Goal: Task Accomplishment & Management: Manage account settings

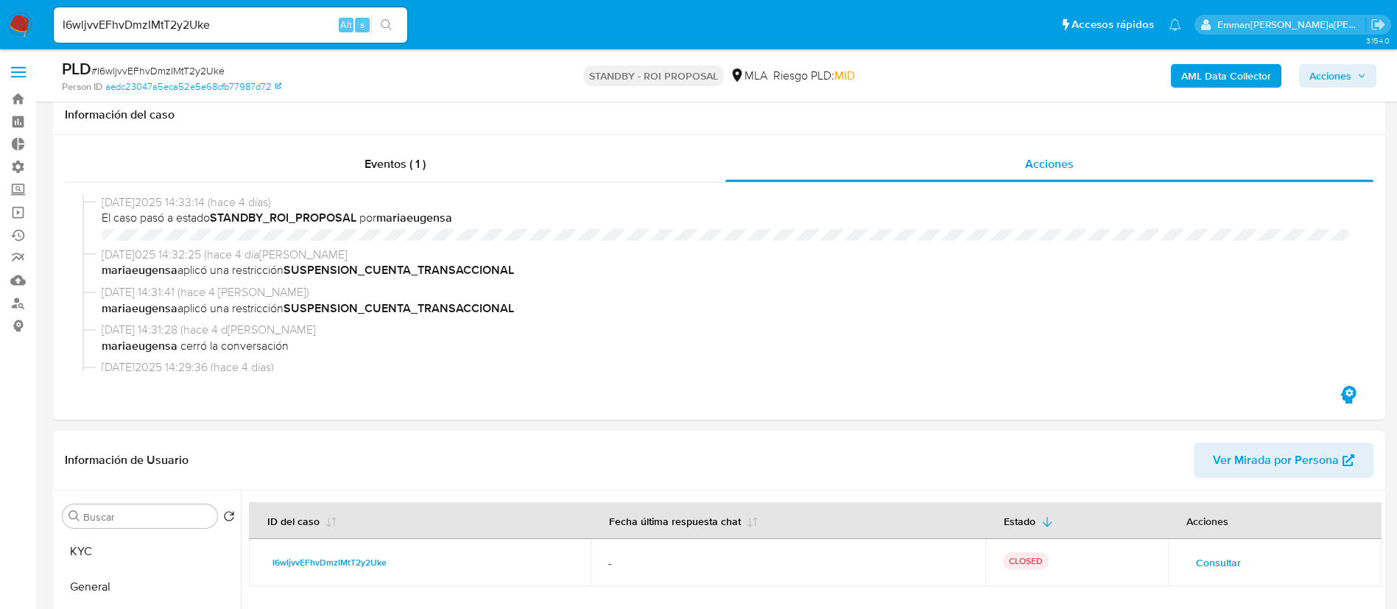
select select "10"
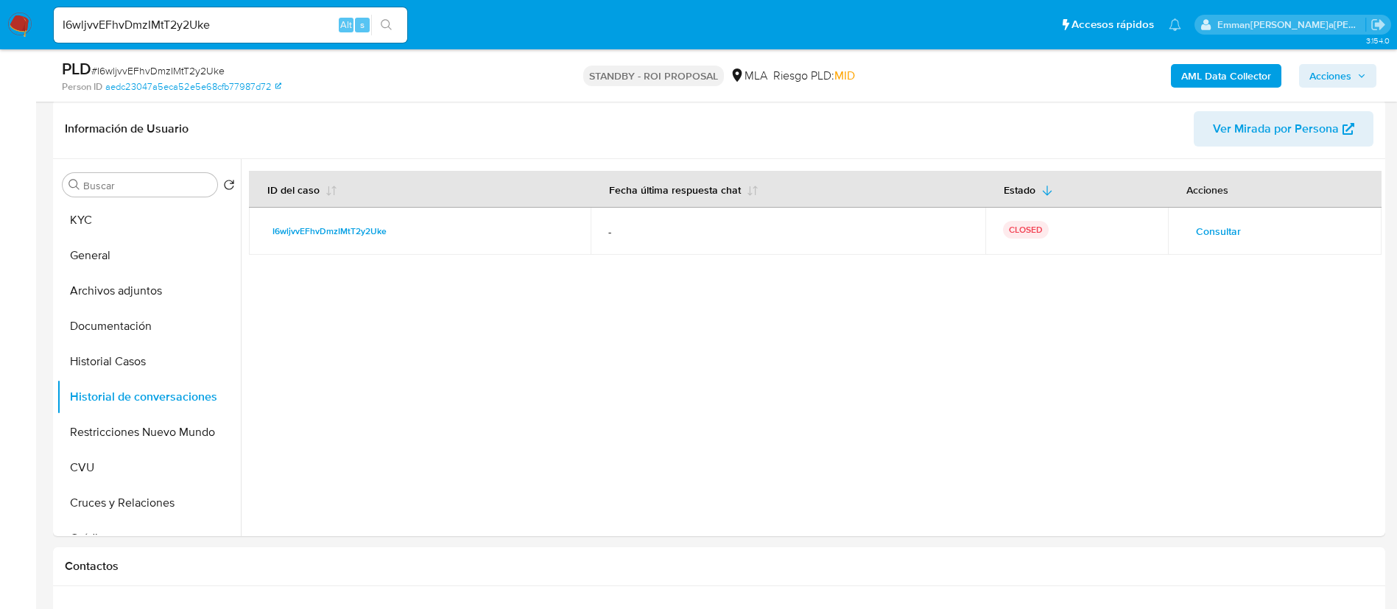
scroll to position [221, 0]
click at [265, 37] on div "I6wljvvEFhvDmzIMtT2y2Uke Alt s" at bounding box center [230, 24] width 353 height 35
click at [269, 31] on input "I6wljvvEFhvDmzIMtT2y2Uke" at bounding box center [230, 24] width 353 height 19
paste input "7y3VhlaJPRVkMxbm7579UGC"
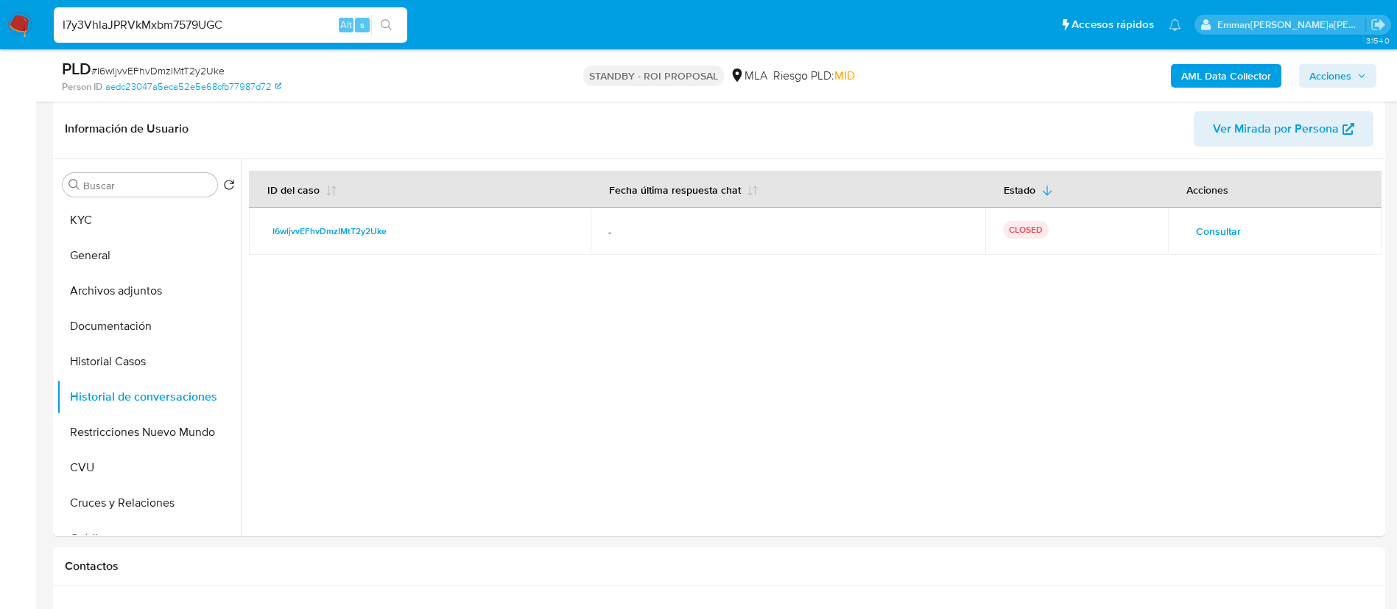
type input "I7y3VhlaJPRVkMxbm7579UGC"
click at [394, 24] on button "search-icon" at bounding box center [386, 25] width 30 height 21
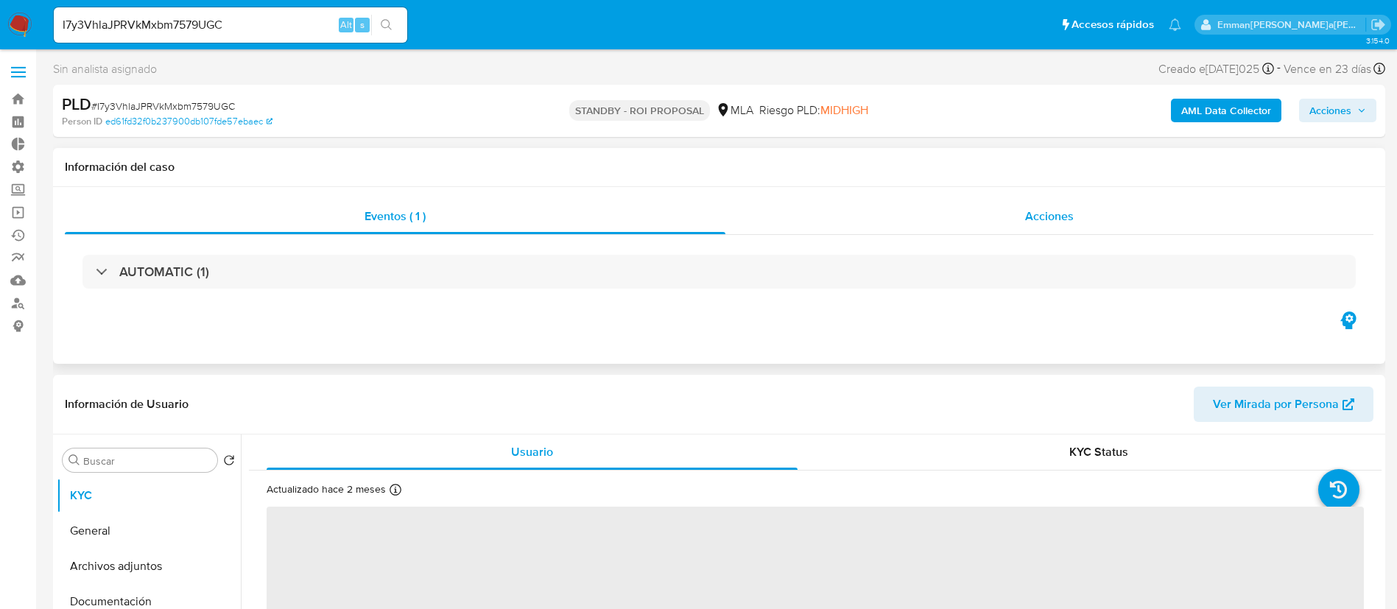
click at [1010, 217] on div "Acciones" at bounding box center [1049, 216] width 648 height 35
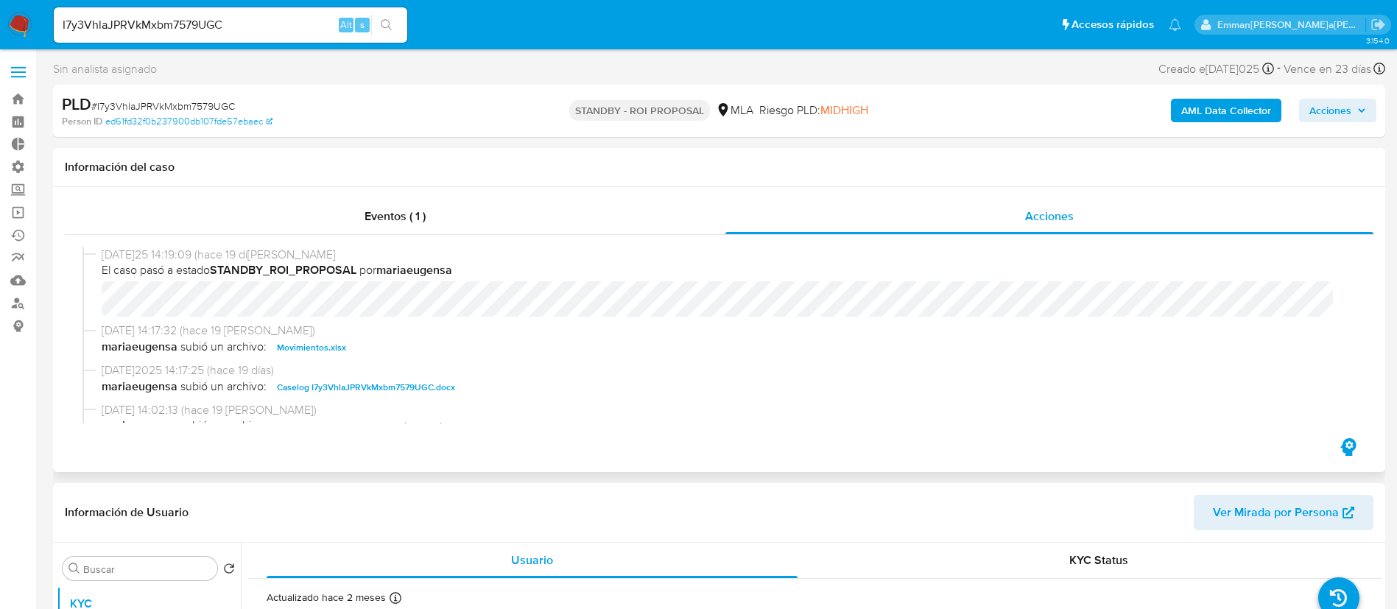
select select "10"
click at [332, 348] on span "Movimientos.xlsx" at bounding box center [311, 348] width 69 height 18
click at [375, 383] on span "Caselog I7y3VhlaJPRVkMxbm7579UGC.docx" at bounding box center [366, 387] width 178 height 18
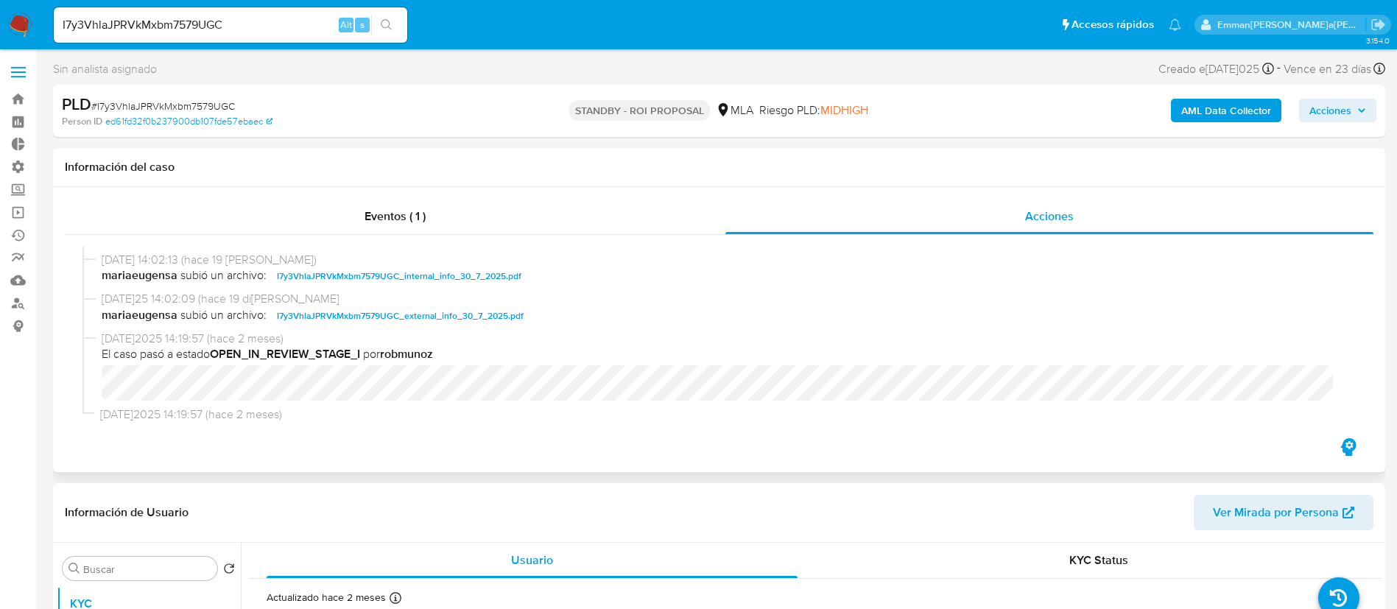
scroll to position [172, 0]
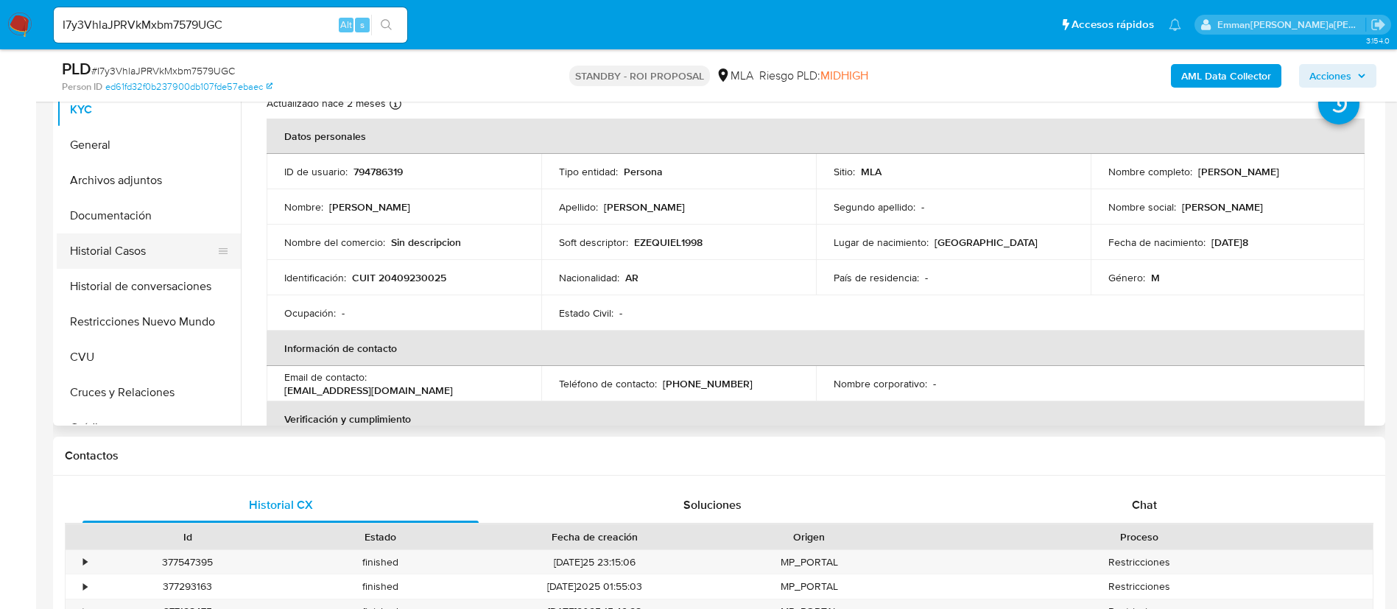
drag, startPoint x: 146, startPoint y: 241, endPoint x: 137, endPoint y: 251, distance: 13.0
click at [146, 241] on button "Historial Casos" at bounding box center [143, 250] width 172 height 35
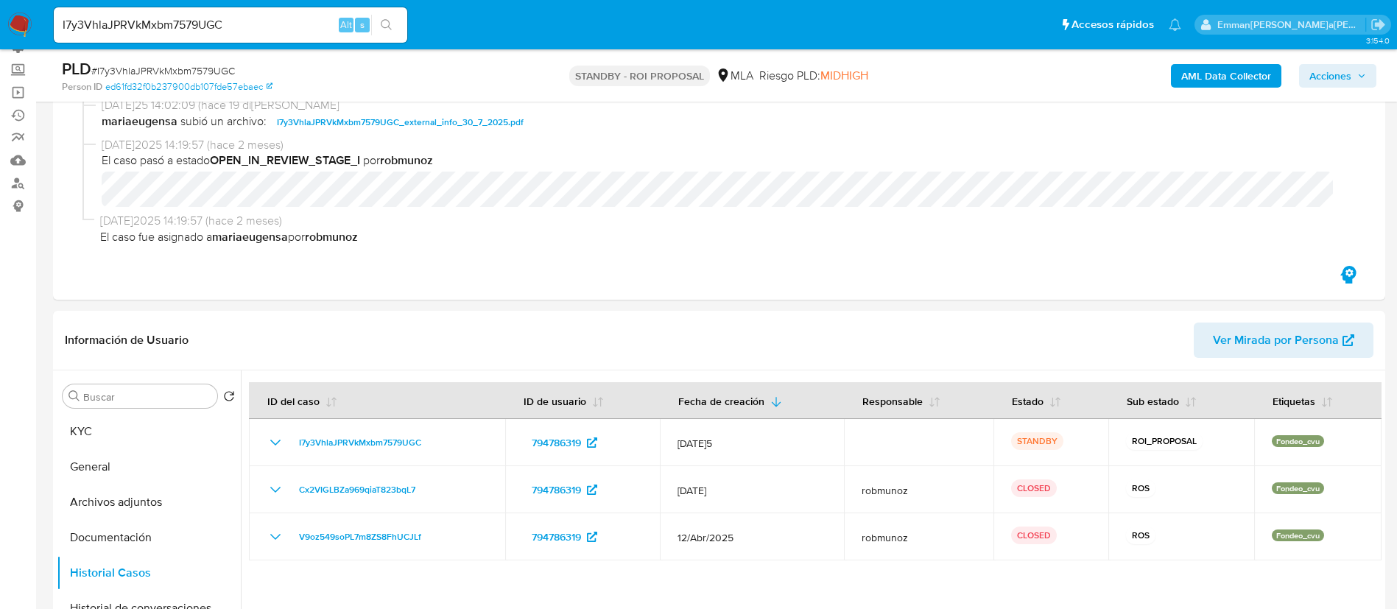
scroll to position [248, 0]
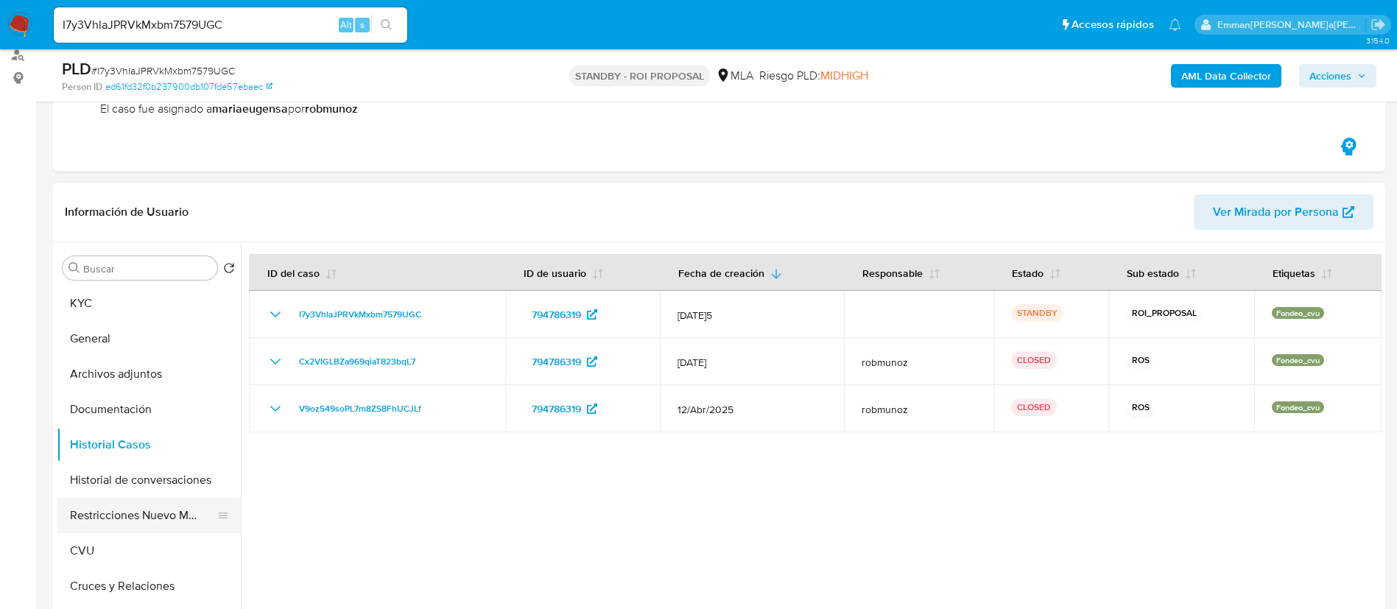
click at [125, 506] on button "Restricciones Nuevo Mundo" at bounding box center [143, 515] width 172 height 35
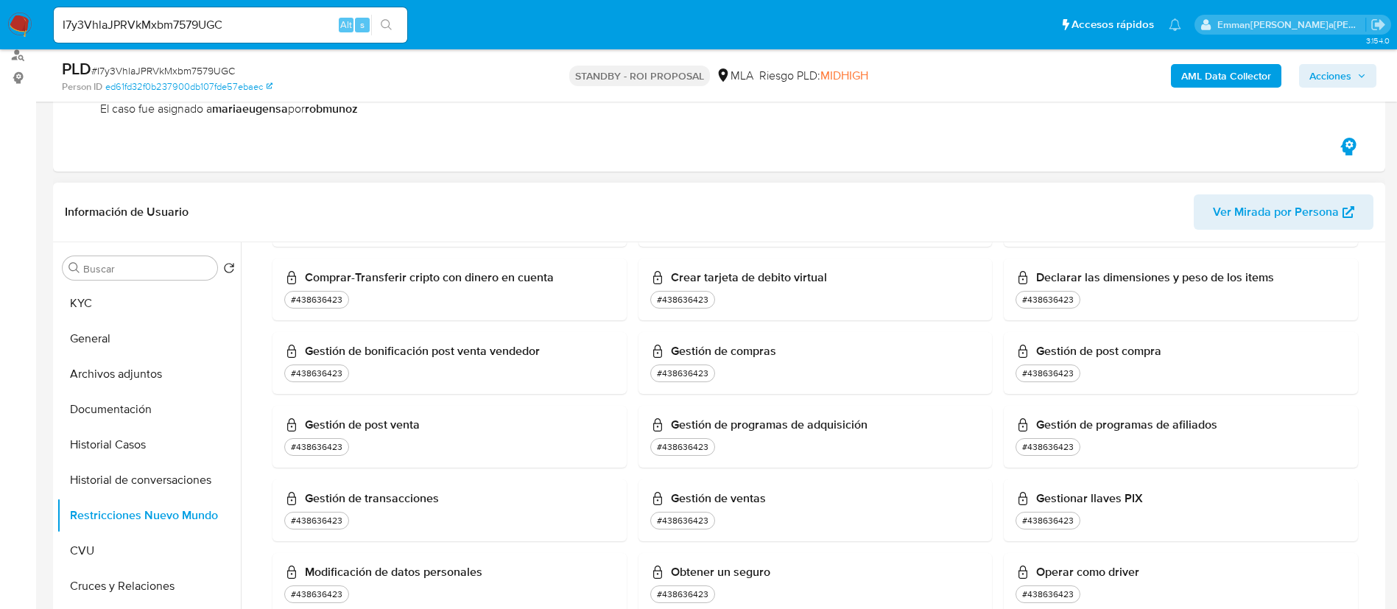
scroll to position [773, 0]
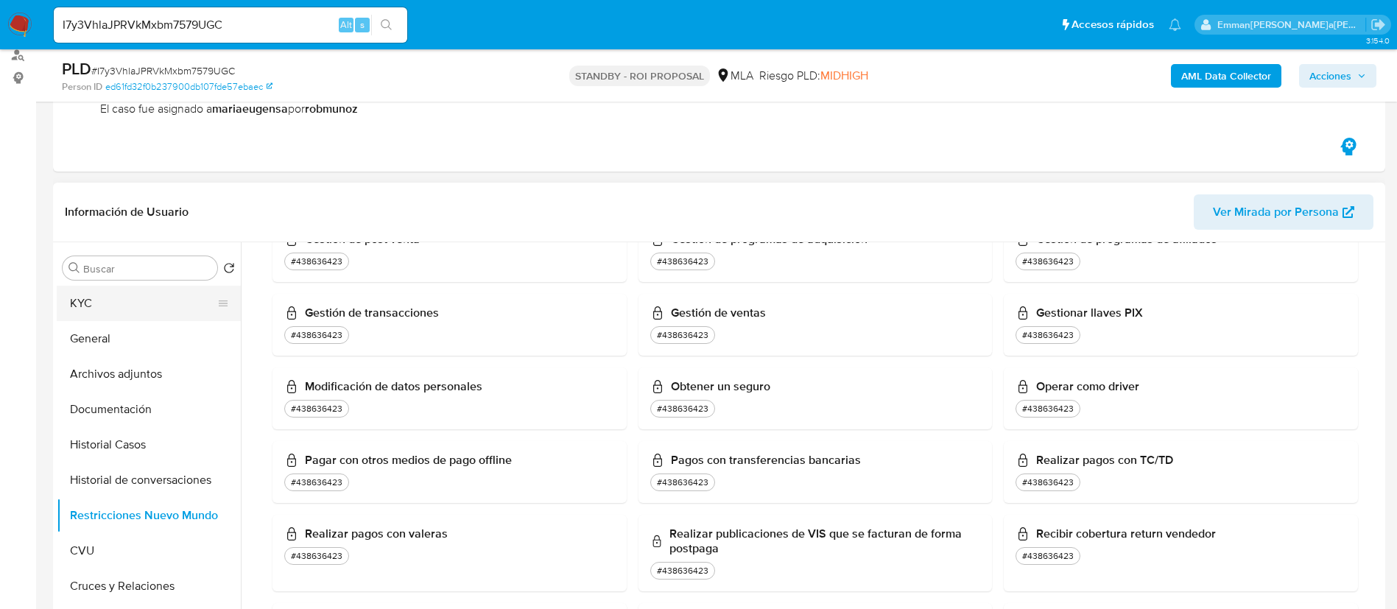
click at [102, 303] on button "KYC" at bounding box center [143, 303] width 172 height 35
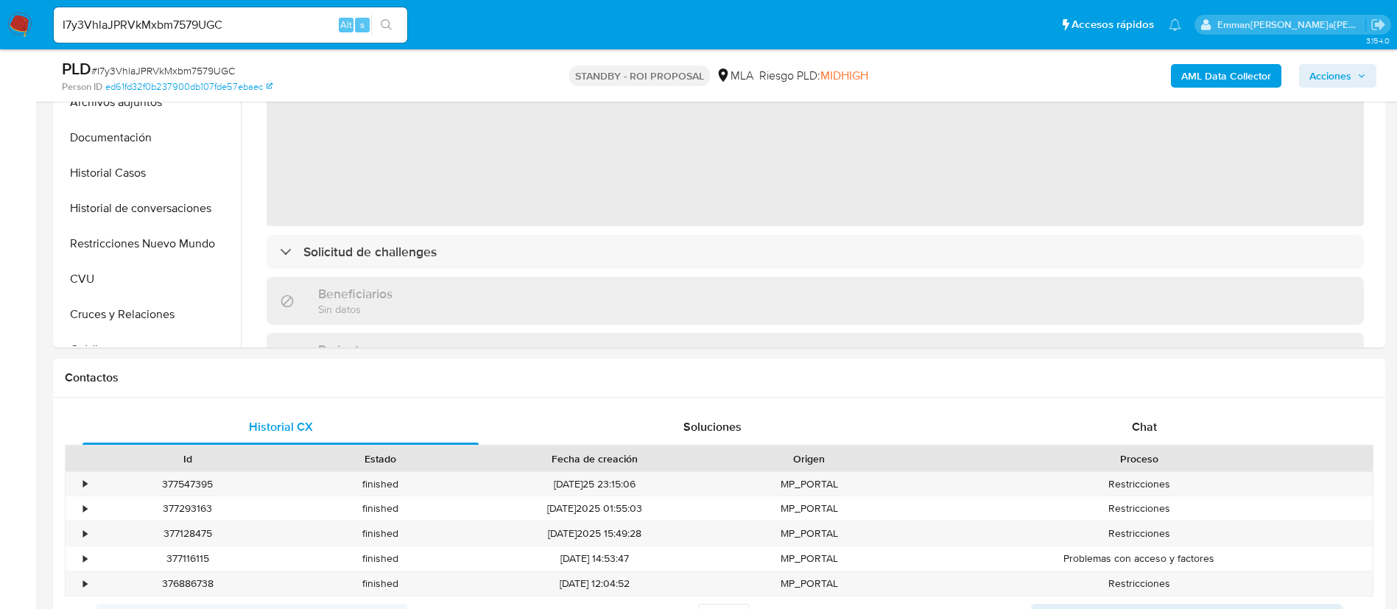
scroll to position [248, 0]
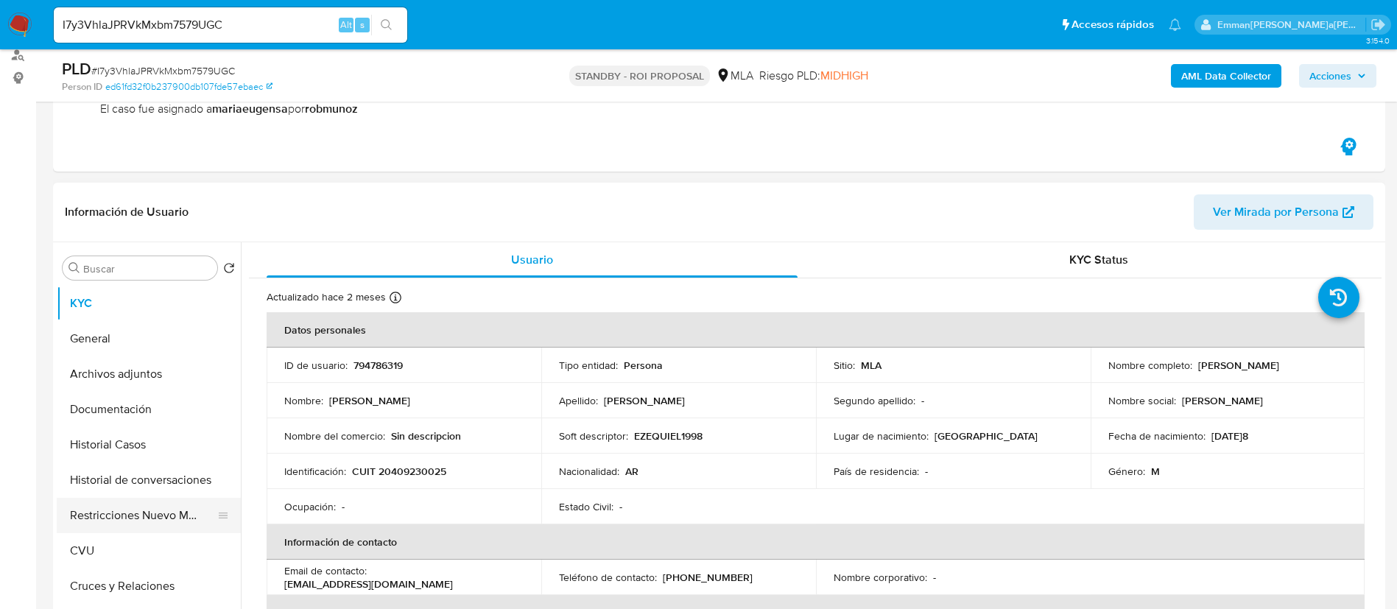
click at [137, 512] on button "Restricciones Nuevo Mundo" at bounding box center [143, 515] width 172 height 35
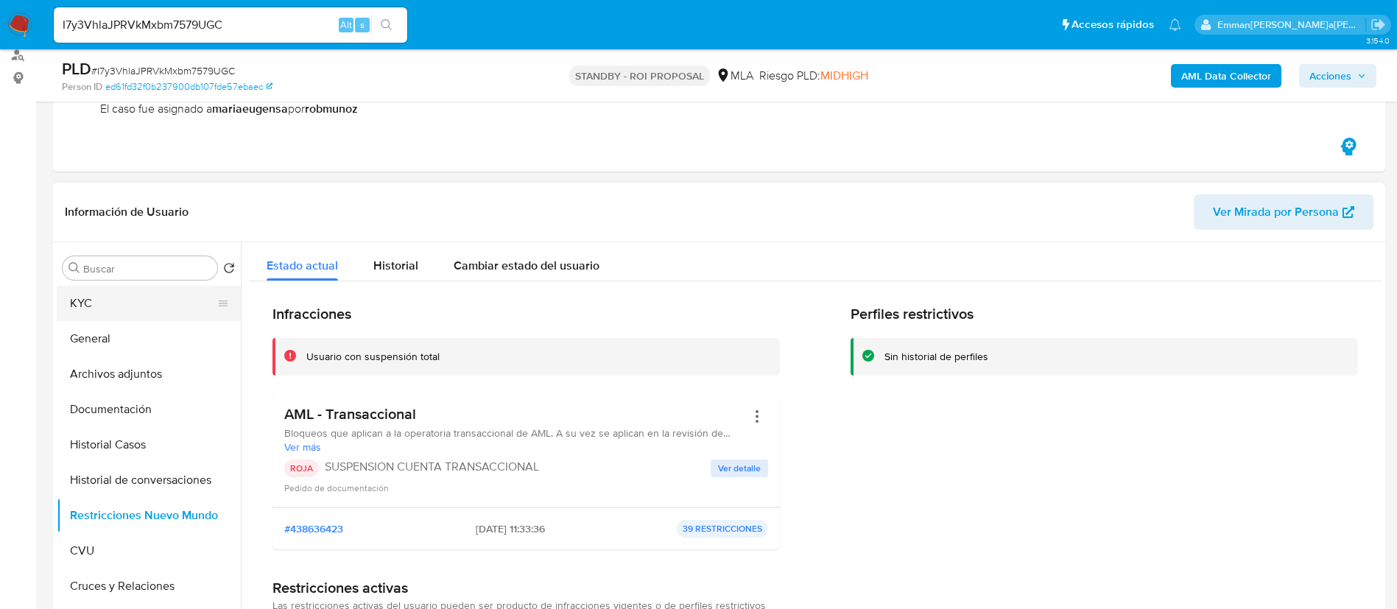
click at [99, 306] on button "KYC" at bounding box center [143, 303] width 172 height 35
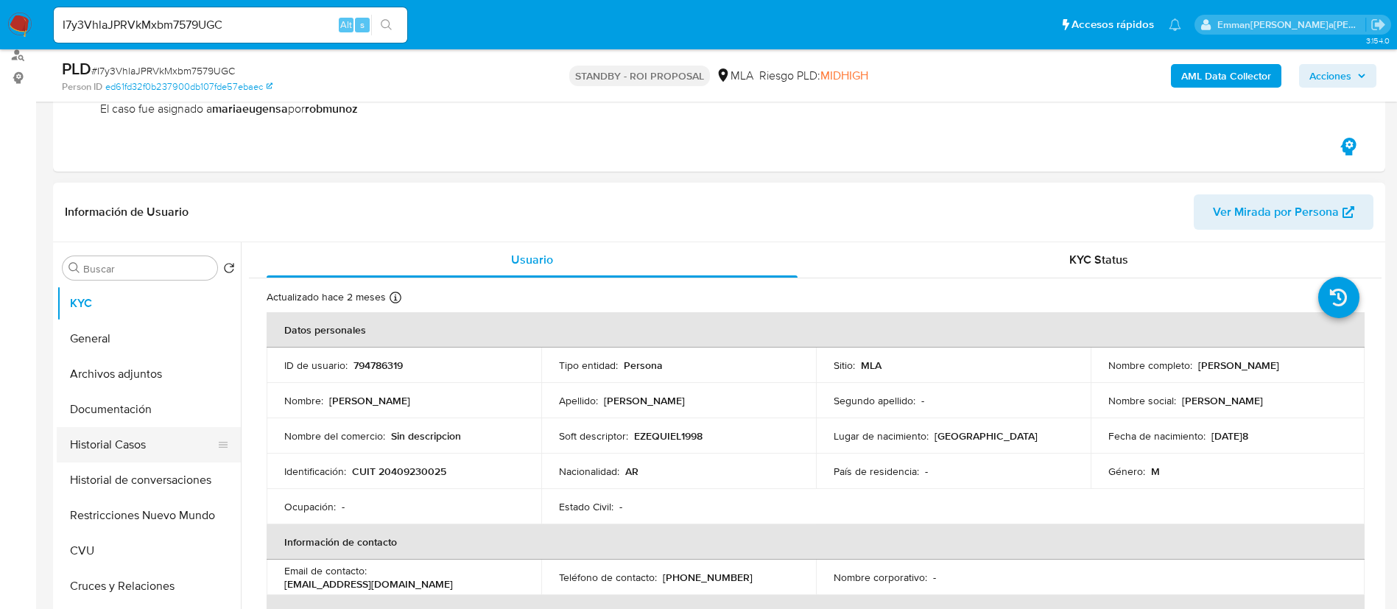
click at [177, 460] on ul "KYC General Archivos adjuntos Documentación Historial Casos Historial de conver…" at bounding box center [149, 452] width 184 height 332
click at [174, 442] on button "Historial Casos" at bounding box center [143, 444] width 172 height 35
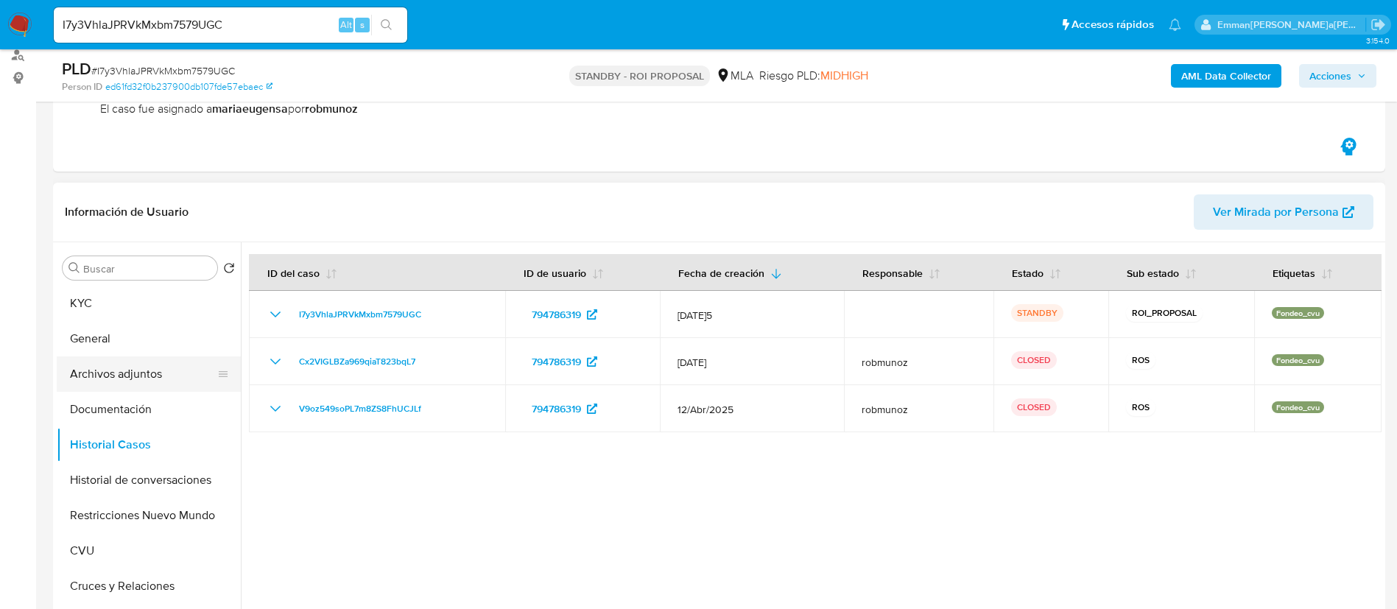
click at [143, 375] on button "Archivos adjuntos" at bounding box center [143, 373] width 172 height 35
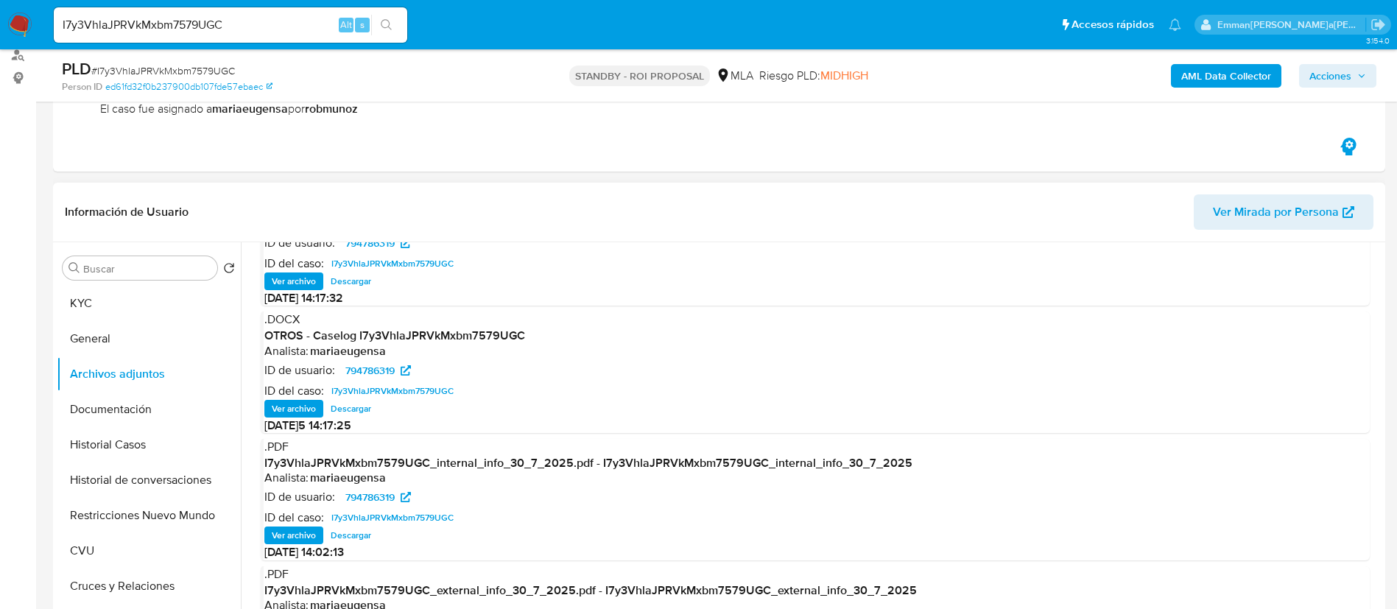
scroll to position [124, 0]
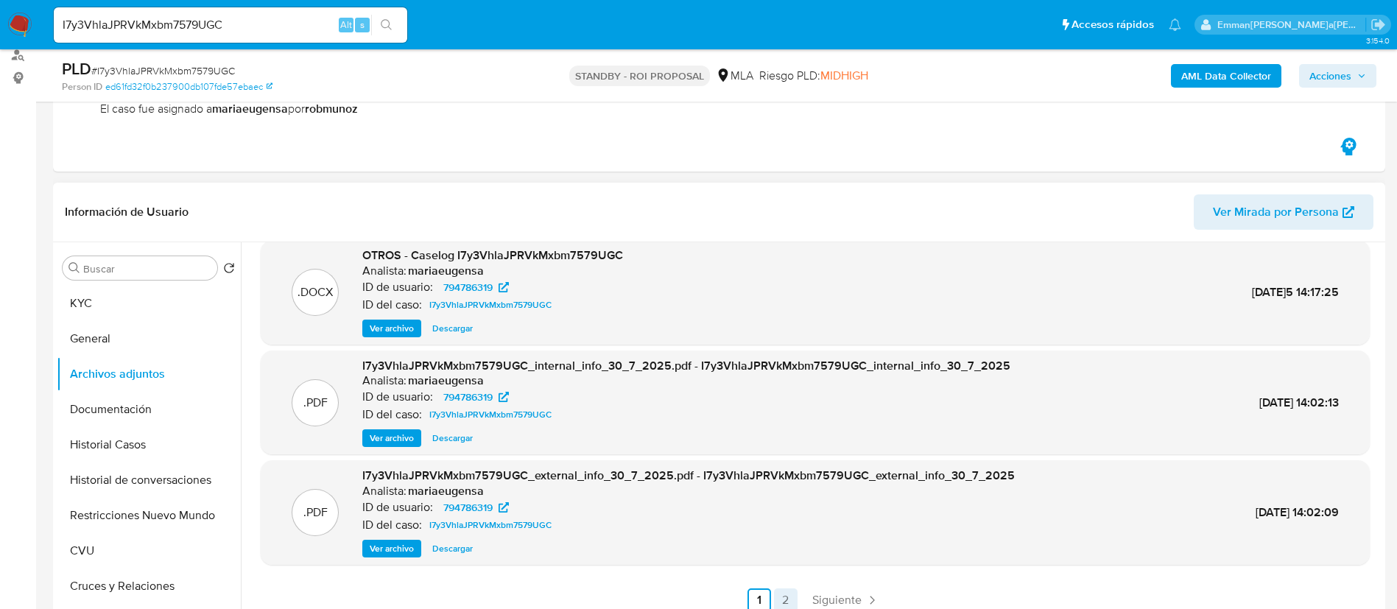
click at [788, 596] on link "2" at bounding box center [786, 600] width 24 height 24
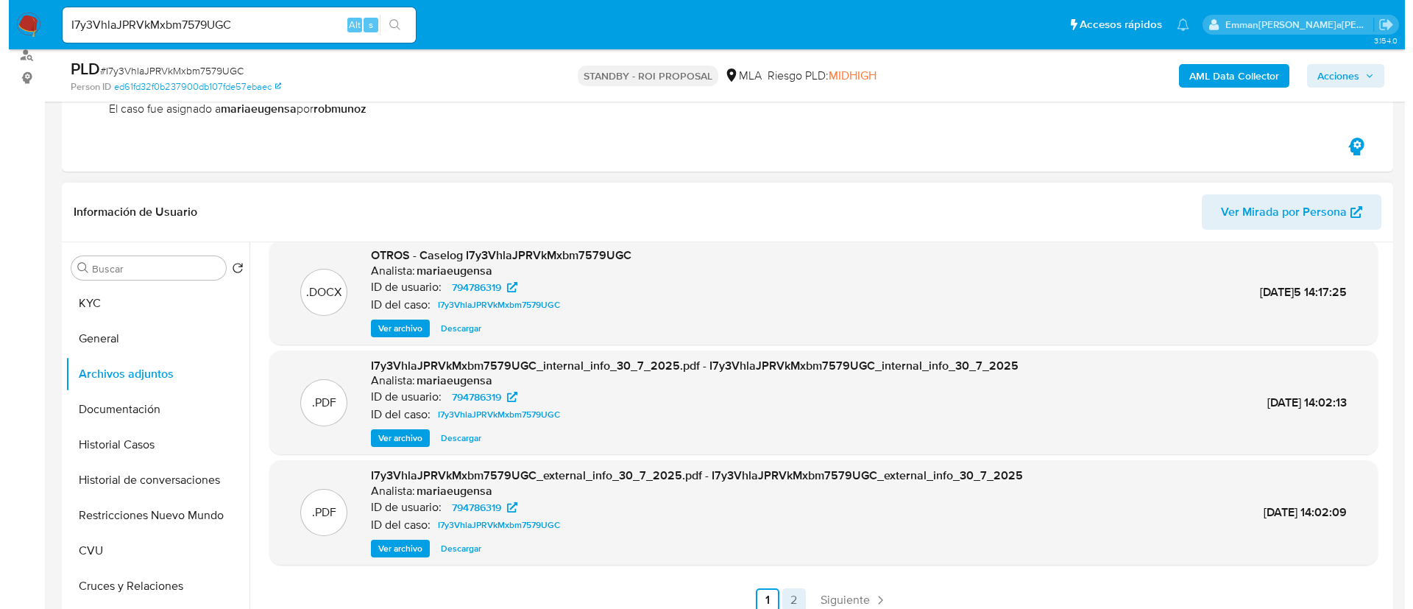
scroll to position [0, 0]
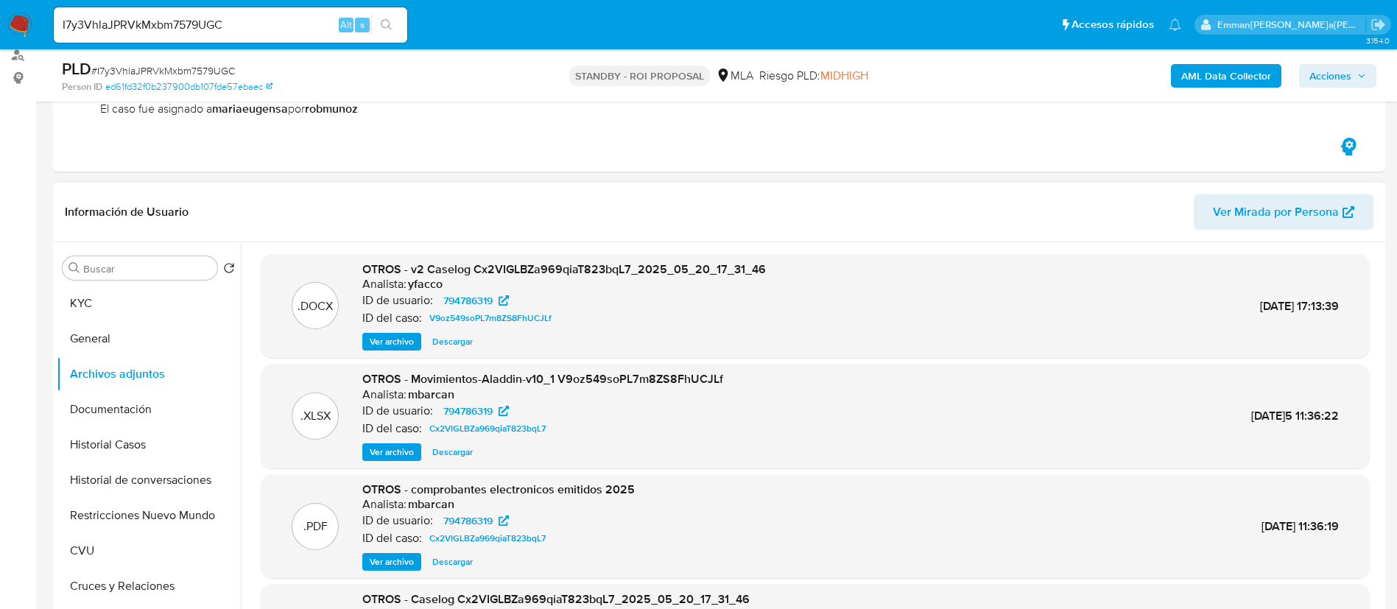
click at [408, 343] on span "Ver archivo" at bounding box center [392, 341] width 44 height 15
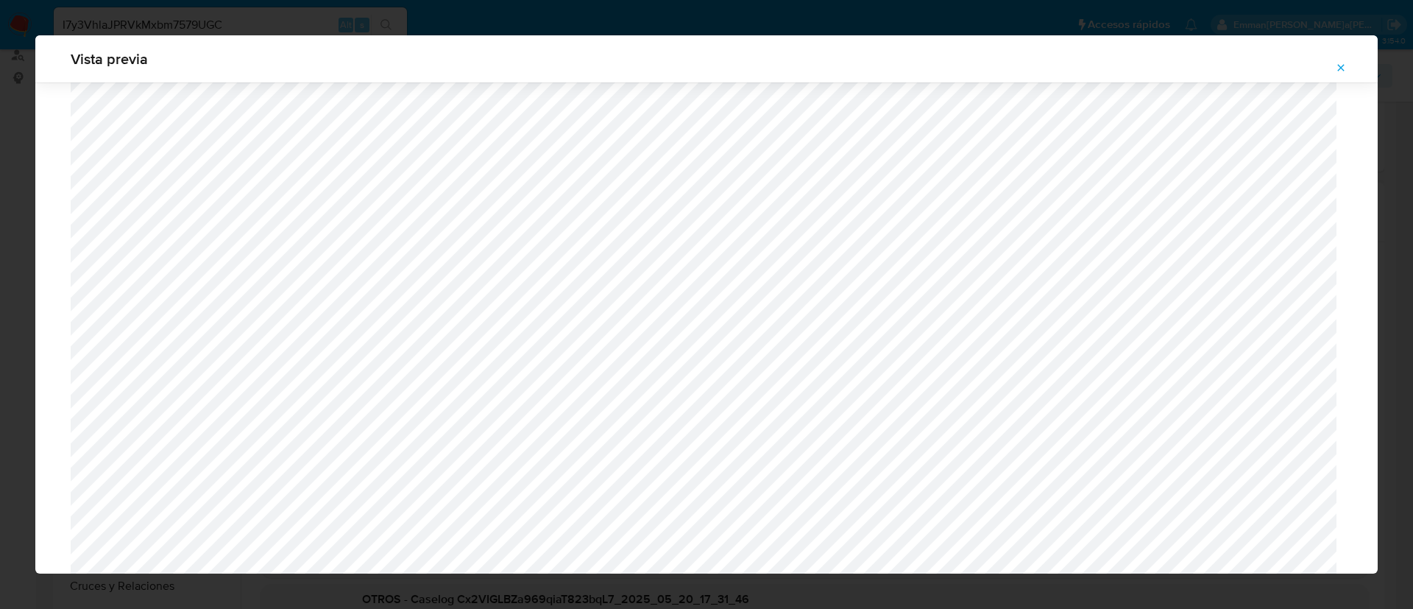
scroll to position [1370, 0]
click at [1354, 61] on button "Attachment preview" at bounding box center [1341, 68] width 32 height 24
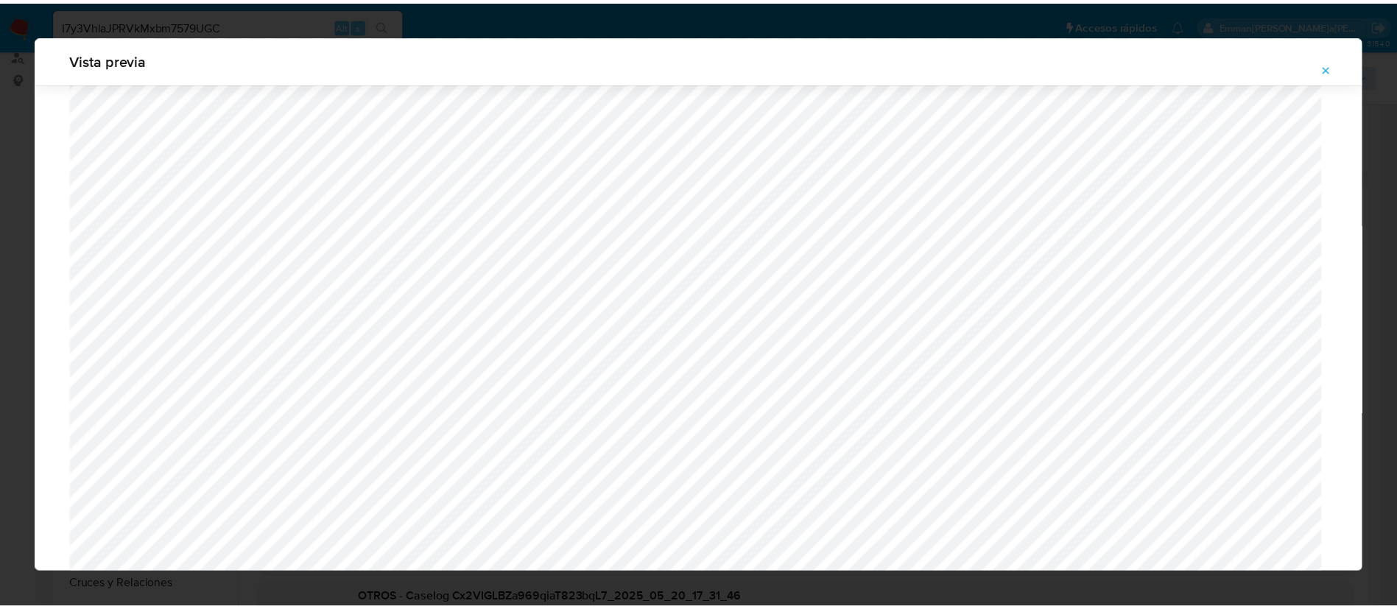
scroll to position [0, 0]
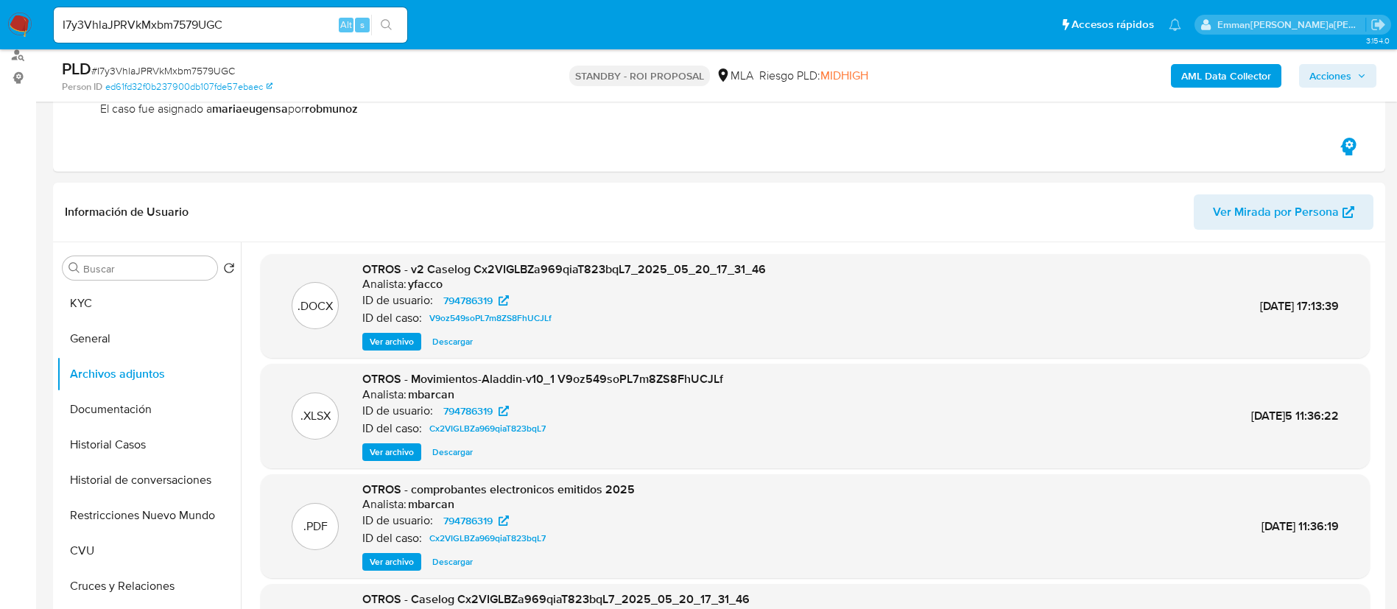
click at [254, 11] on div "I7y3VhlaJPRVkMxbm7579UGC Alt s" at bounding box center [230, 24] width 353 height 35
click at [254, 27] on input "I7y3VhlaJPRVkMxbm7579UGC" at bounding box center [230, 24] width 353 height 19
paste input "OiFy8iR6lpMDHrlfekS8XRS8"
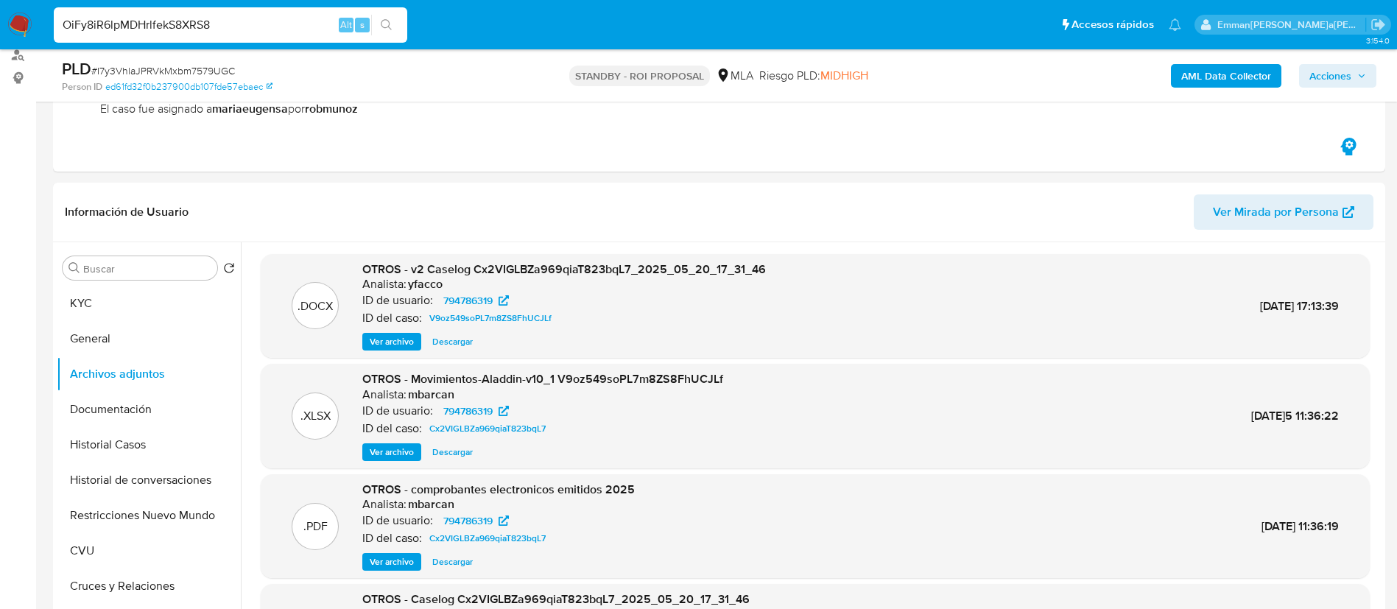
type input "OiFy8iR6lpMDHrlfekS8XRS8"
click at [386, 24] on icon "search-icon" at bounding box center [387, 25] width 12 height 12
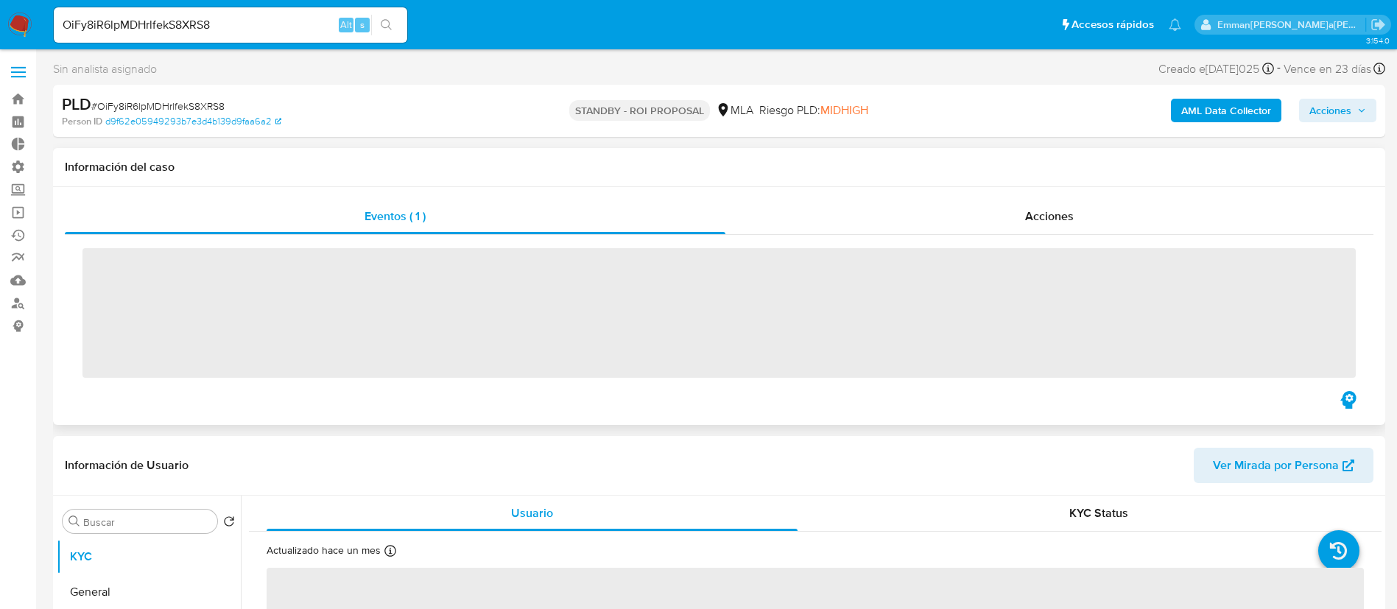
click at [1026, 195] on div "Eventos ( 1 ) Acciones ‌" at bounding box center [719, 306] width 1332 height 238
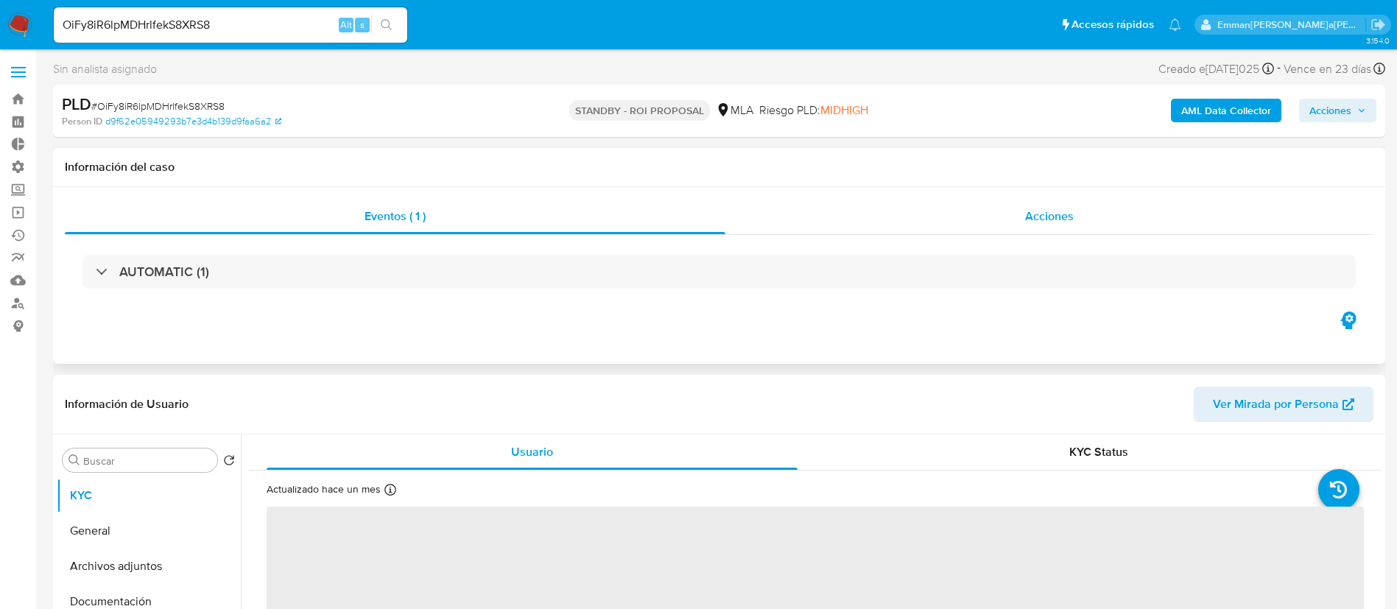
click at [1021, 225] on div "Acciones" at bounding box center [1049, 216] width 648 height 35
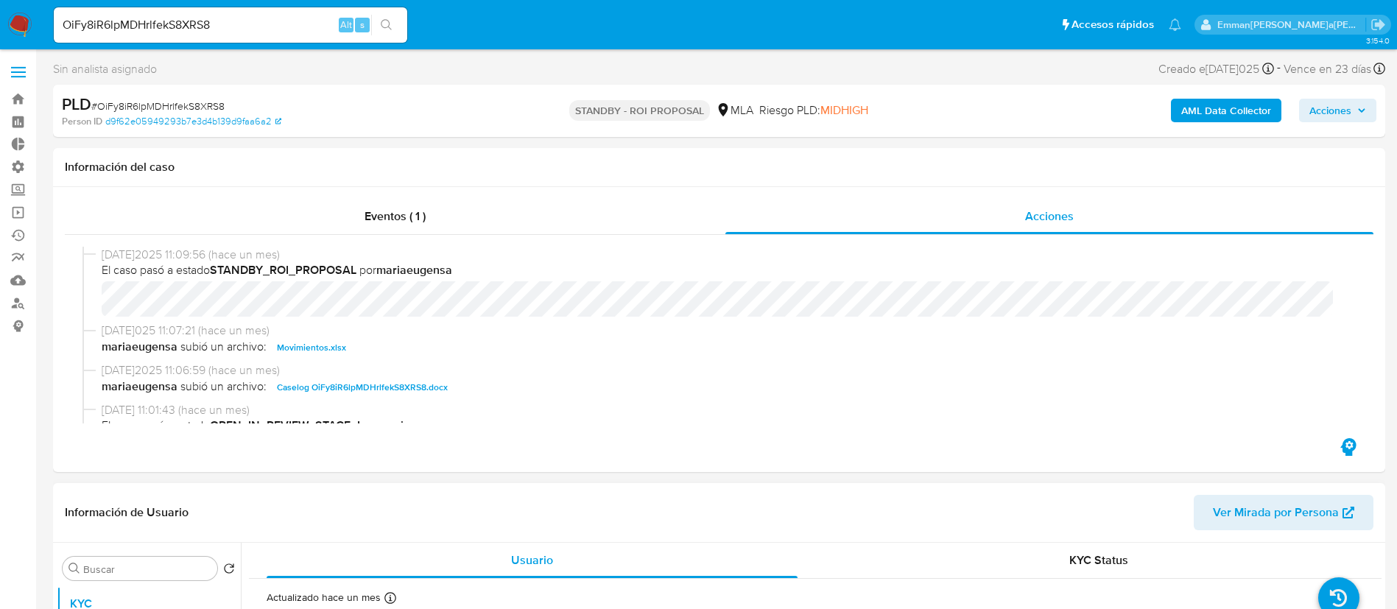
select select "10"
click at [335, 342] on span "Movimientos.xlsx" at bounding box center [311, 348] width 69 height 18
click at [356, 381] on span "Caselog OiFy8iR6lpMDHrlfekS8XRS8.docx" at bounding box center [362, 387] width 171 height 18
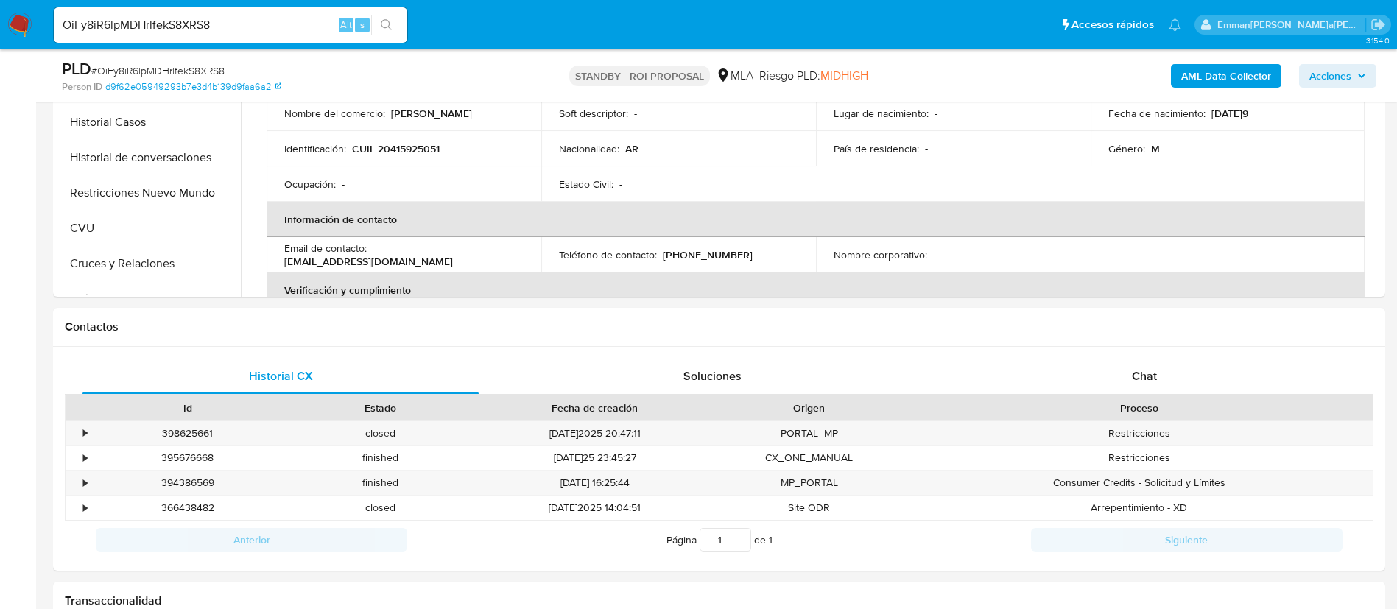
scroll to position [663, 0]
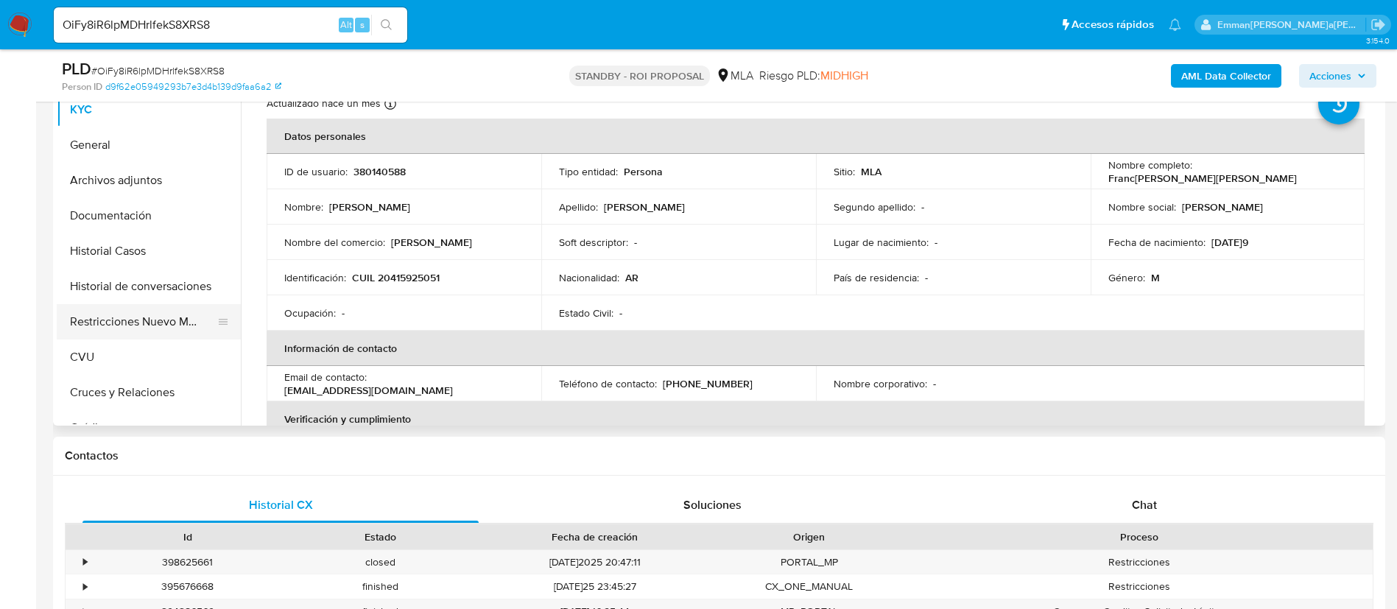
click at [121, 317] on button "Restricciones Nuevo Mundo" at bounding box center [143, 321] width 172 height 35
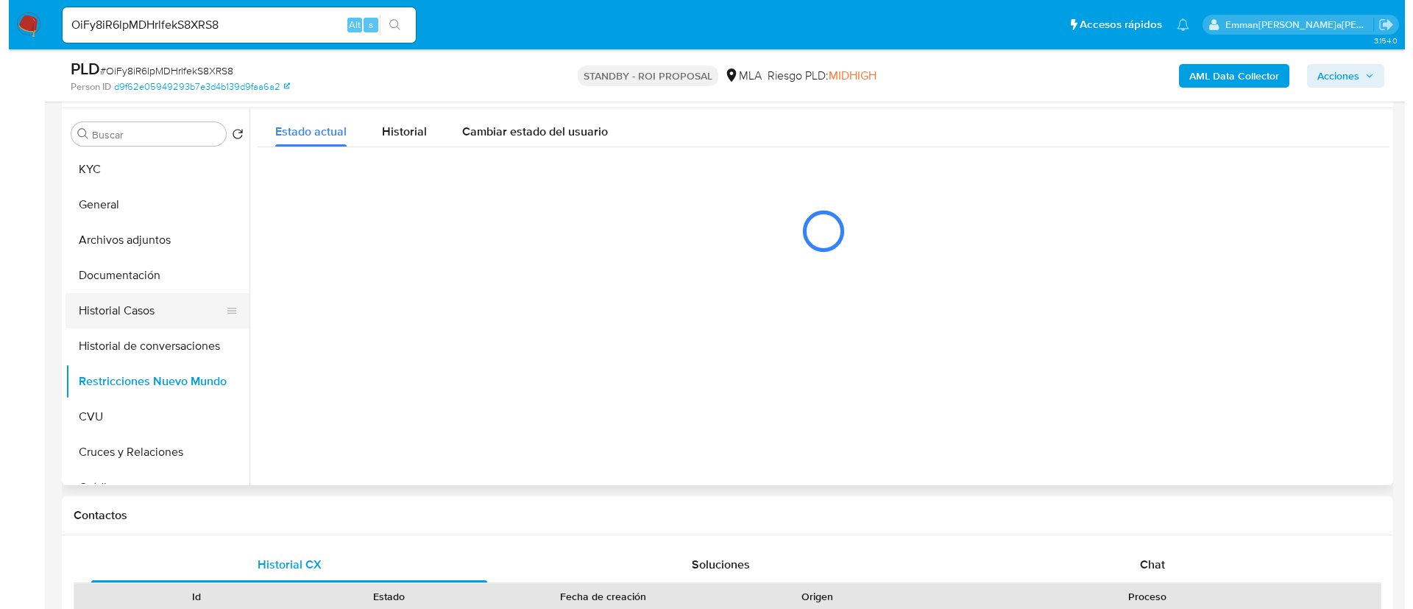
scroll to position [331, 0]
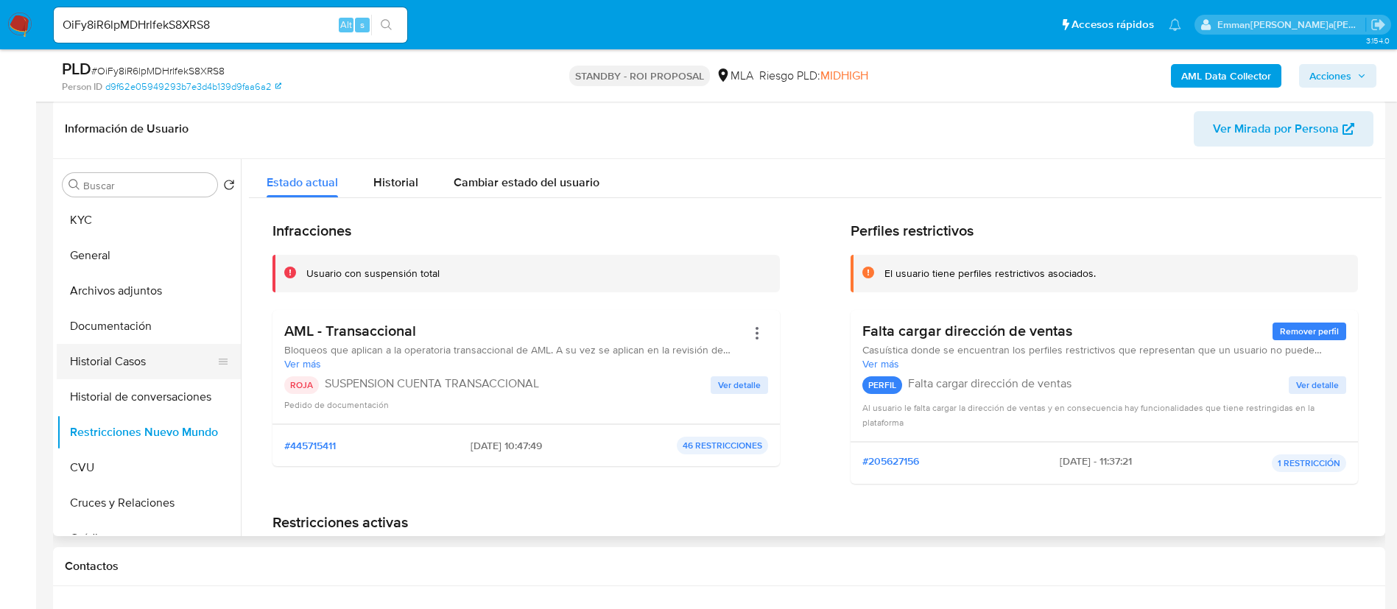
click at [150, 356] on button "Historial Casos" at bounding box center [143, 361] width 172 height 35
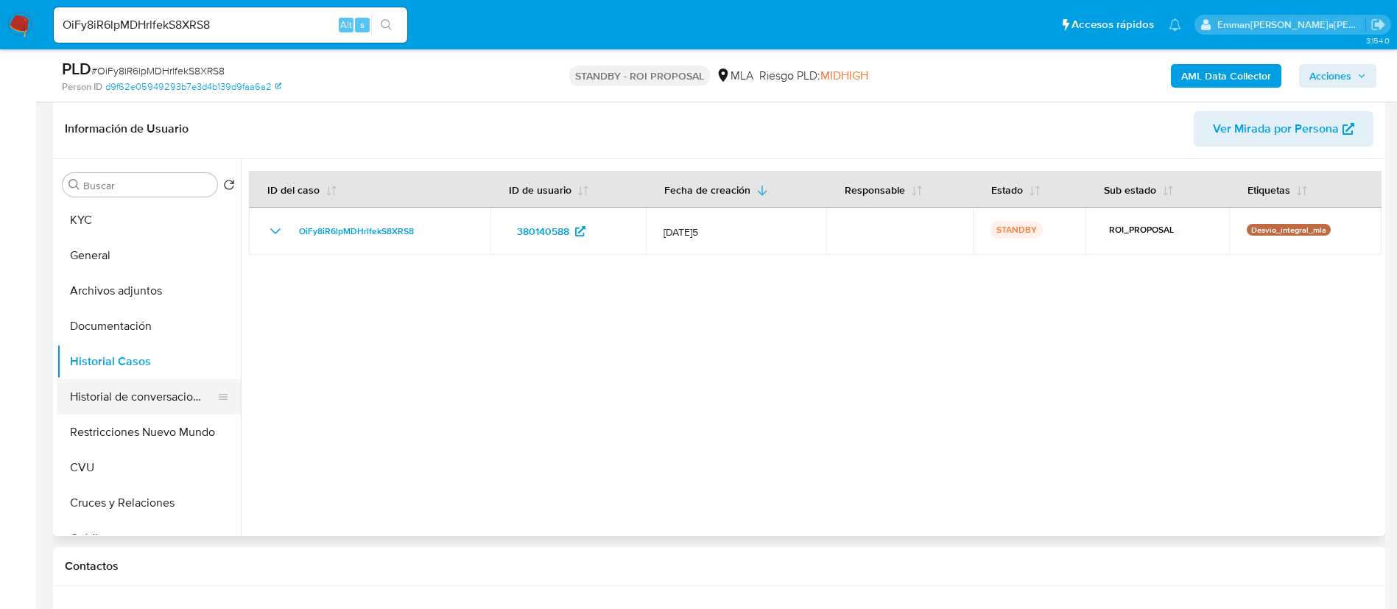
click at [150, 407] on button "Historial de conversaciones" at bounding box center [143, 396] width 172 height 35
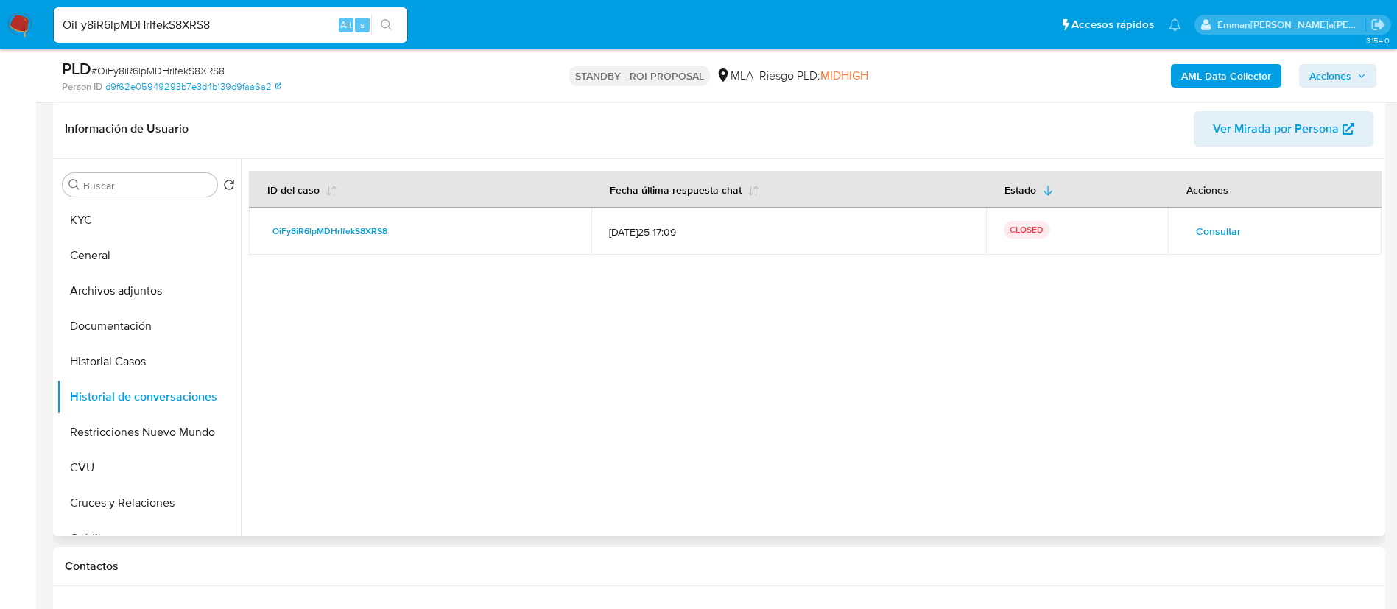
click at [1210, 239] on span "Consultar" at bounding box center [1218, 231] width 45 height 21
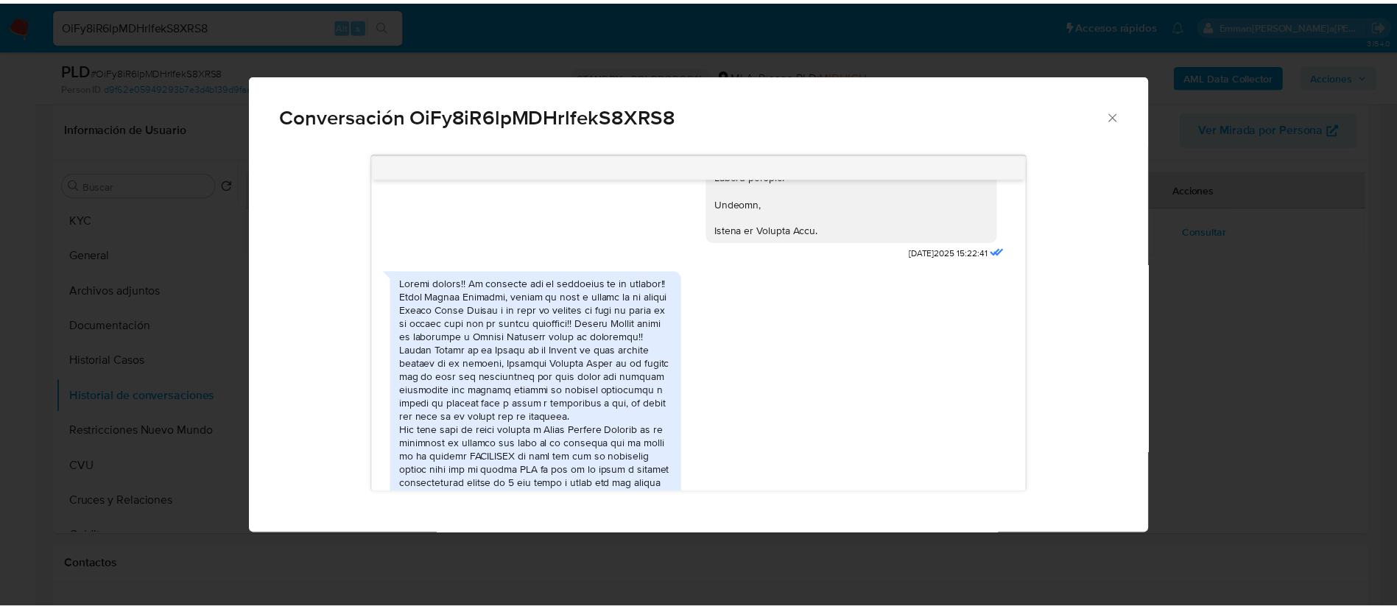
scroll to position [1986, 0]
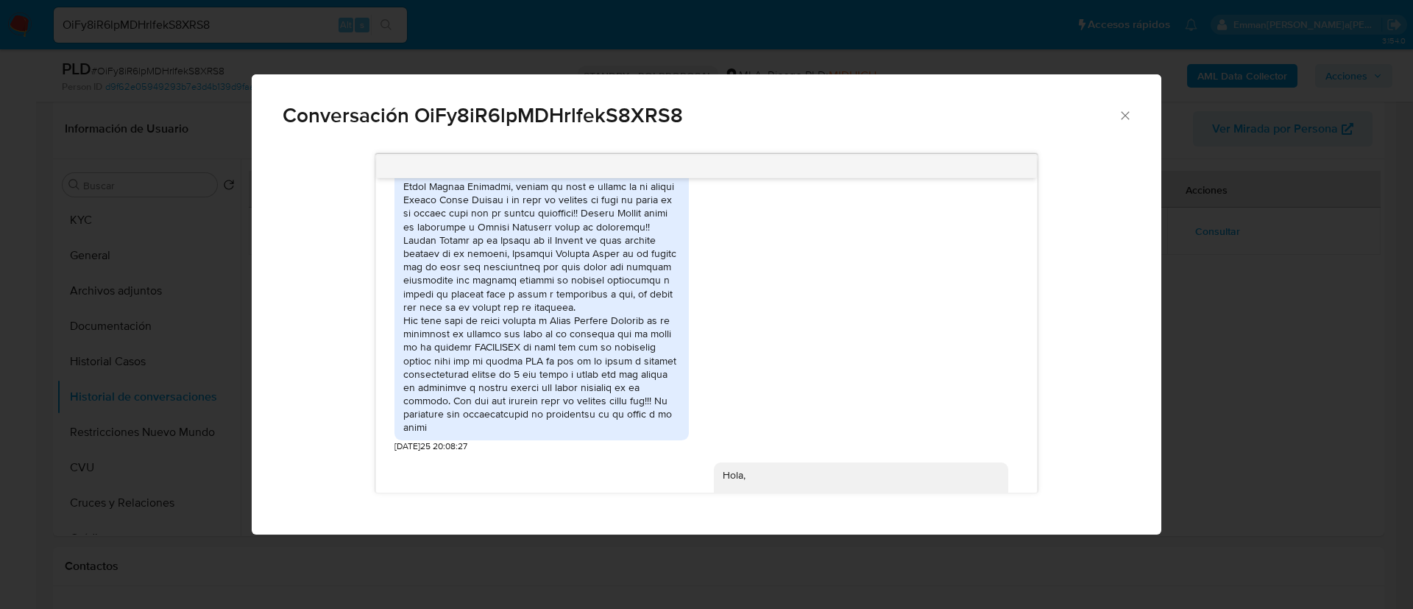
click at [1234, 310] on div "Conversación OiFy8iR6lpMDHrlfekS8XRS8 18/06/2025 18:09:44 Hola, Esperamos que t…" at bounding box center [706, 304] width 1413 height 609
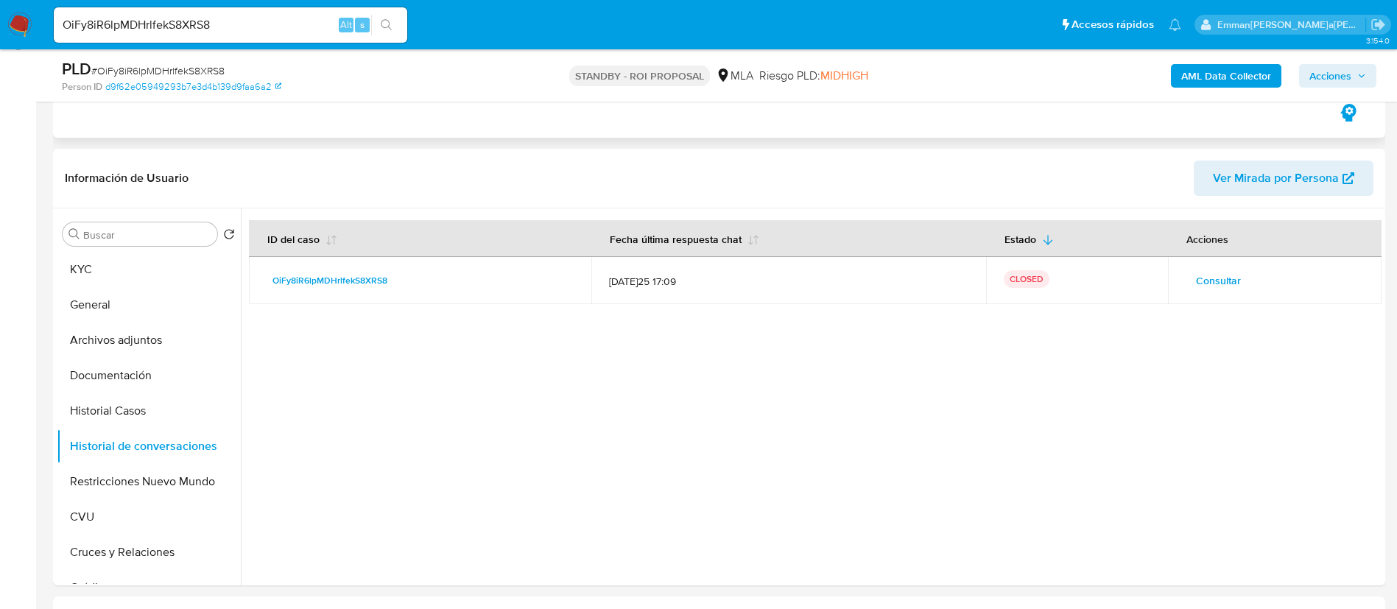
scroll to position [110, 0]
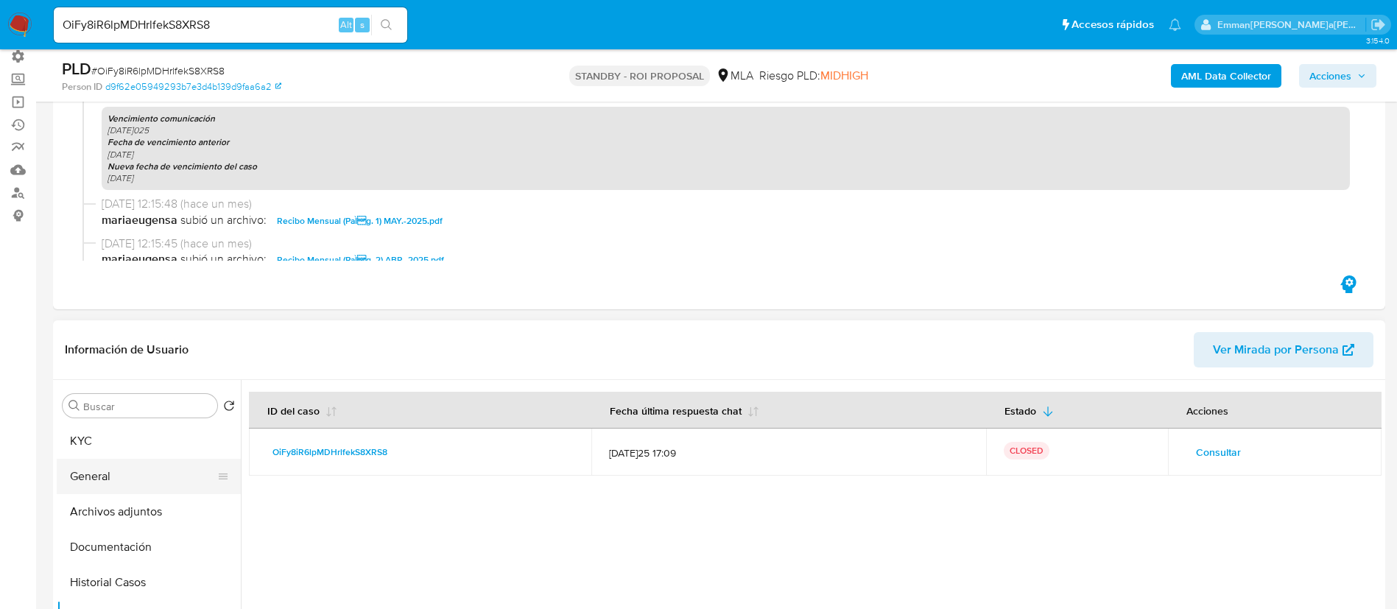
click at [158, 485] on button "General" at bounding box center [143, 476] width 172 height 35
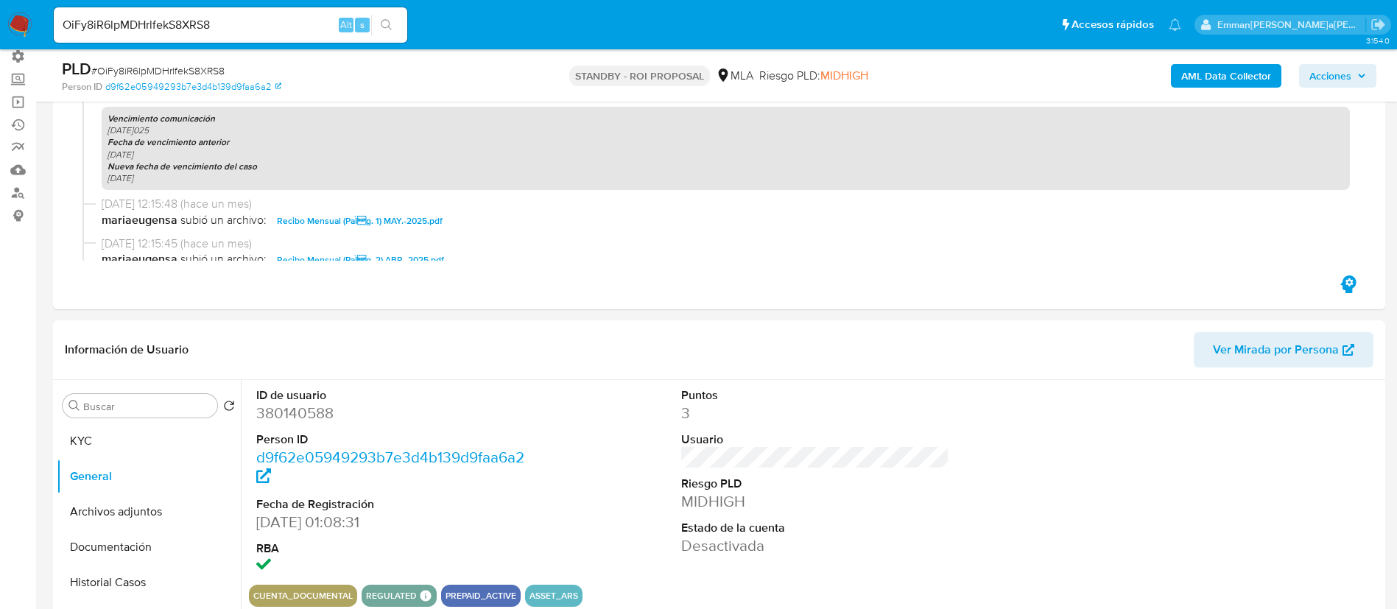
click at [297, 415] on dd "380140588" at bounding box center [390, 413] width 269 height 21
copy dd "380140588"
click at [88, 542] on button "Documentación" at bounding box center [143, 546] width 172 height 35
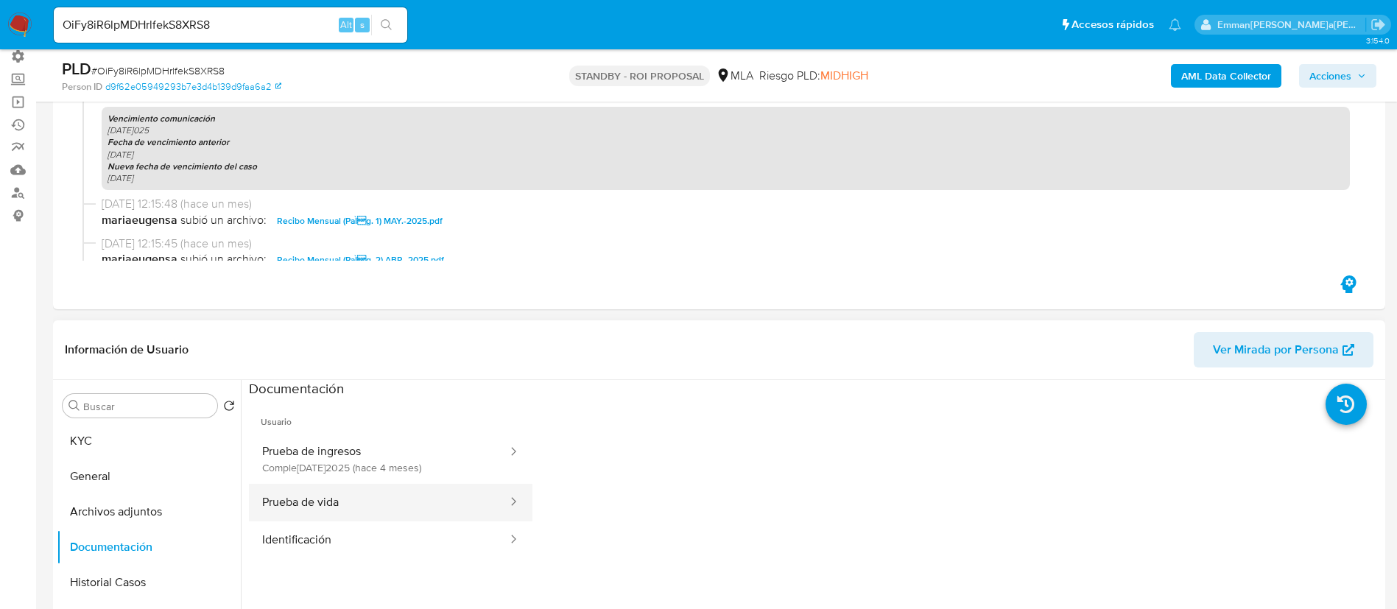
click at [398, 501] on button "Prueba de vida" at bounding box center [379, 503] width 260 height 38
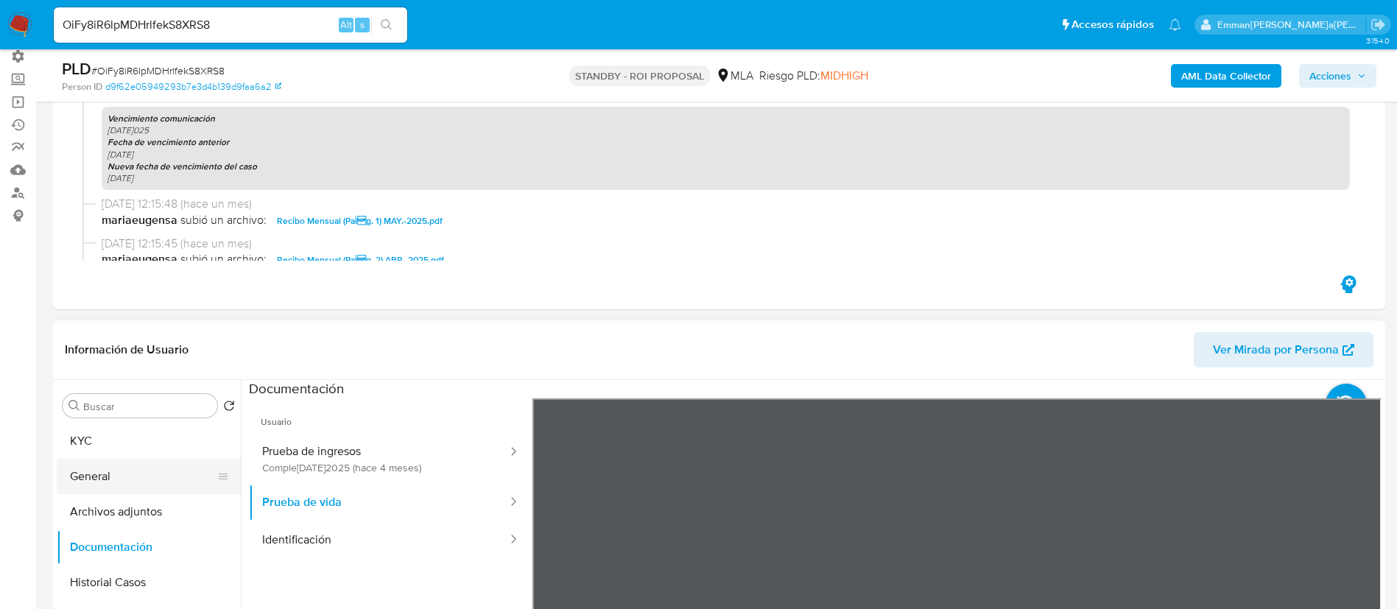
click at [155, 470] on button "General" at bounding box center [143, 476] width 172 height 35
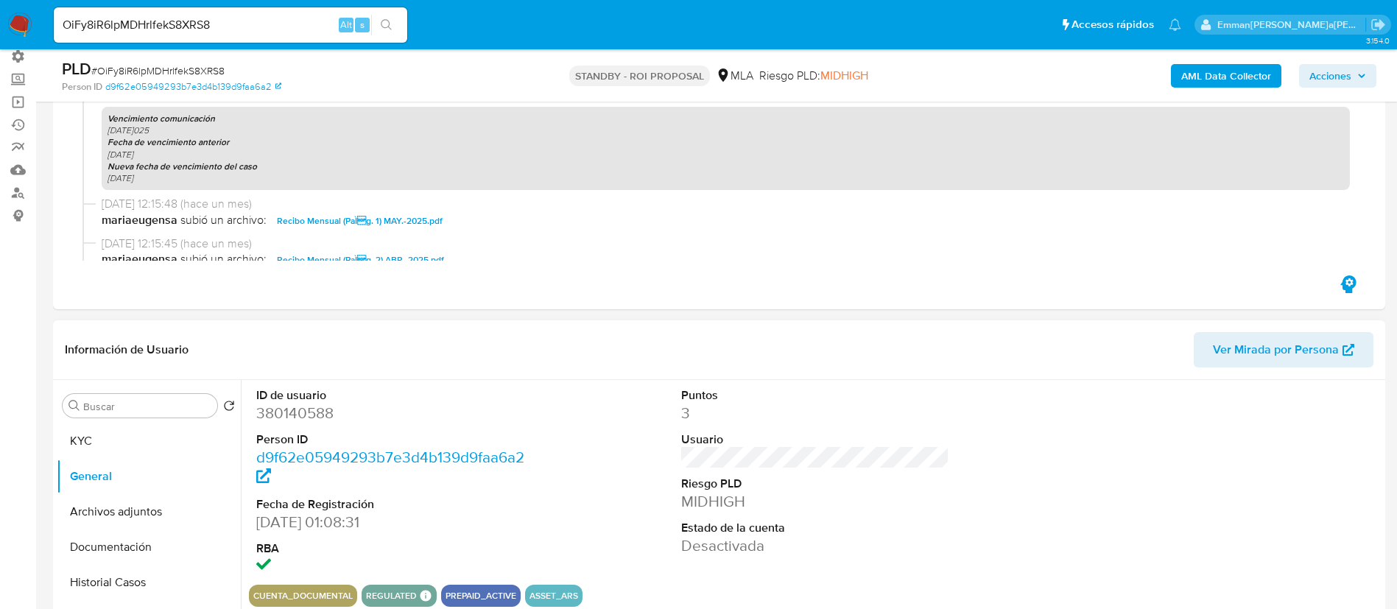
click at [312, 420] on dd "380140588" at bounding box center [390, 413] width 269 height 21
click at [130, 456] on button "KYC" at bounding box center [143, 440] width 172 height 35
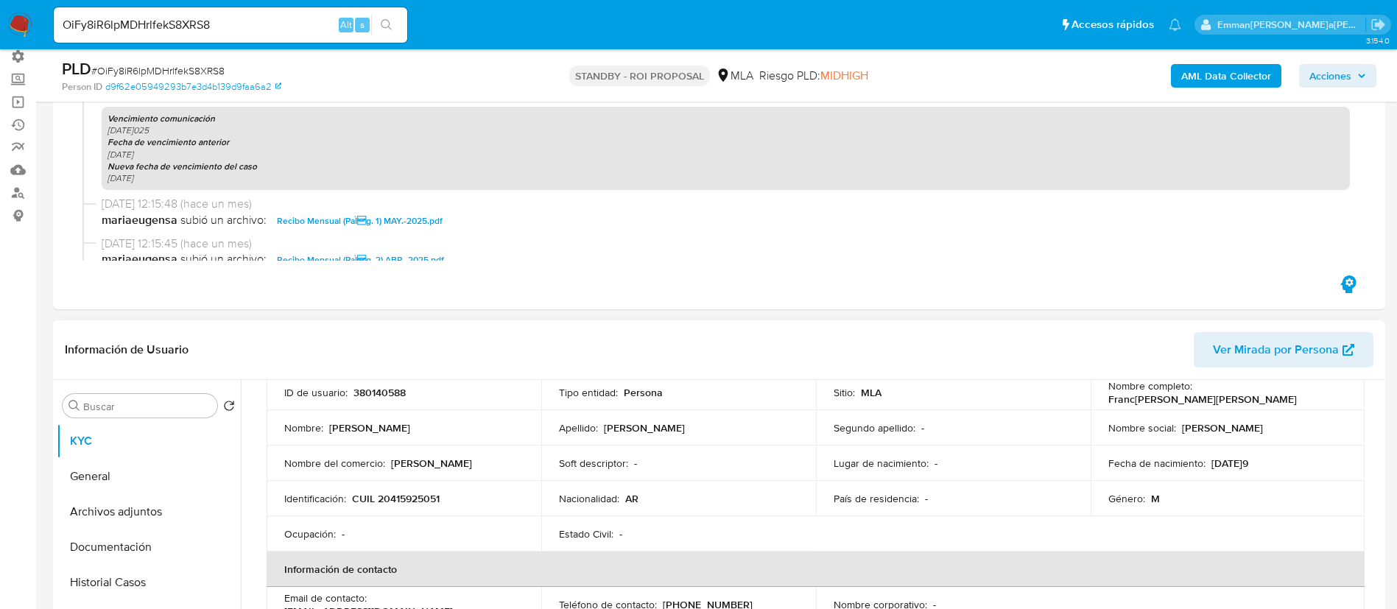
click at [420, 495] on p "CUIL 20415925051" at bounding box center [396, 498] width 88 height 13
copy p "20415925051"
click at [1229, 75] on b "AML Data Collector" at bounding box center [1226, 76] width 90 height 24
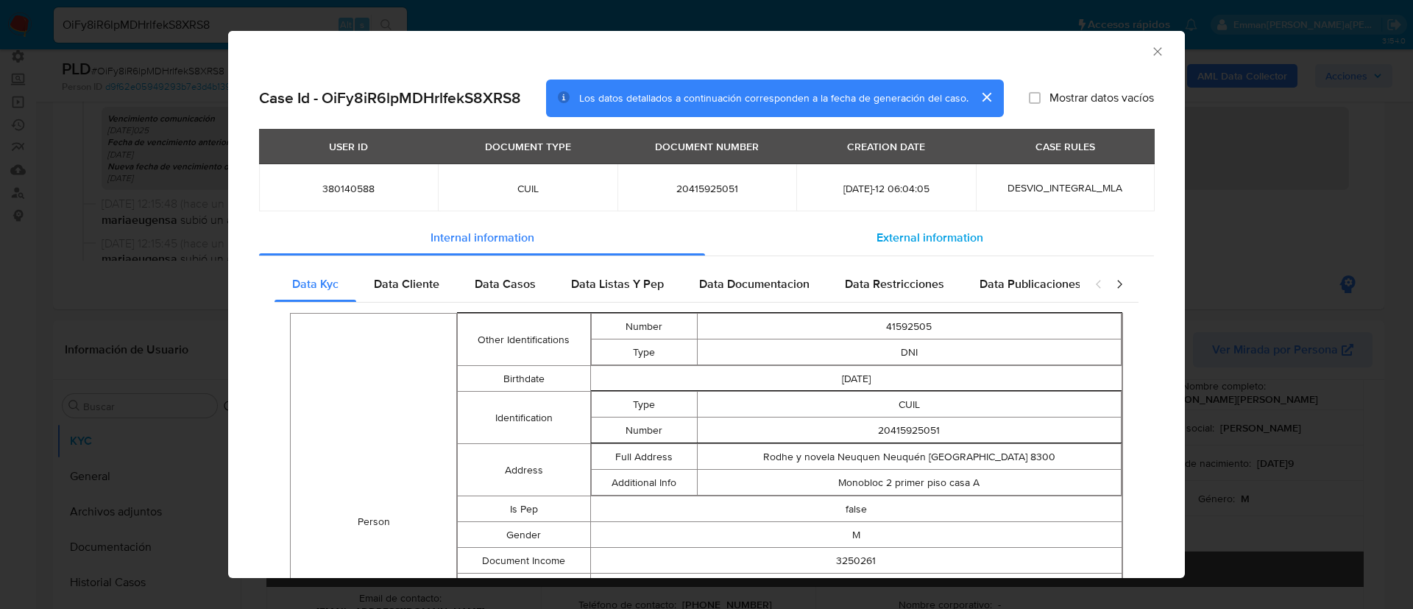
click at [889, 229] on span "External information" at bounding box center [930, 237] width 107 height 17
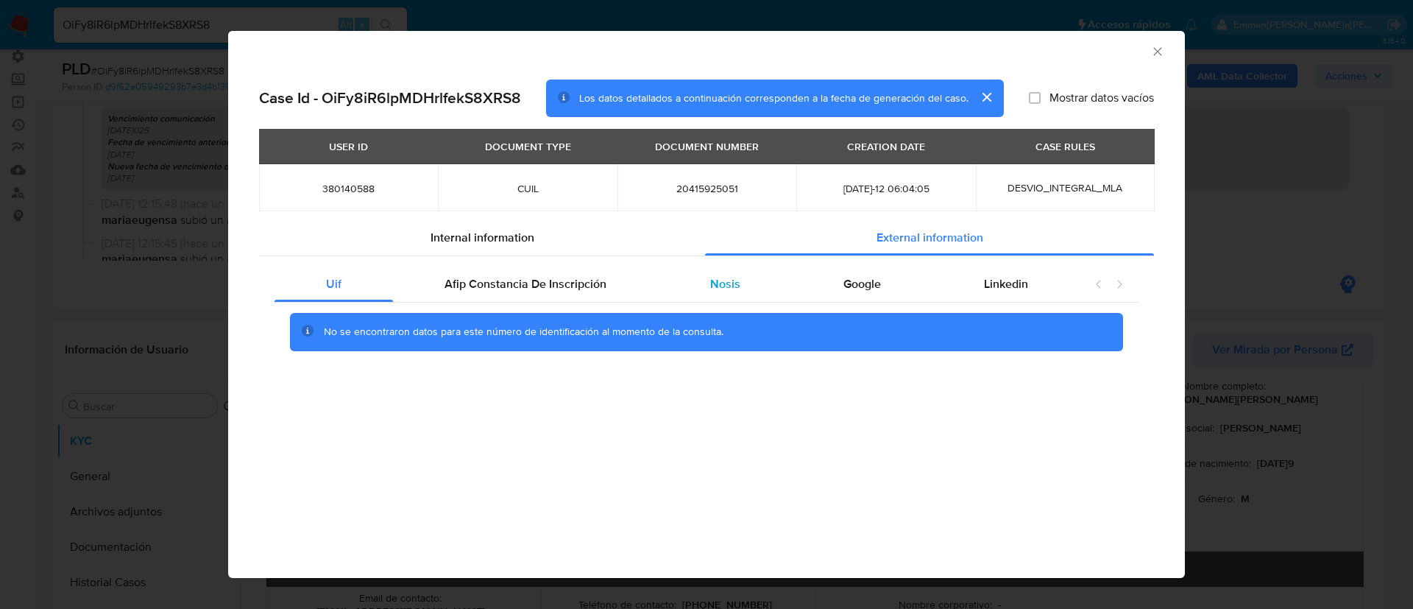
click at [744, 293] on div "Nosis" at bounding box center [724, 284] width 133 height 35
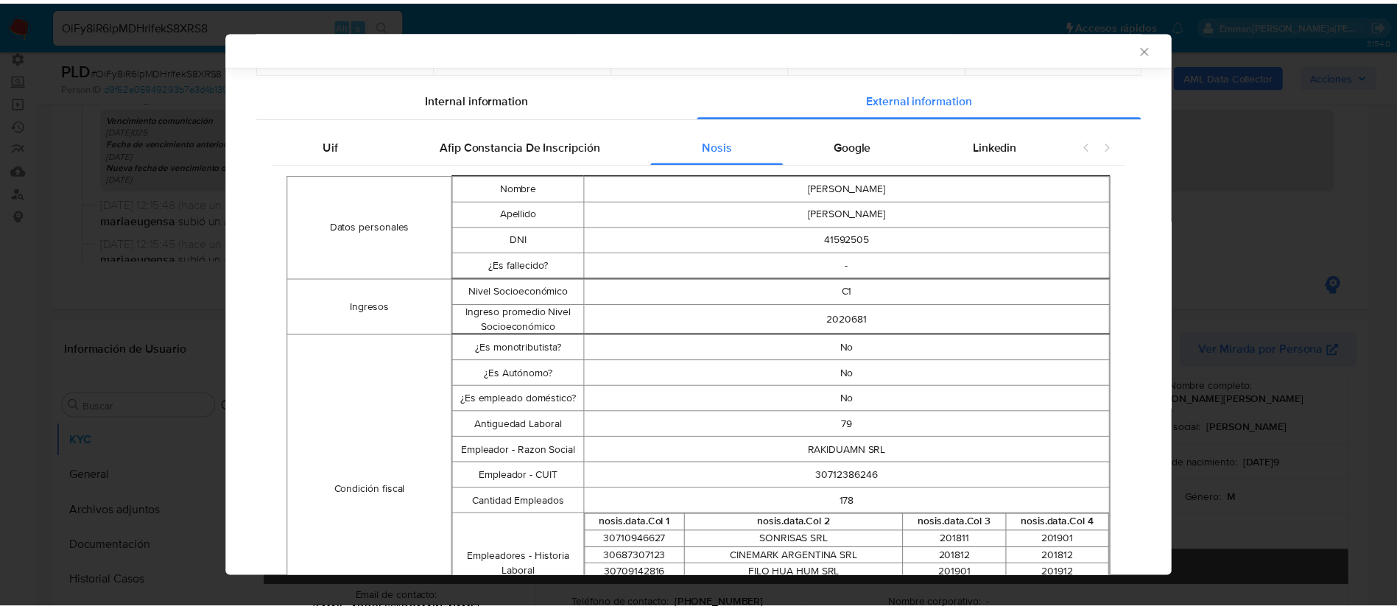
scroll to position [0, 0]
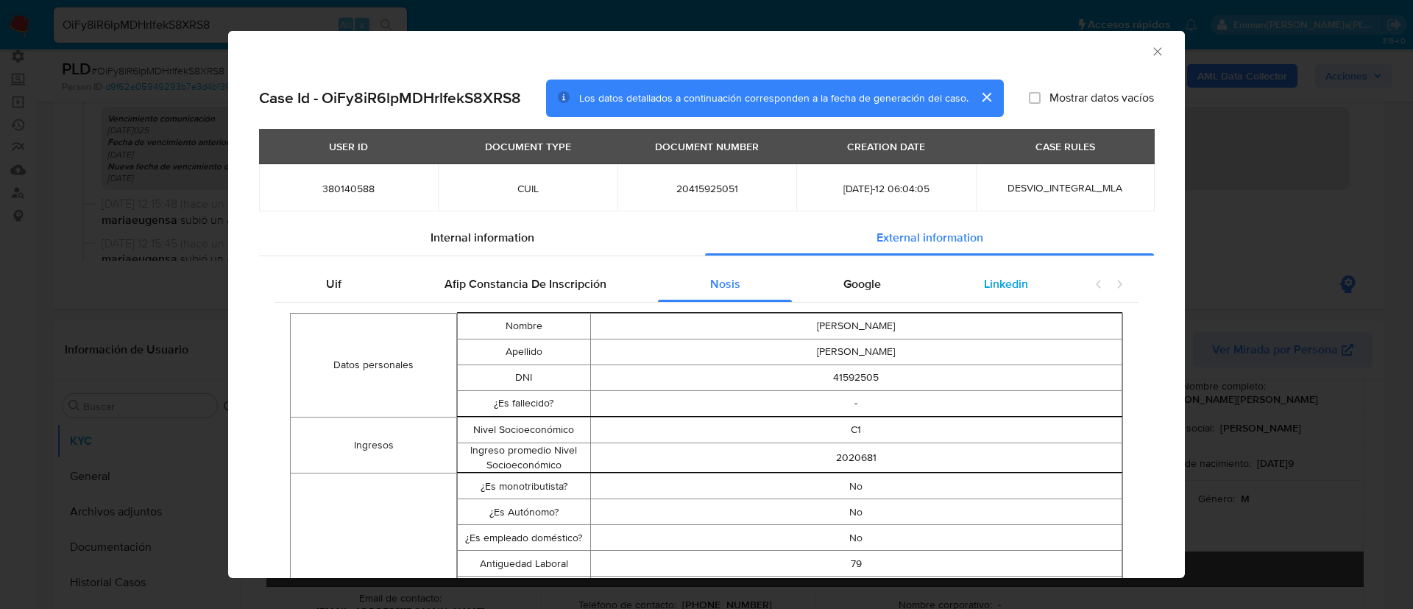
click at [956, 275] on div "Linkedin" at bounding box center [1006, 284] width 147 height 35
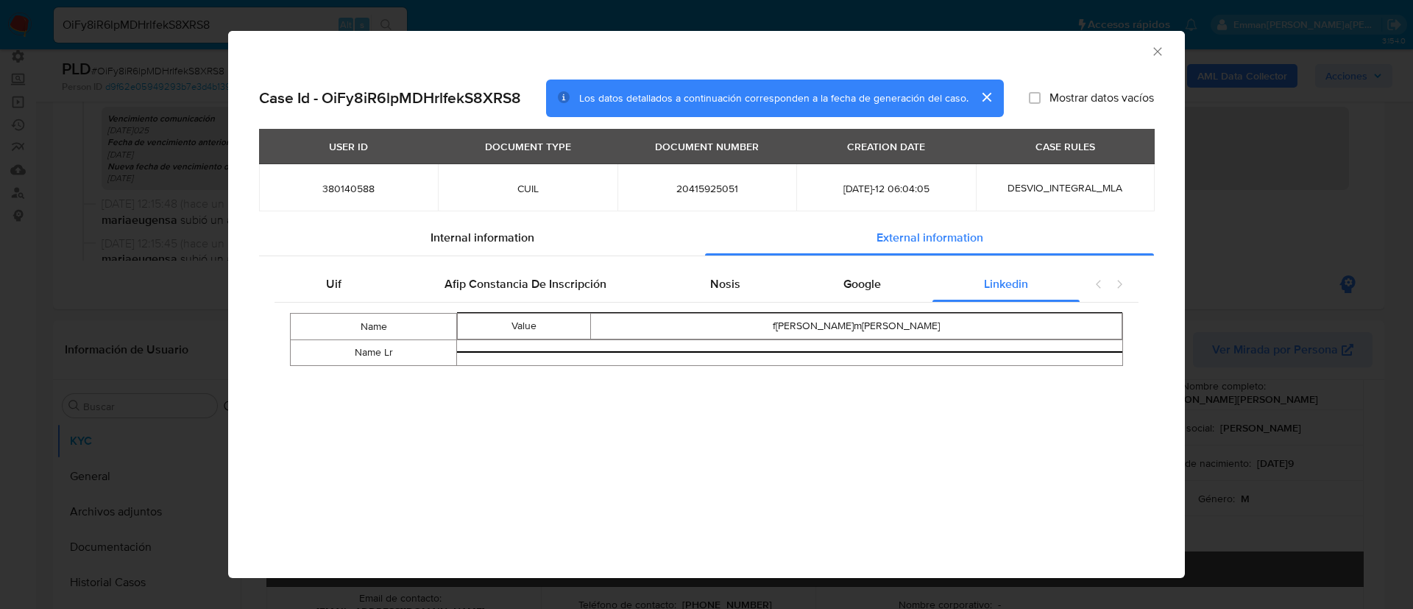
click at [101, 419] on div "AML Data Collector Case Id - OiFy8iR6lpMDHrlfekS8XRS8 Los datos detallados a co…" at bounding box center [706, 304] width 1413 height 609
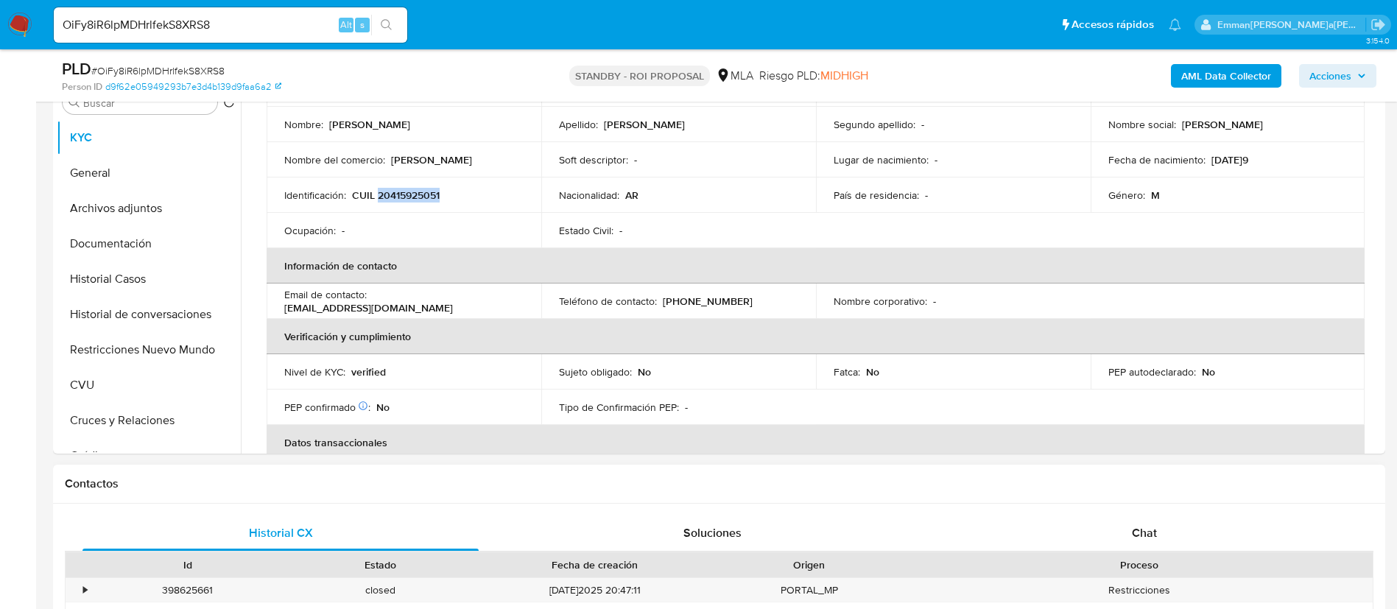
scroll to position [552, 0]
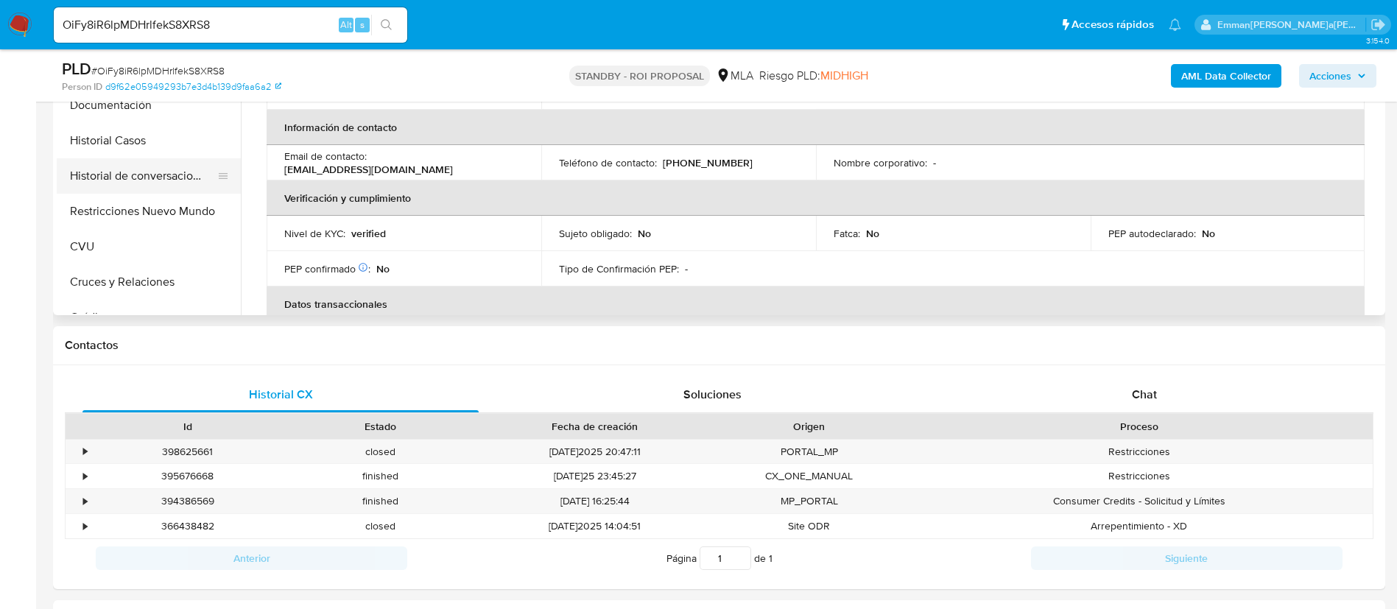
click at [149, 191] on button "Historial de conversaciones" at bounding box center [143, 175] width 172 height 35
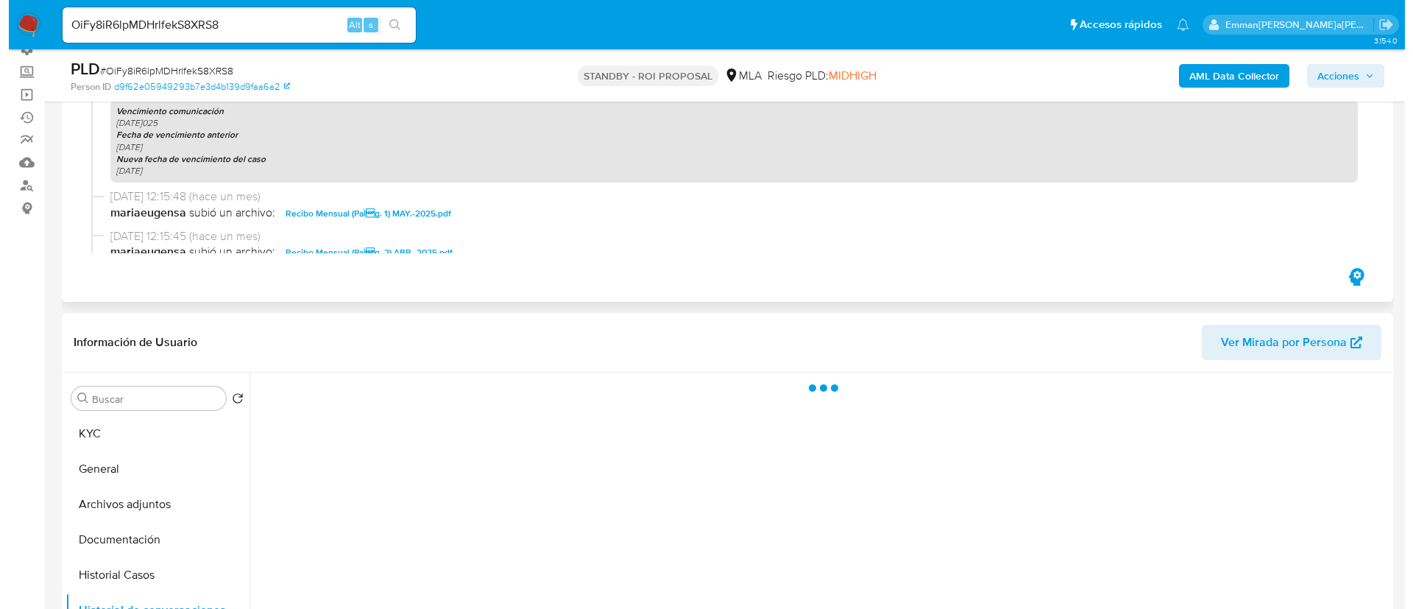
scroll to position [110, 0]
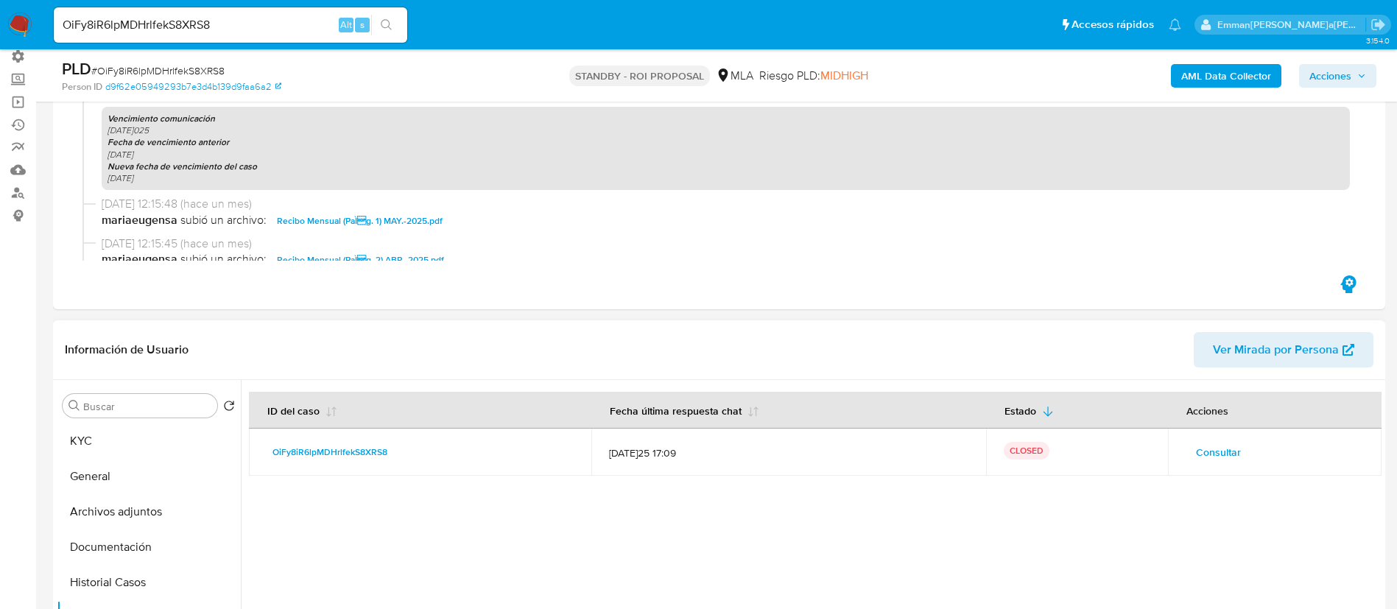
click at [1197, 458] on span "Consultar" at bounding box center [1218, 452] width 45 height 21
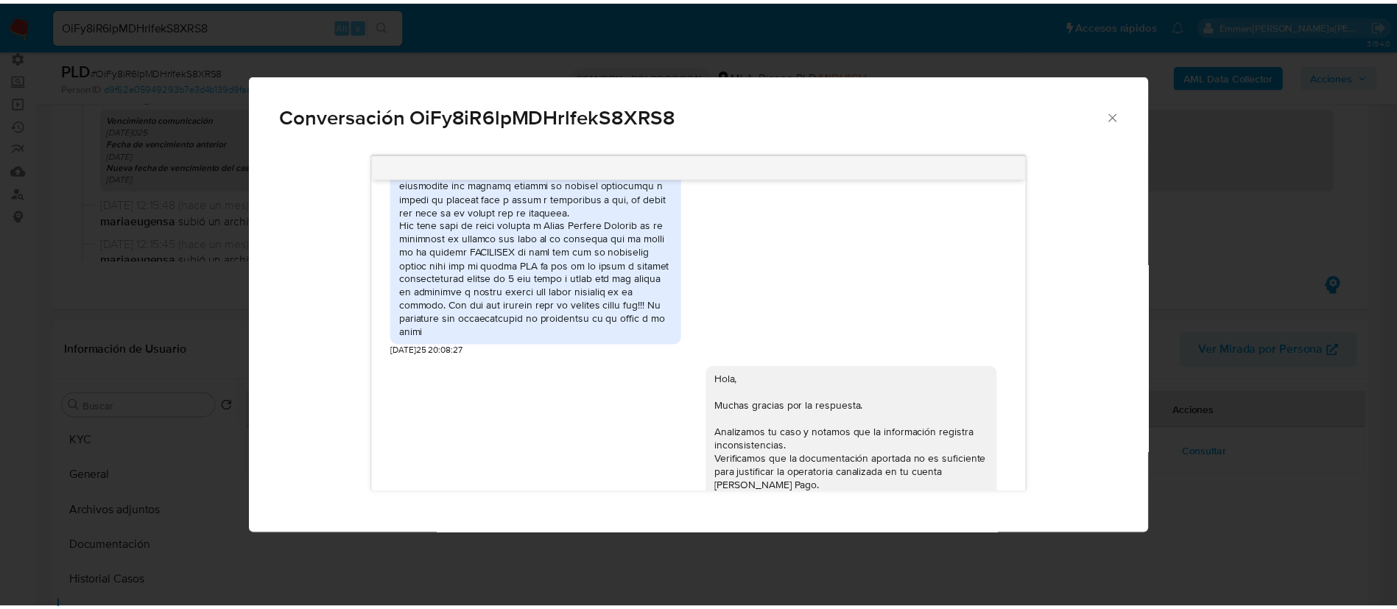
scroll to position [1986, 0]
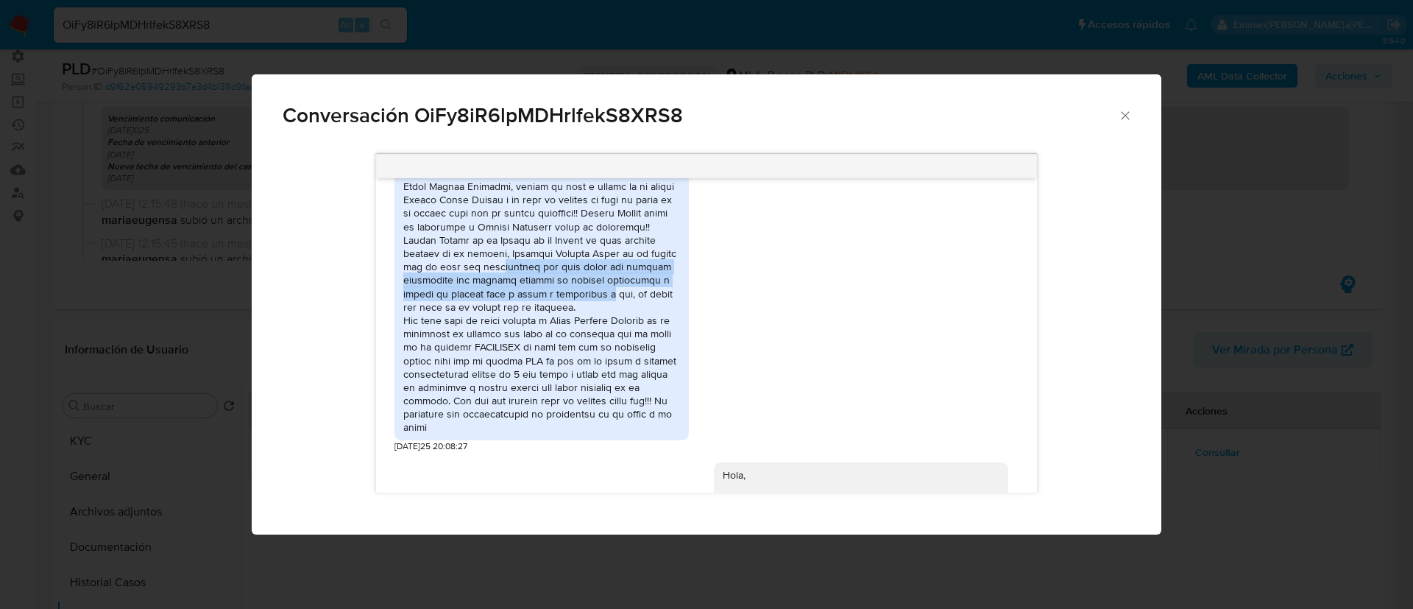
drag, startPoint x: 667, startPoint y: 322, endPoint x: 524, endPoint y: 289, distance: 146.8
click at [524, 289] on div "Comunicación" at bounding box center [541, 300] width 277 height 268
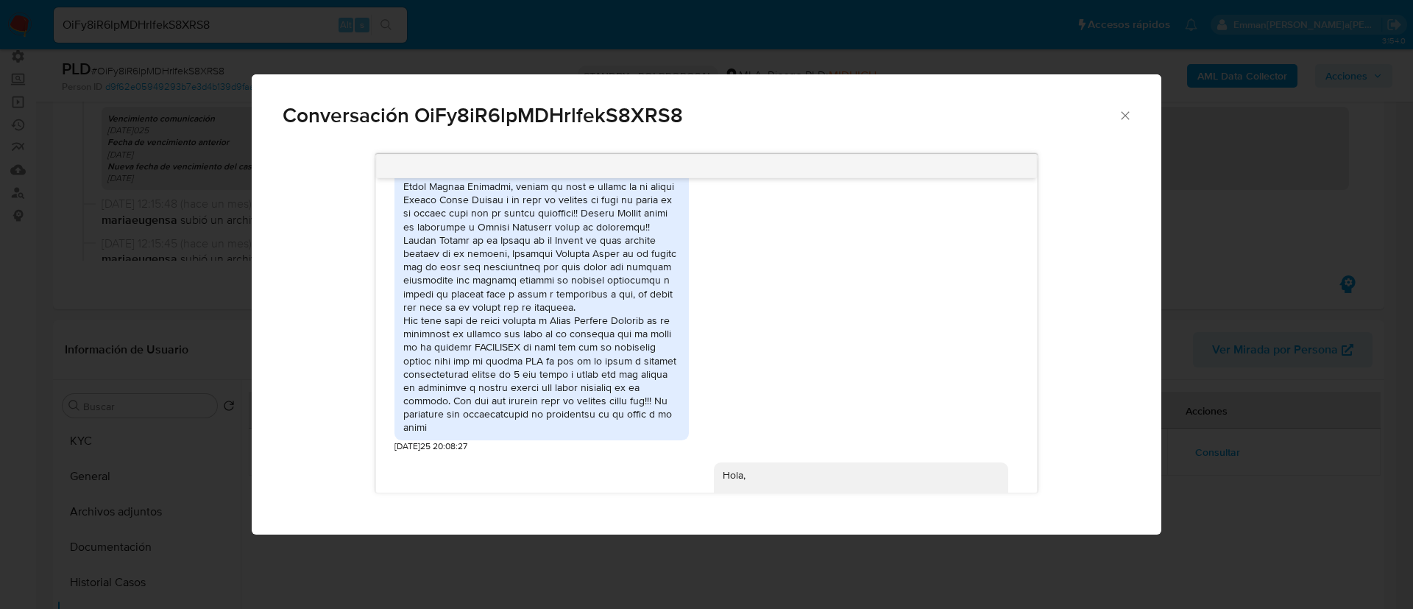
click at [522, 387] on div "Comunicación" at bounding box center [541, 300] width 277 height 268
click at [214, 43] on div "Conversación OiFy8iR6lpMDHrlfekS8XRS8 18/06/2025 18:09:44 Hola, Esperamos que t…" at bounding box center [706, 304] width 1413 height 609
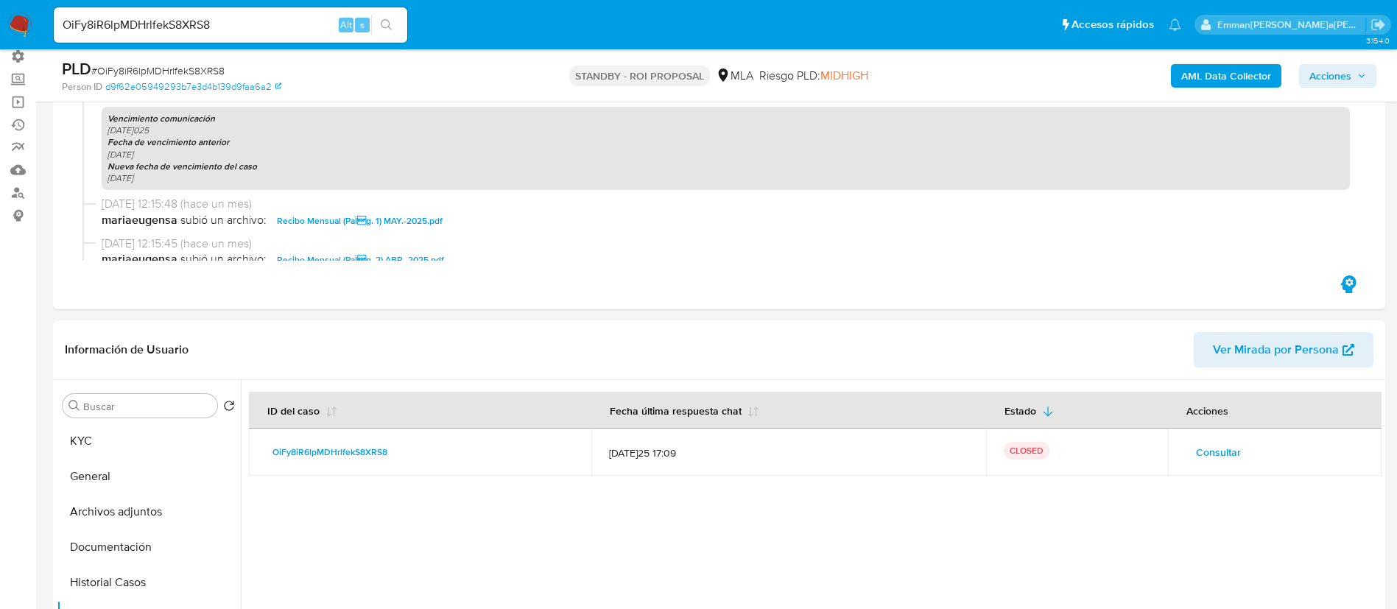
click at [184, 31] on input "OiFy8iR6lpMDHrlfekS8XRS8" at bounding box center [230, 24] width 353 height 19
paste input "cWqH7xvFzDMFqxnjG1Pc1Zla"
type input "cWqH7xvFzDMFqxnjG1Pc1Zla"
click at [384, 30] on icon "search-icon" at bounding box center [387, 25] width 12 height 12
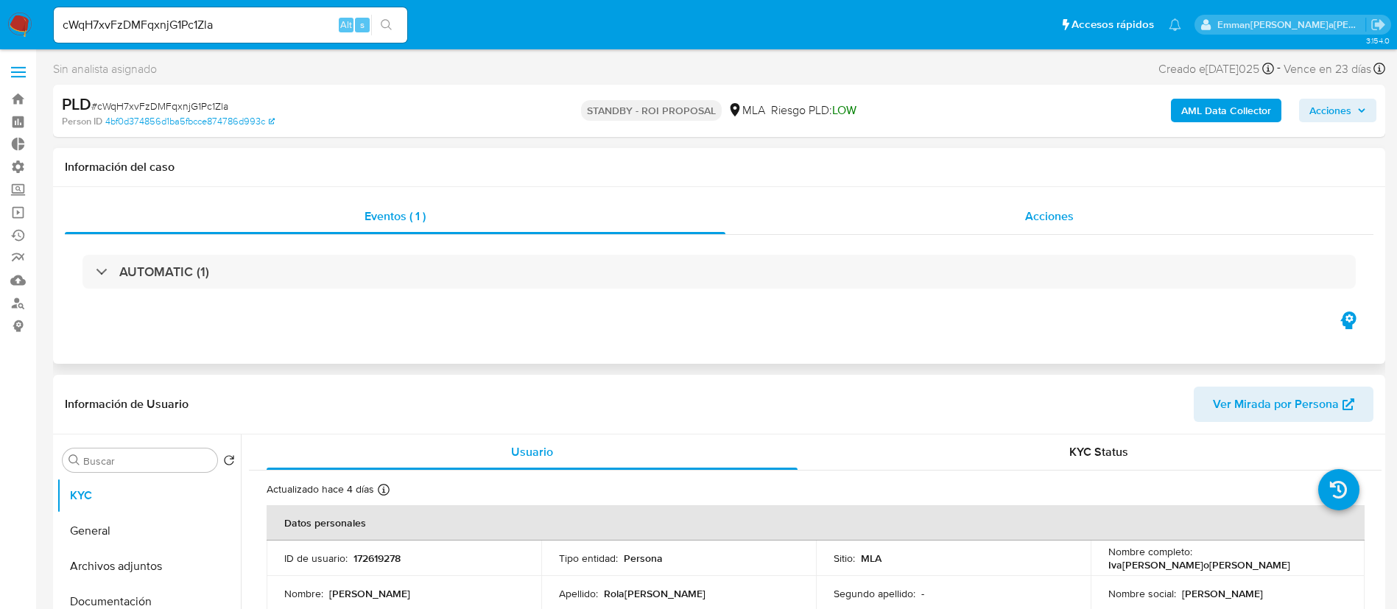
click at [1003, 222] on div "Acciones" at bounding box center [1049, 216] width 648 height 35
select select "10"
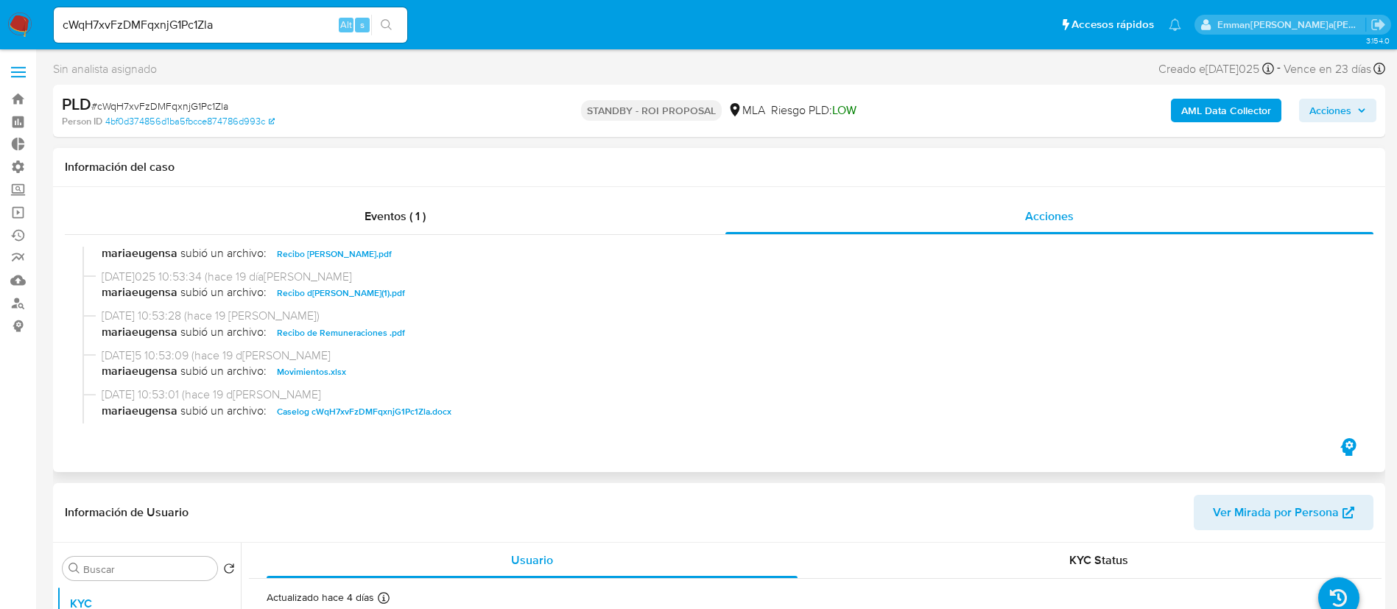
scroll to position [773, 0]
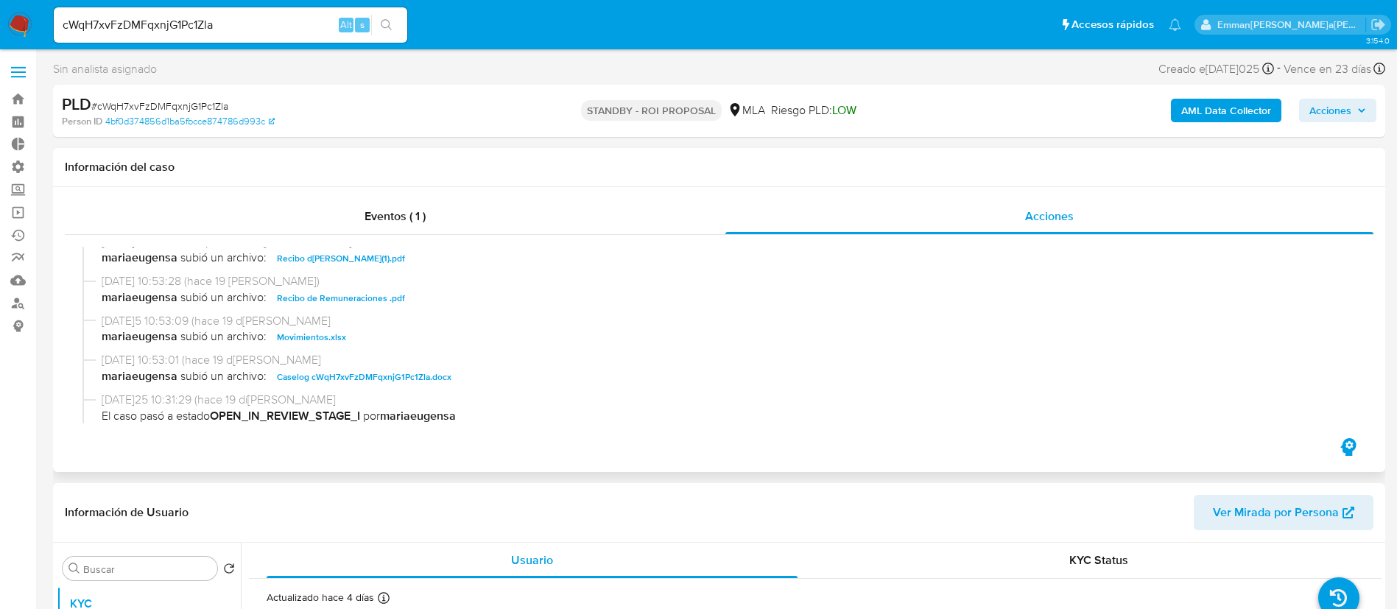
click at [334, 339] on span "Movimientos.xlsx" at bounding box center [311, 337] width 69 height 18
click at [366, 375] on span "Caselog cWqH7xvFzDMFqxnjG1Pc1Zla.docx" at bounding box center [364, 377] width 174 height 18
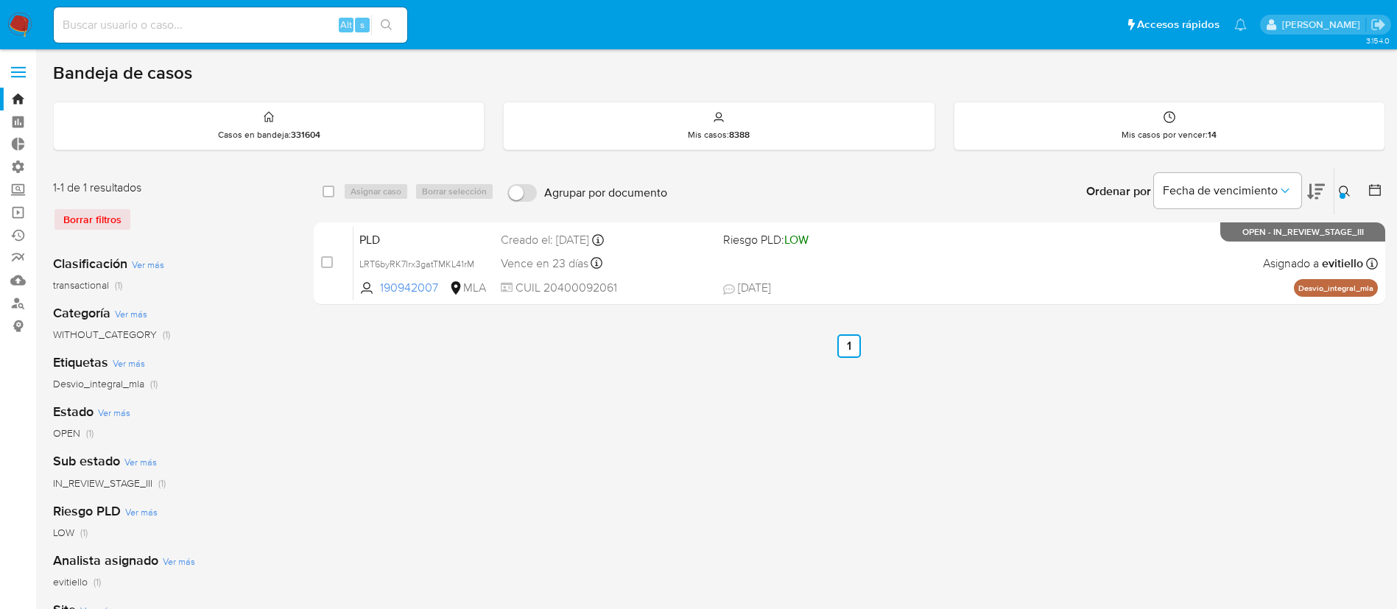
click at [1351, 204] on div "Ingrese ID de usuario o caso LRT6byRK7Irx3gatTMKL41rM Buscar Borrar filtros" at bounding box center [1345, 192] width 25 height 46
click at [1347, 189] on icon at bounding box center [1343, 191] width 11 height 11
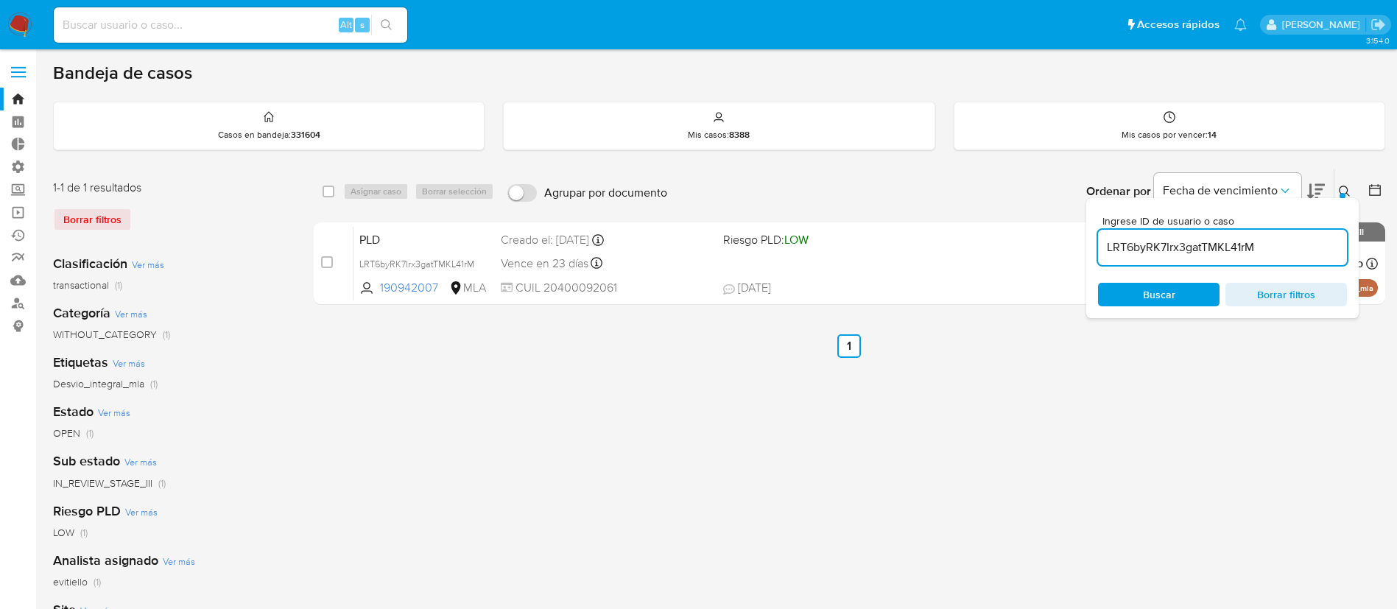
click at [1275, 239] on input "LRT6byRK7Irx3gatTMKL41rM" at bounding box center [1222, 247] width 249 height 19
type input "I7y3VhlaJPRVkMxbm7579UGC"
click at [1344, 190] on icon at bounding box center [1344, 192] width 12 height 12
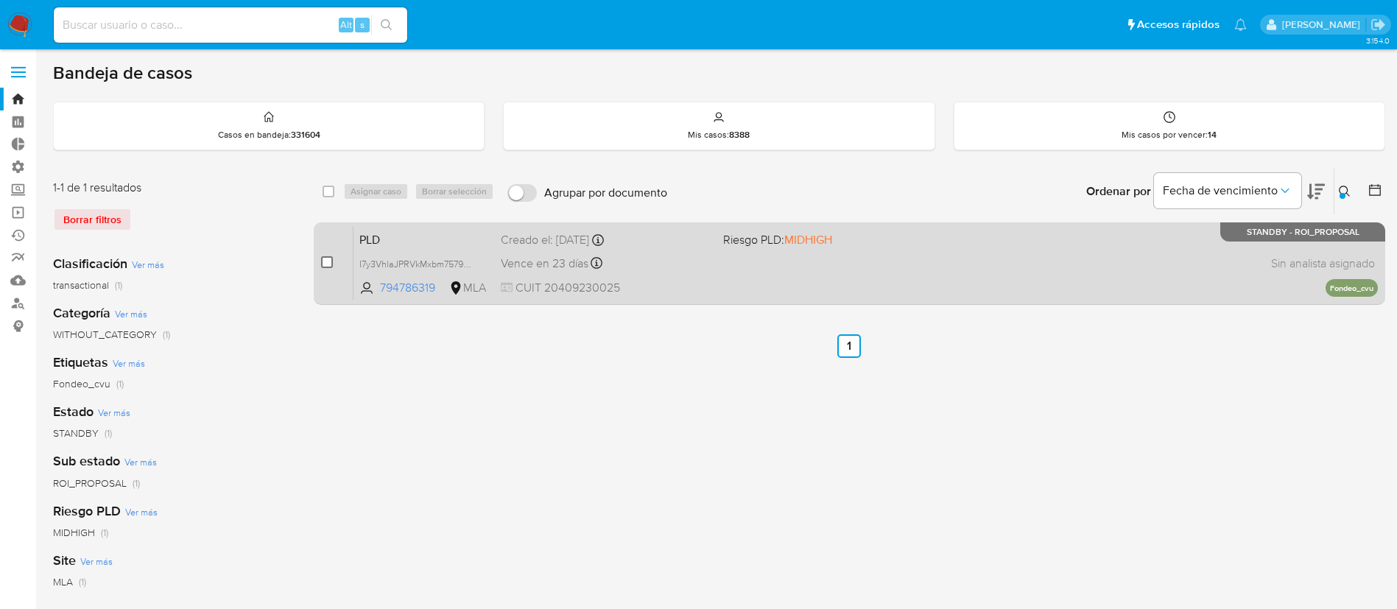
click at [321, 261] on input "checkbox" at bounding box center [327, 262] width 12 height 12
checkbox input "true"
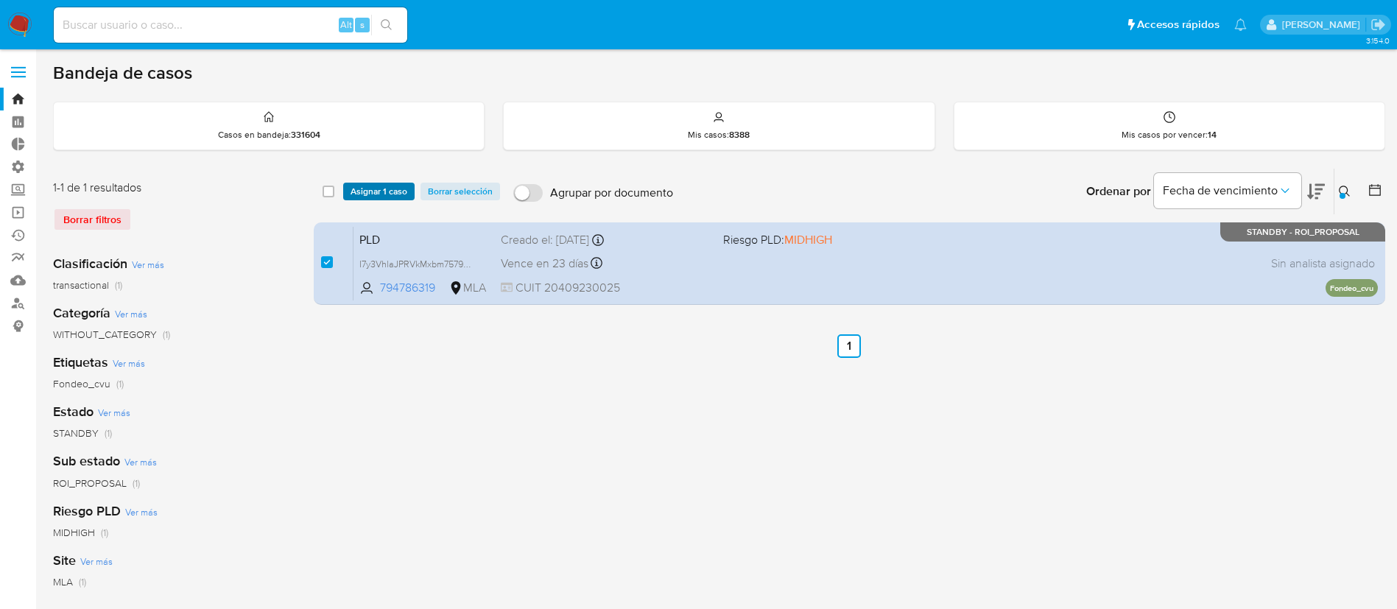
click at [366, 191] on span "Asignar 1 caso" at bounding box center [378, 191] width 57 height 15
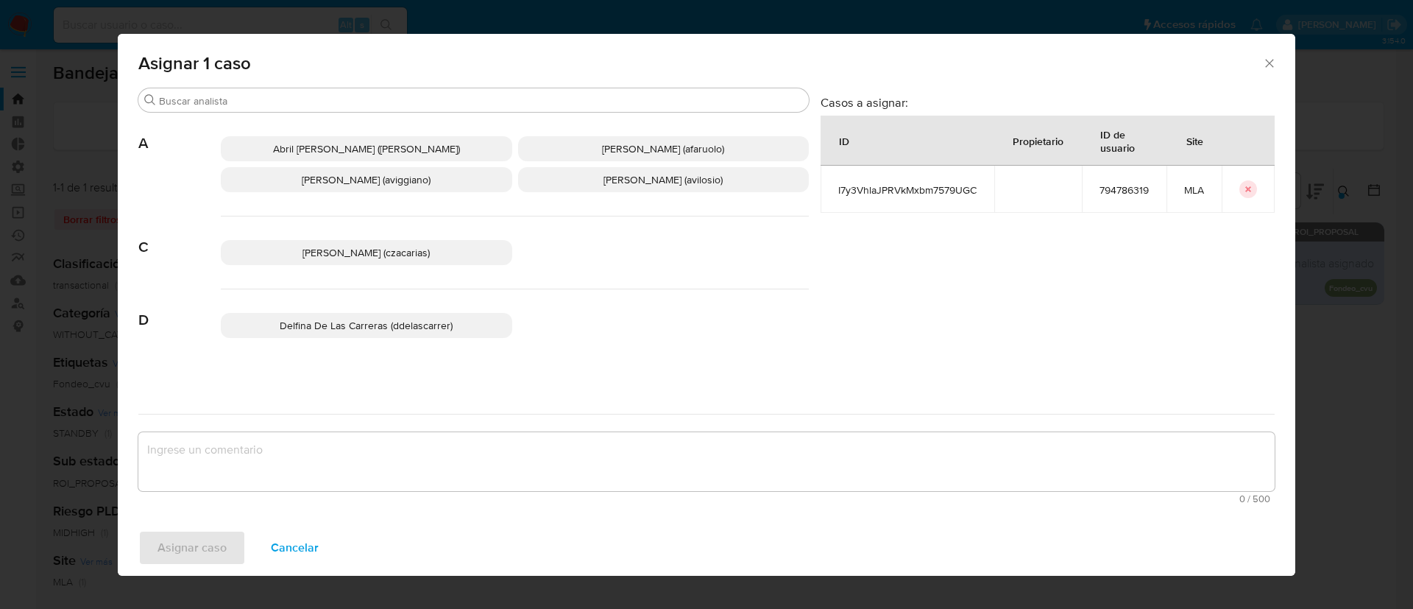
click at [319, 138] on p "Abril Karina Medzovich (amedzovich)" at bounding box center [367, 148] width 292 height 25
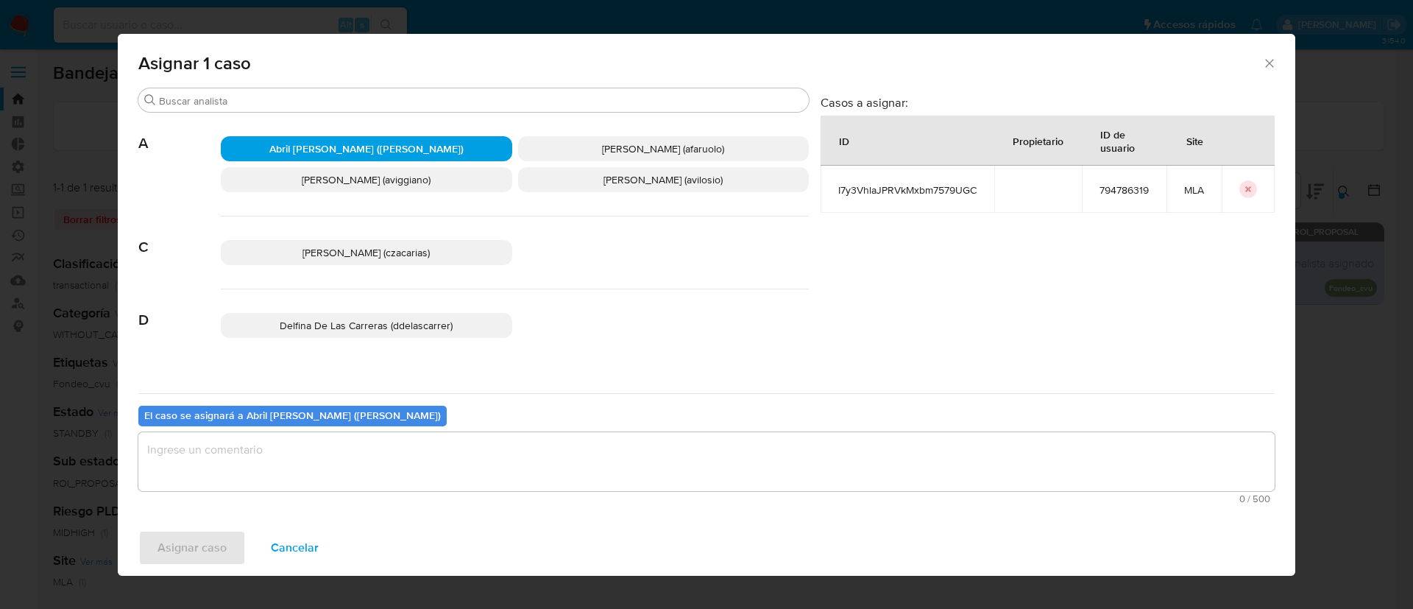
click at [315, 158] on p "Abril Karina Medzovich (amedzovich)" at bounding box center [367, 148] width 292 height 25
click at [320, 110] on div "Buscar" at bounding box center [473, 100] width 671 height 24
click at [323, 107] on input "Buscar" at bounding box center [481, 100] width 644 height 13
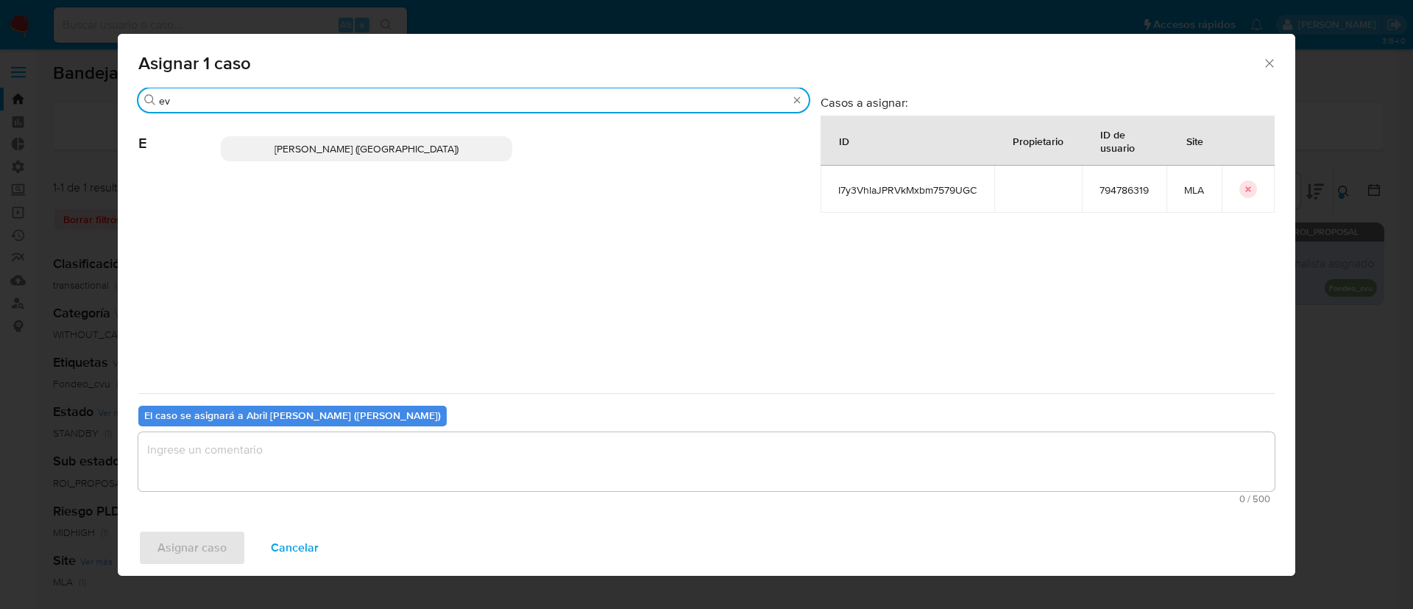
type input "ev"
click at [342, 138] on p "Emmanuel Hernan Vitiello (evitiello)" at bounding box center [367, 148] width 292 height 25
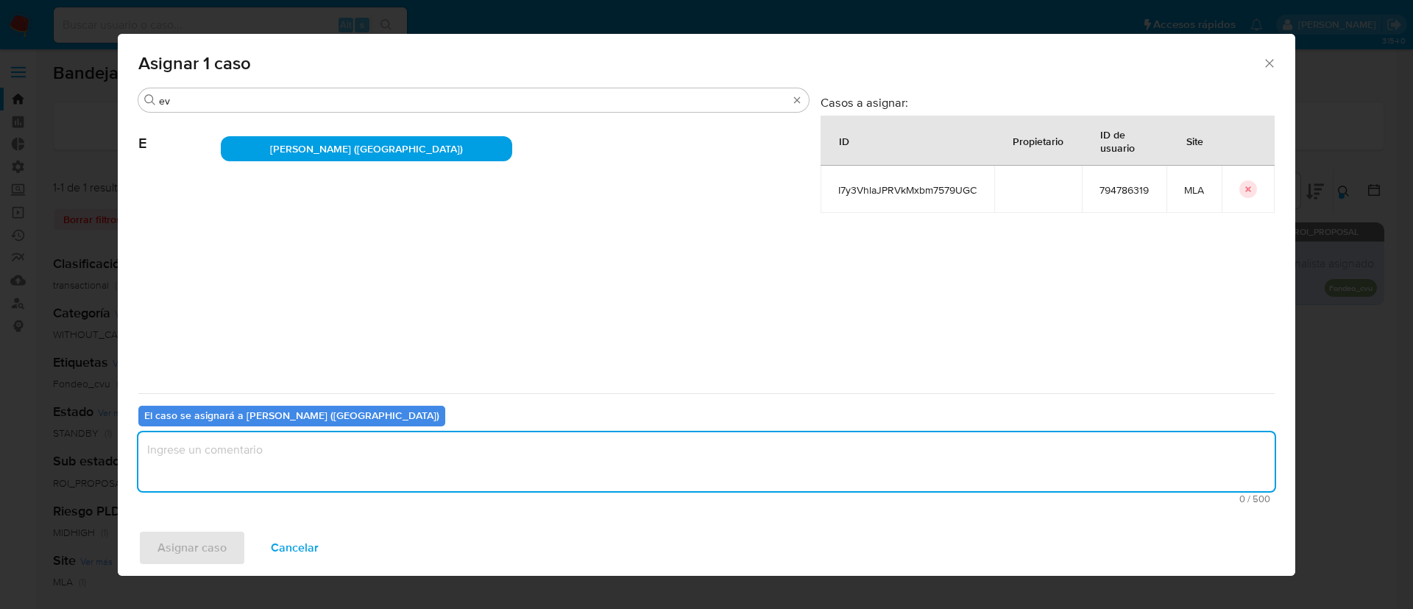
click at [313, 460] on textarea "assign-modal" at bounding box center [706, 461] width 1137 height 59
click at [202, 540] on span "Asignar caso" at bounding box center [192, 548] width 69 height 32
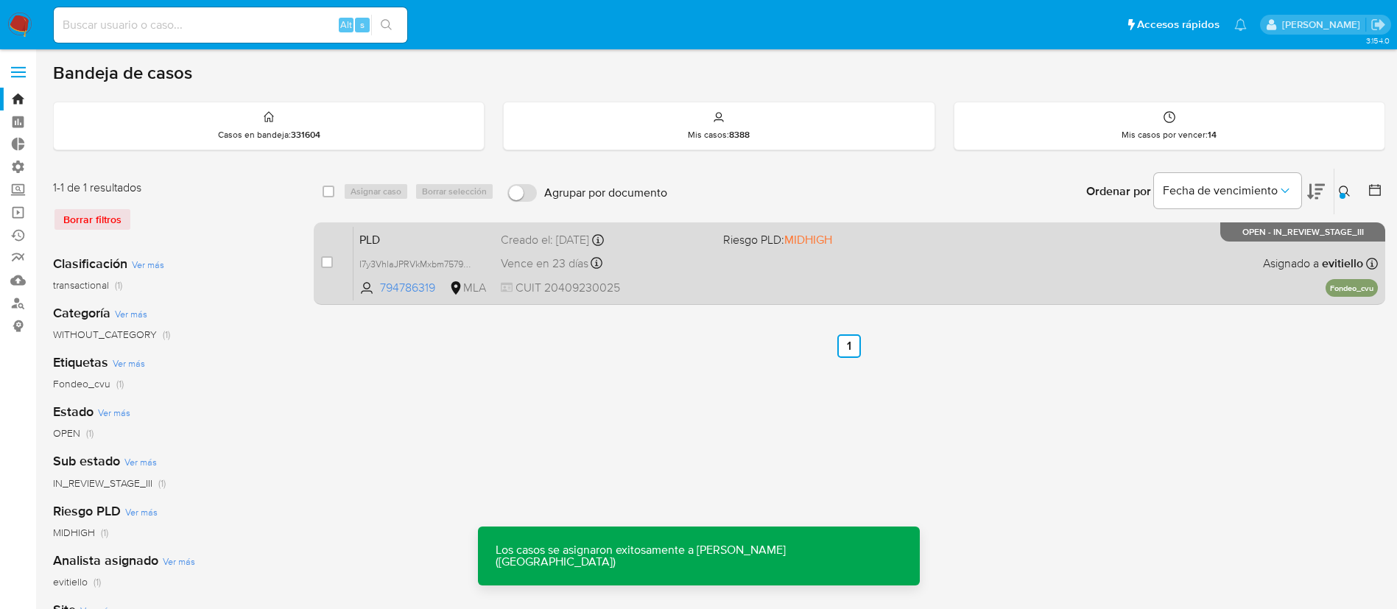
click at [906, 284] on div "PLD I7y3VhlaJPRVkMxbm7579UGC 794786319 MLA Riesgo PLD: MIDHIGH Creado el: 12/06…" at bounding box center [865, 263] width 1024 height 74
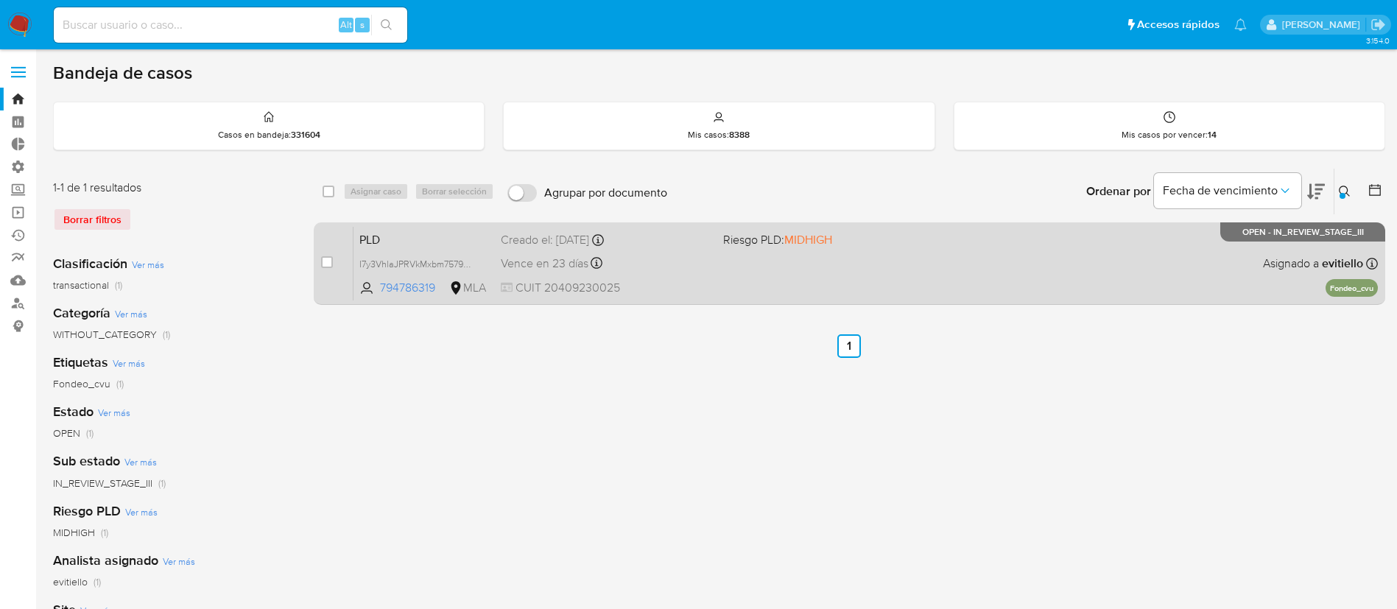
click at [878, 289] on div "PLD I7y3VhlaJPRVkMxbm7579UGC 794786319 MLA Riesgo PLD: MIDHIGH Creado el: 12/06…" at bounding box center [865, 263] width 1024 height 74
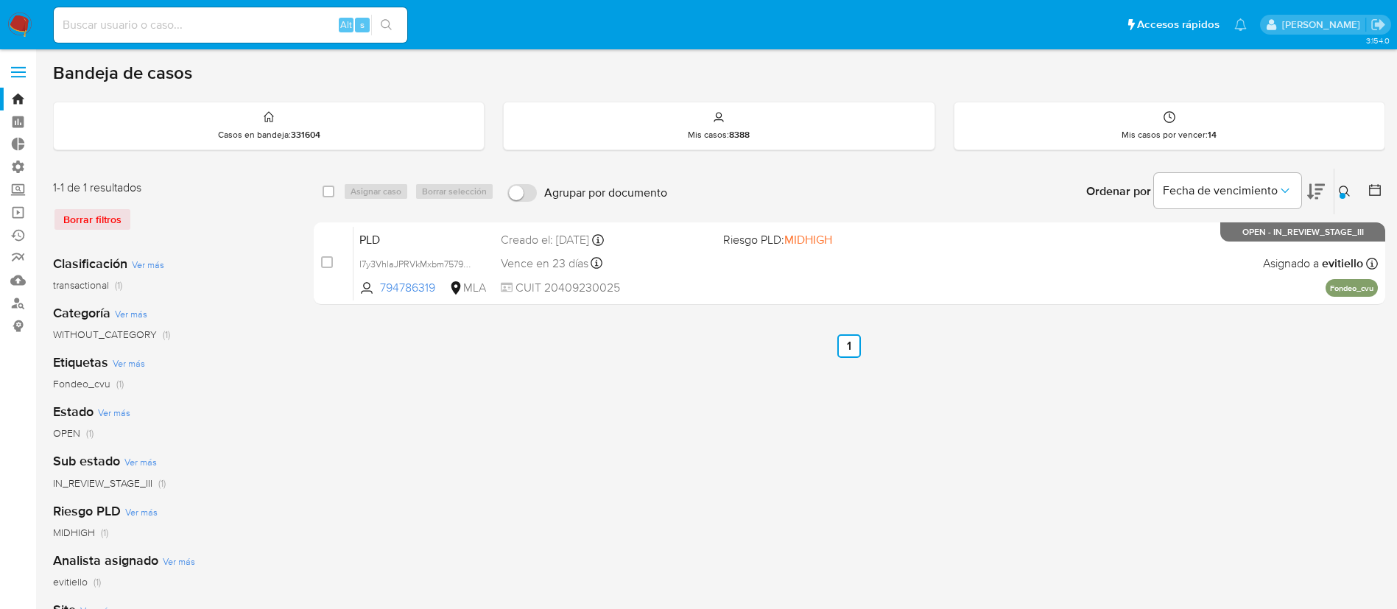
click at [1341, 194] on div at bounding box center [1342, 196] width 6 height 6
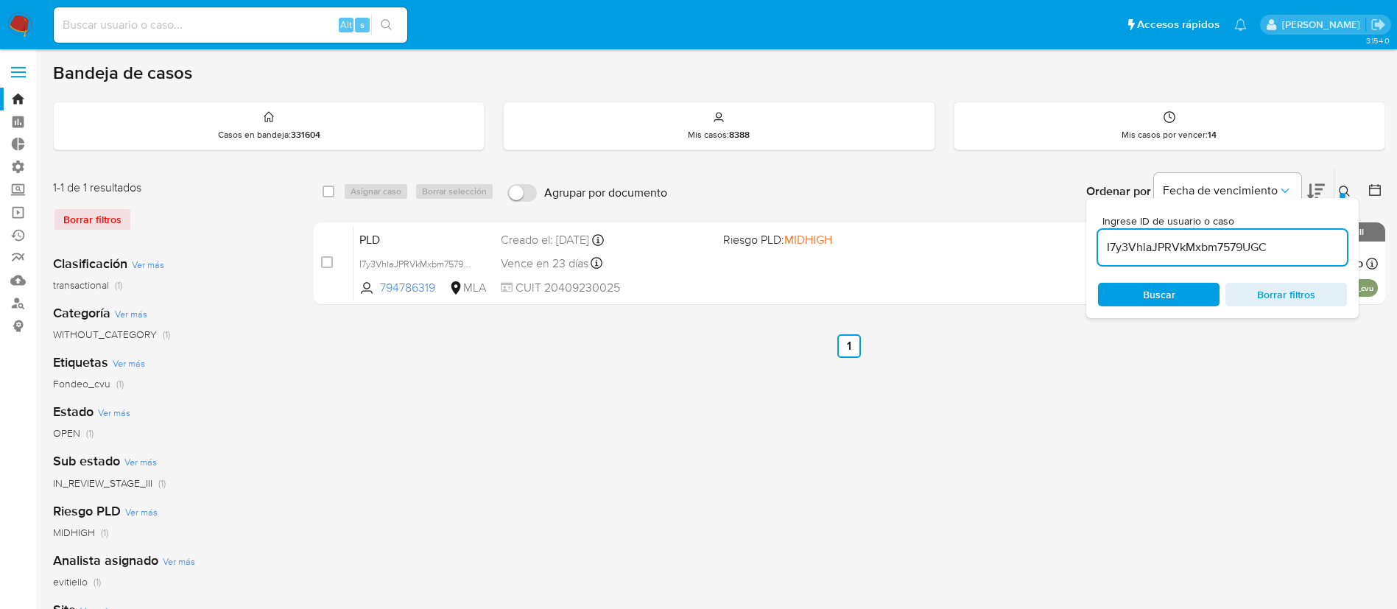
click at [1243, 249] on input "I7y3VhlaJPRVkMxbm7579UGC" at bounding box center [1222, 247] width 249 height 19
click at [1241, 247] on input "I7y3VhlaJPRVkMxbm7579UGC" at bounding box center [1222, 247] width 249 height 19
type input "OiFy8iR6lpMDHrlfekS8XRS8"
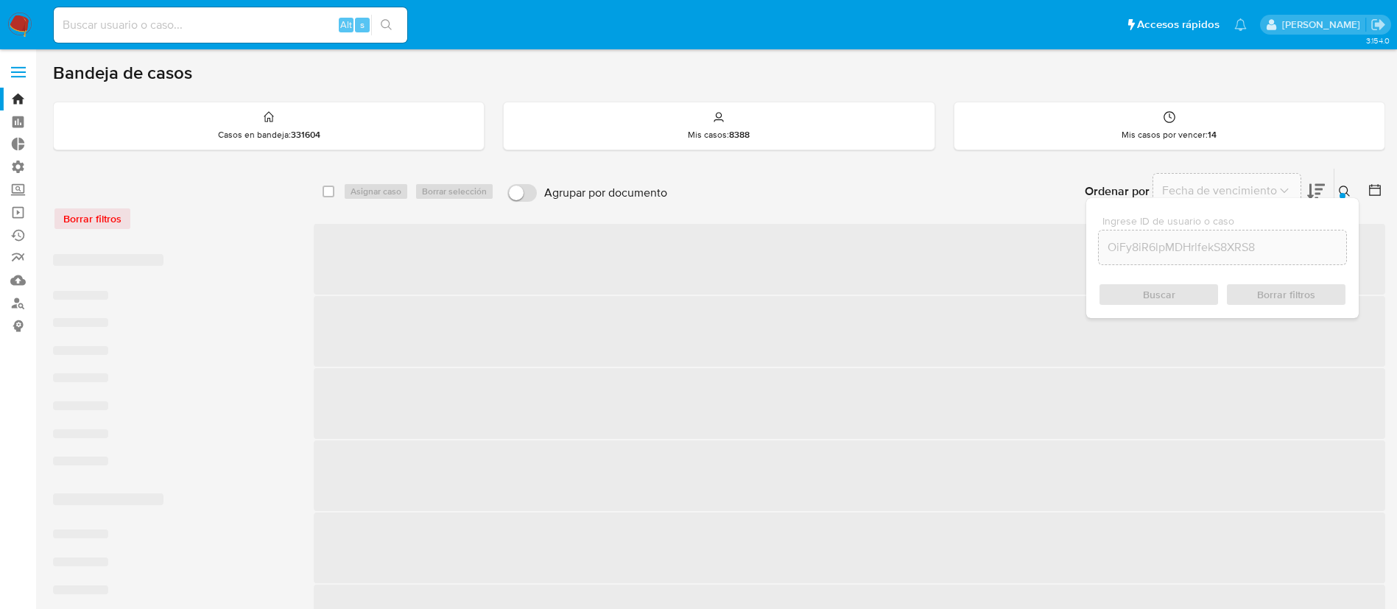
click at [1341, 188] on icon at bounding box center [1344, 192] width 12 height 12
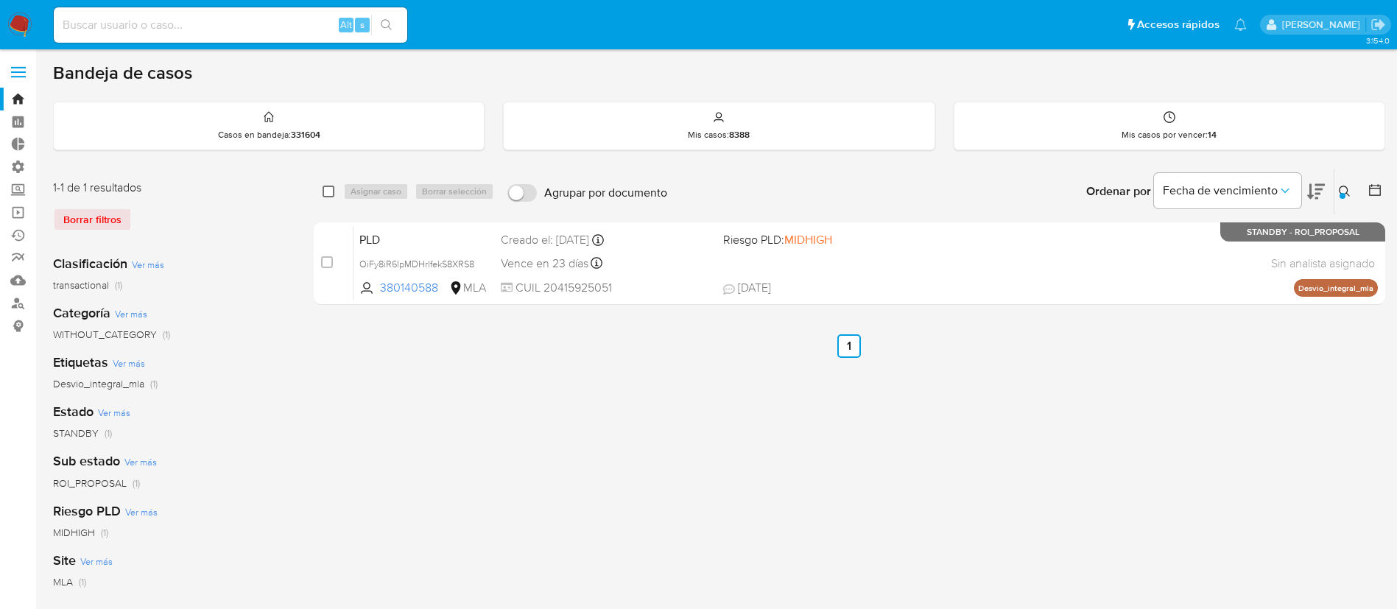
click at [333, 195] on input "checkbox" at bounding box center [328, 192] width 12 height 12
checkbox input "true"
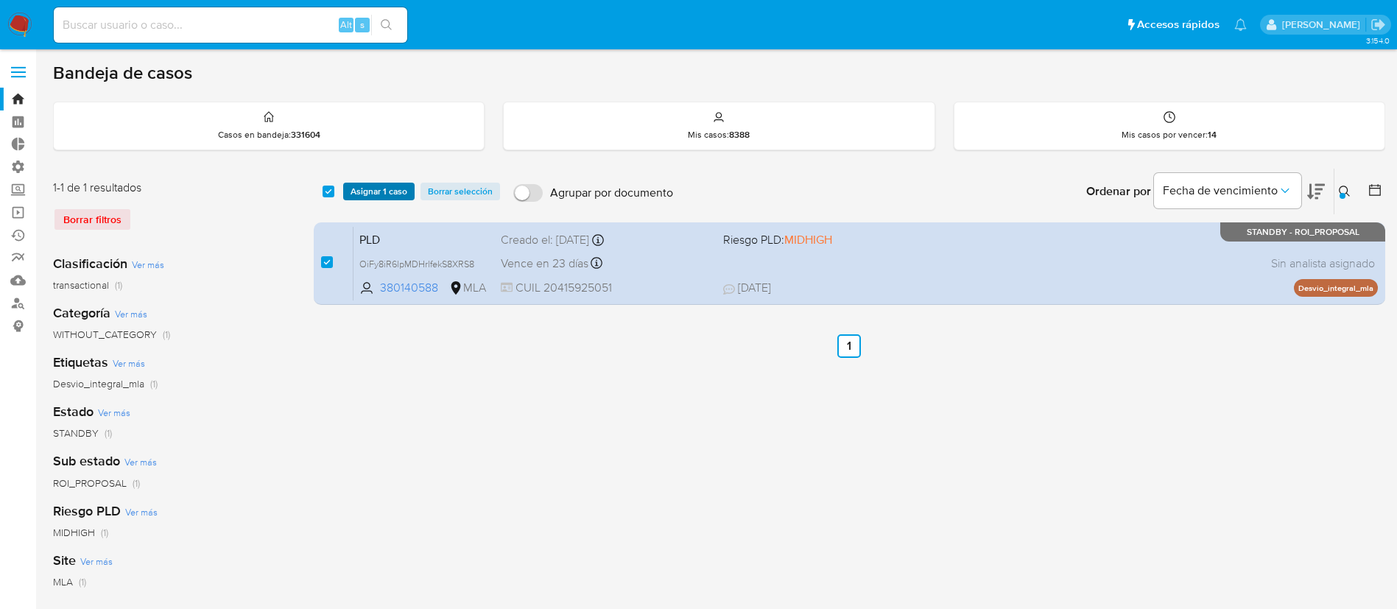
click at [361, 193] on span "Asignar 1 caso" at bounding box center [378, 191] width 57 height 15
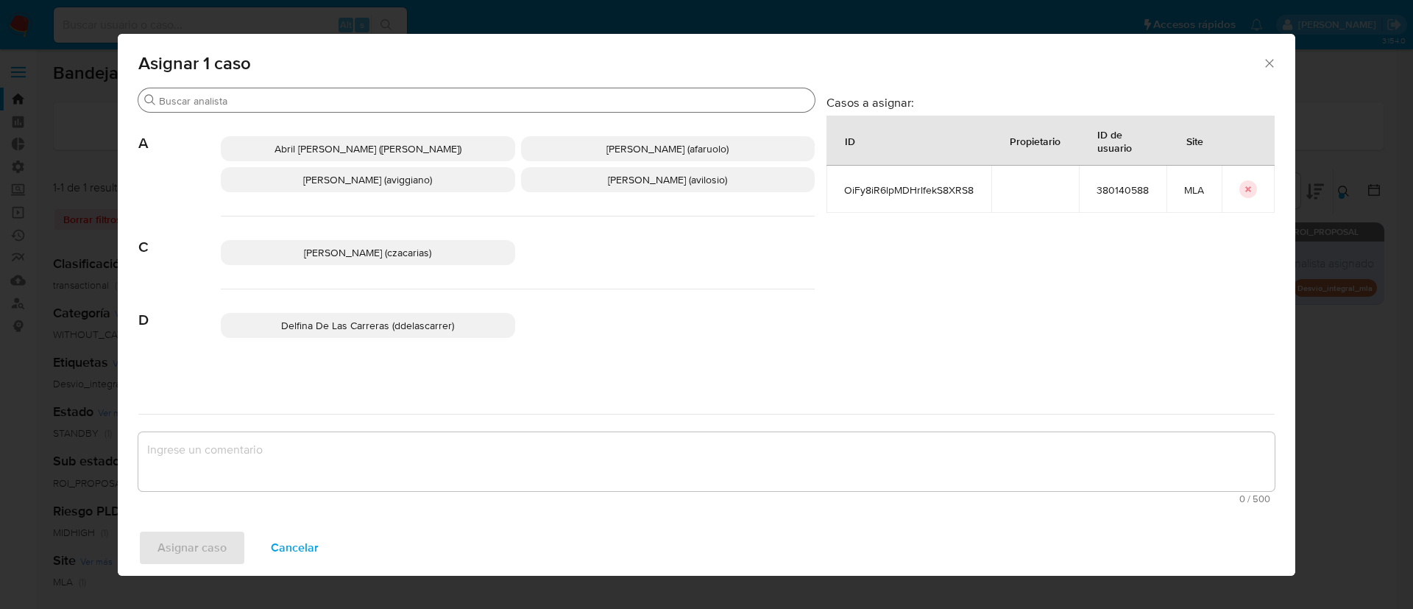
click at [257, 101] on input "Buscar" at bounding box center [484, 100] width 650 height 13
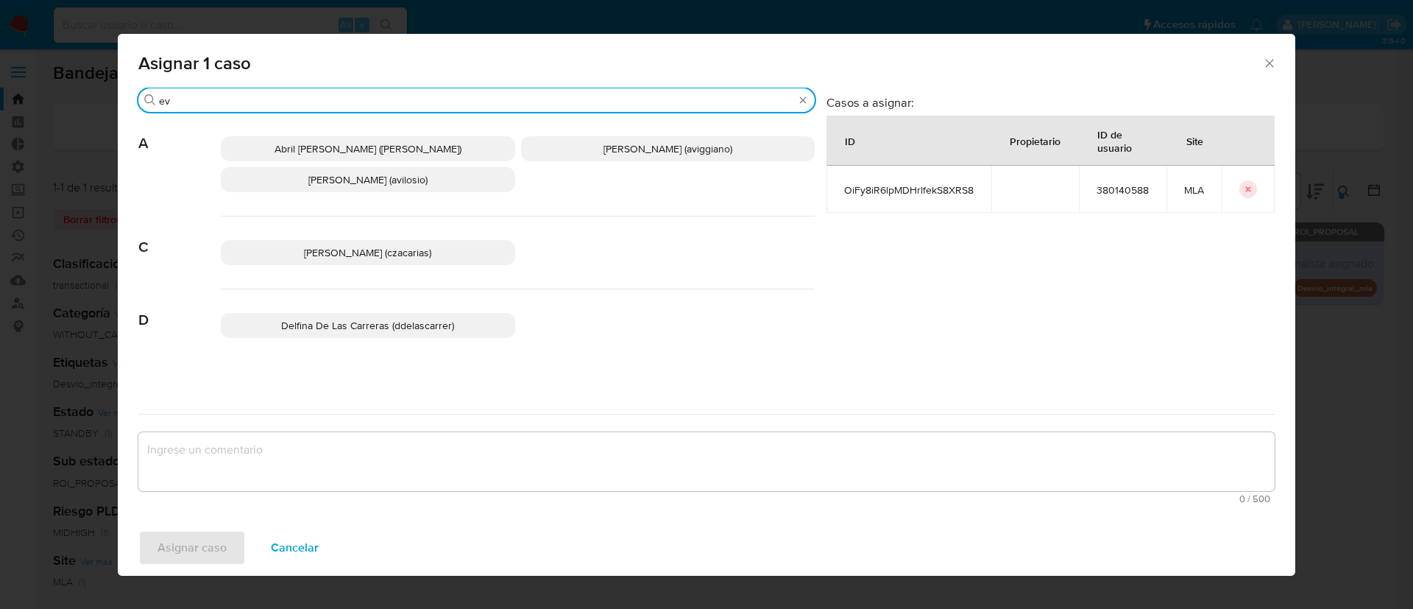
type input "ev"
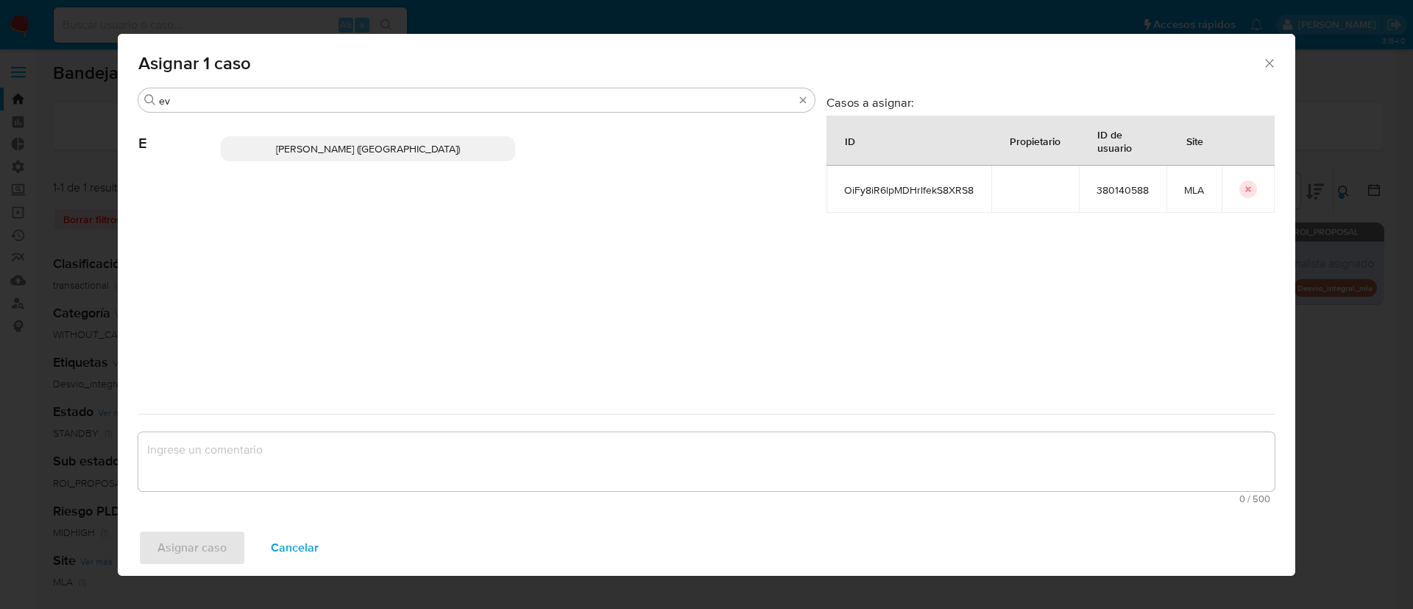
click at [294, 141] on span "Emmanuel Hernan Vitiello (evitiello)" at bounding box center [368, 148] width 184 height 15
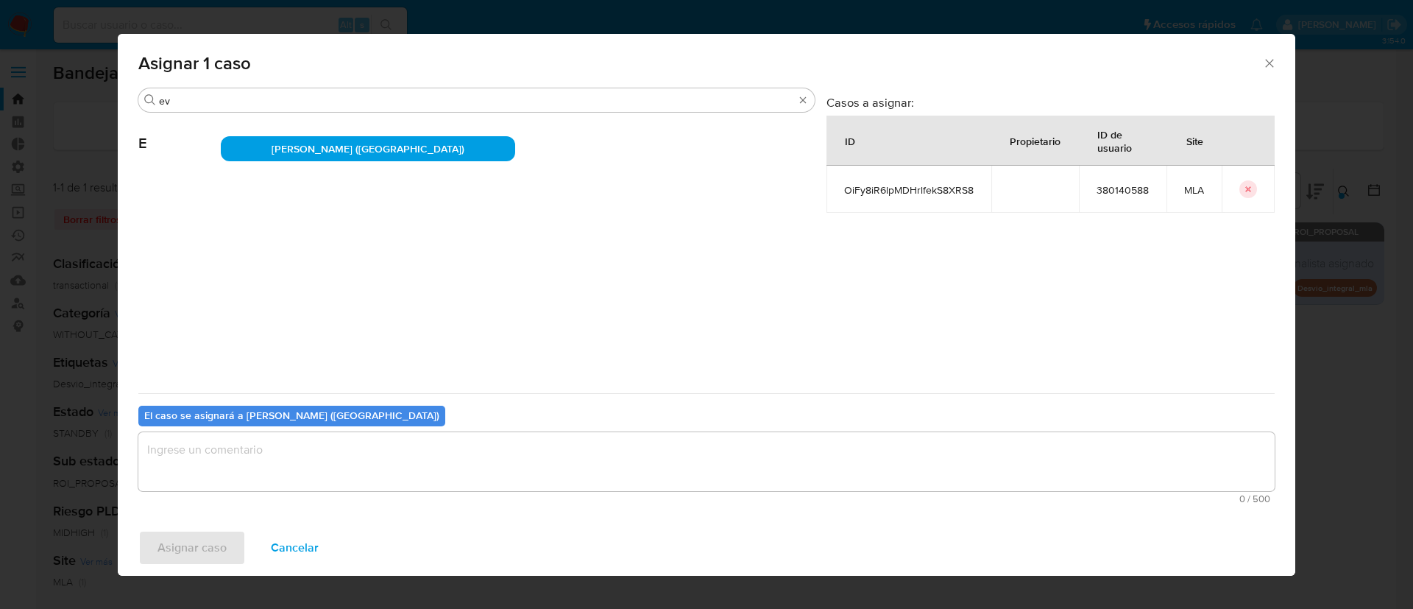
click at [286, 449] on textarea "assign-modal" at bounding box center [706, 461] width 1137 height 59
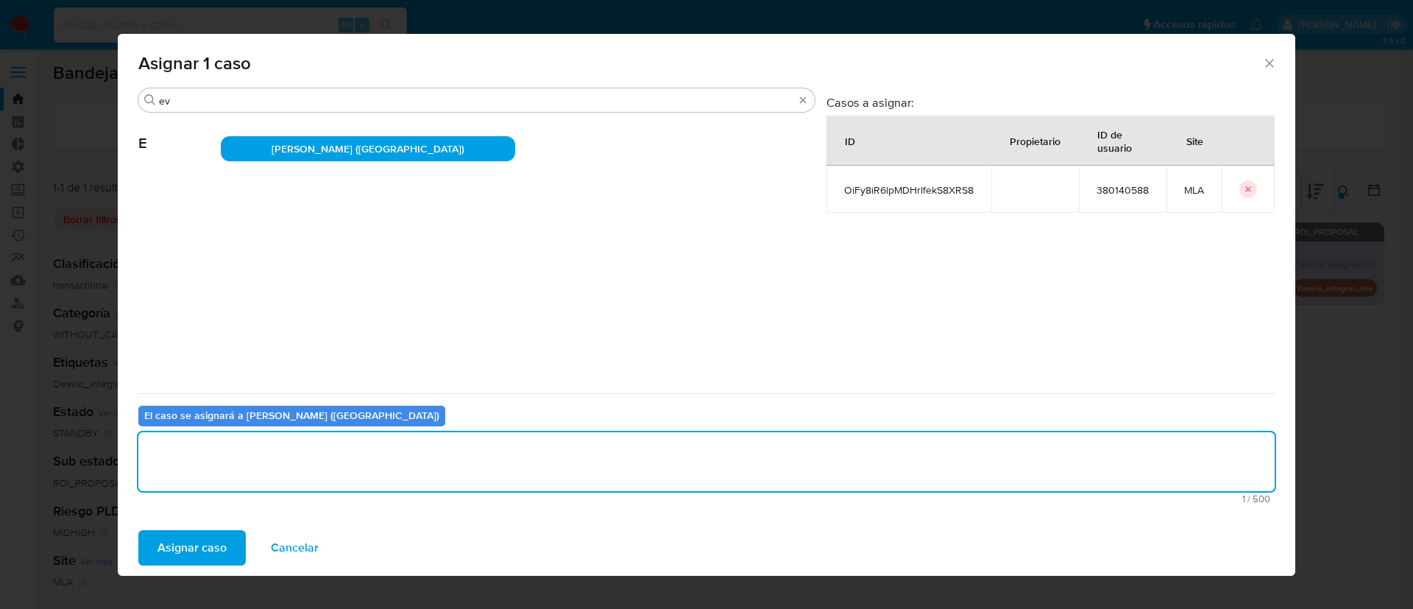
click at [196, 546] on span "Asignar caso" at bounding box center [192, 548] width 69 height 32
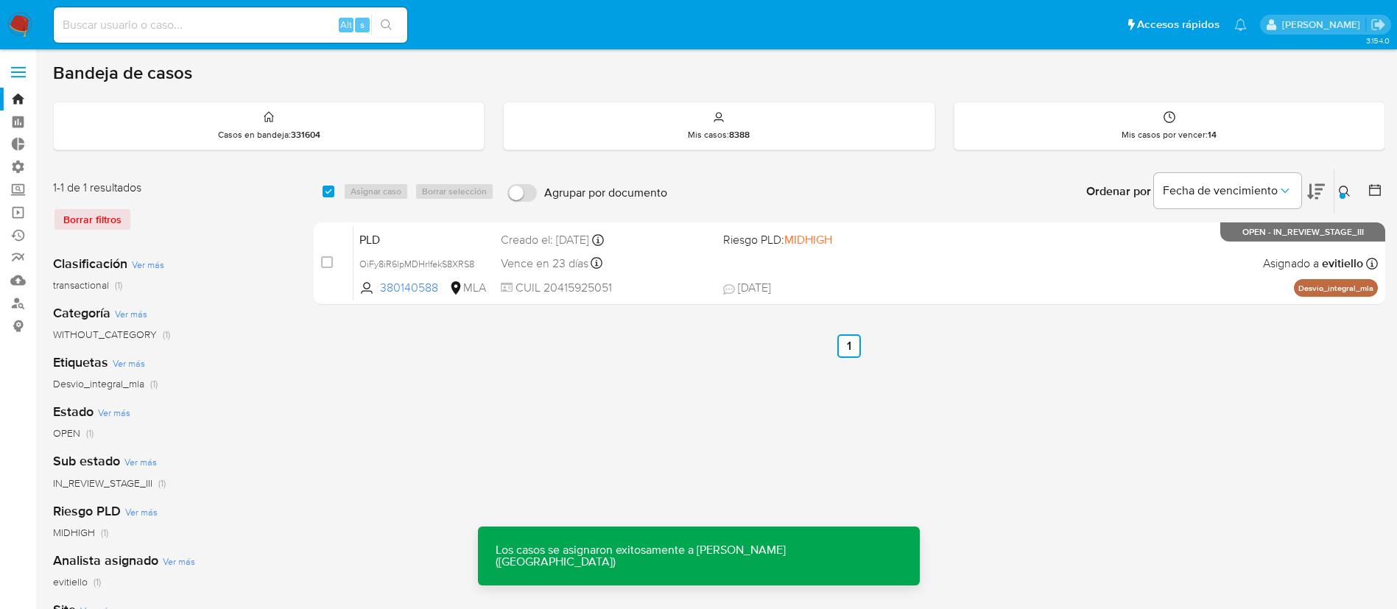
click at [857, 275] on div "PLD OiFy8iR6lpMDHrlfekS8XRS8 380140588 MLA Riesgo PLD: MIDHIGH Creado el: 12/06…" at bounding box center [865, 263] width 1024 height 74
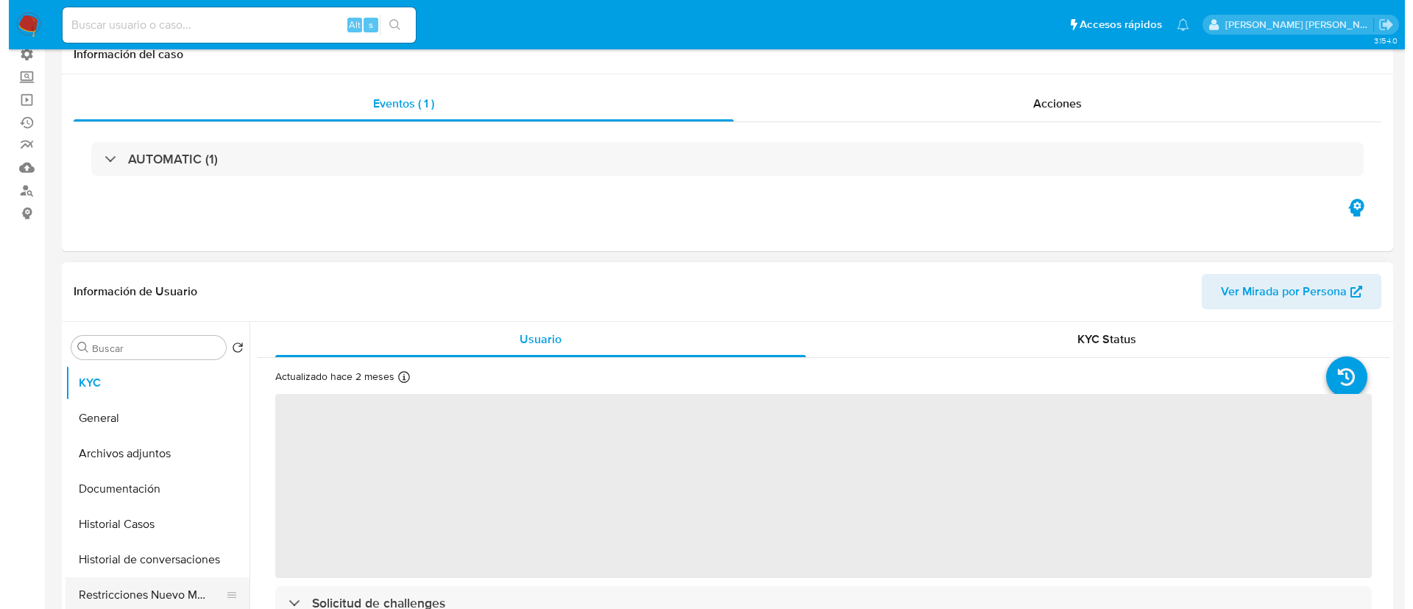
scroll to position [221, 0]
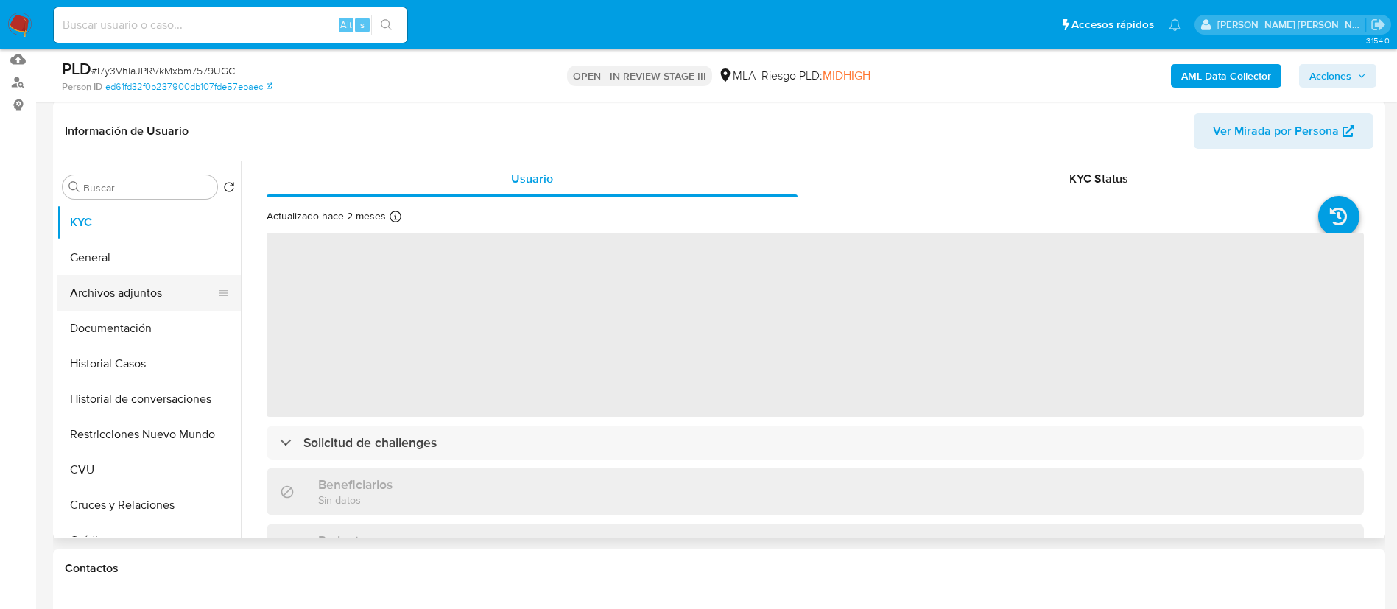
click at [168, 289] on button "Archivos adjuntos" at bounding box center [143, 292] width 172 height 35
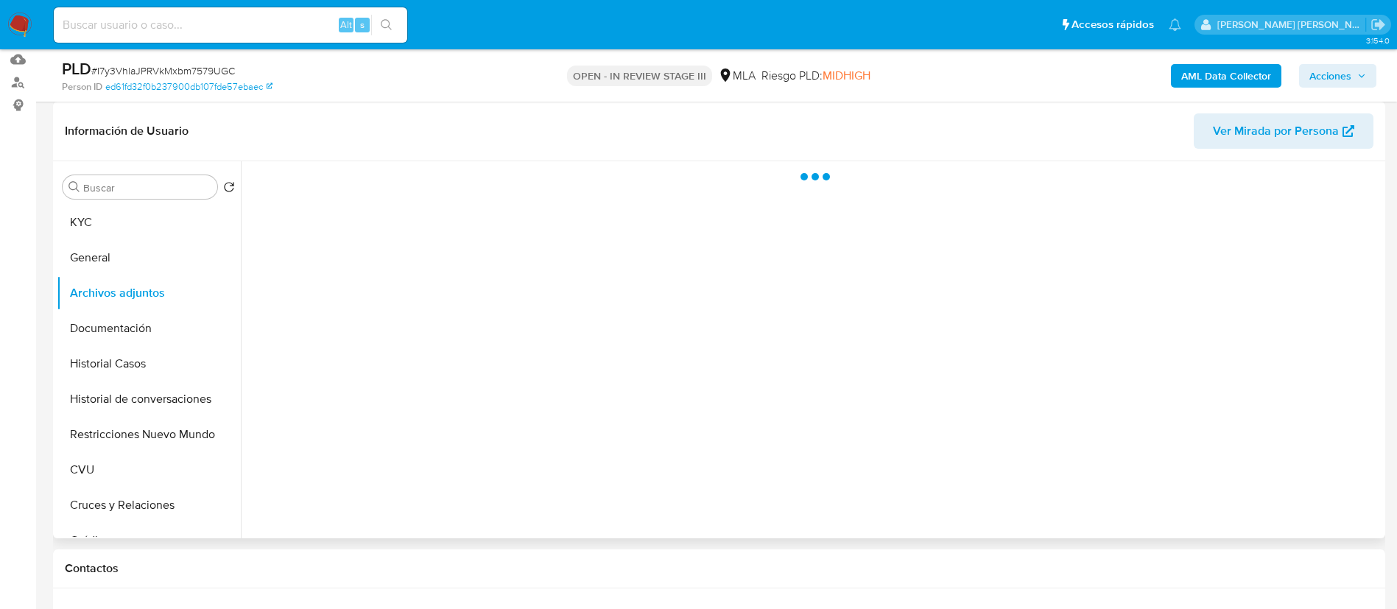
select select "10"
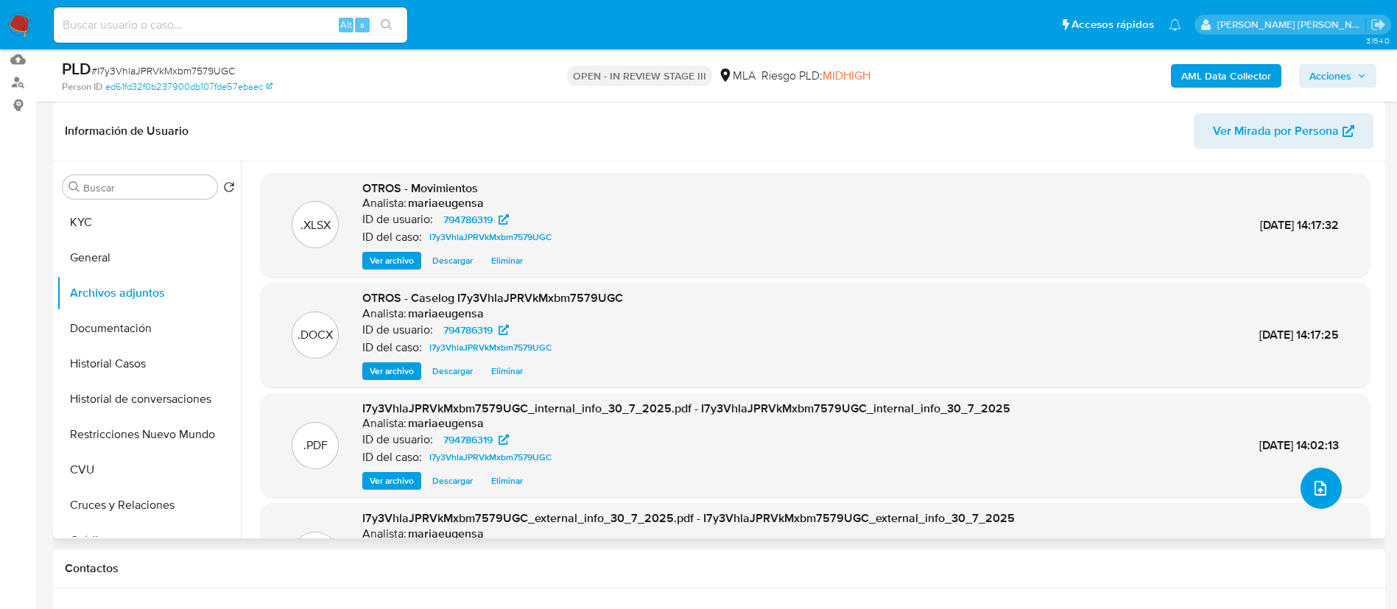
click at [1311, 493] on icon "upload-file" at bounding box center [1320, 488] width 18 height 18
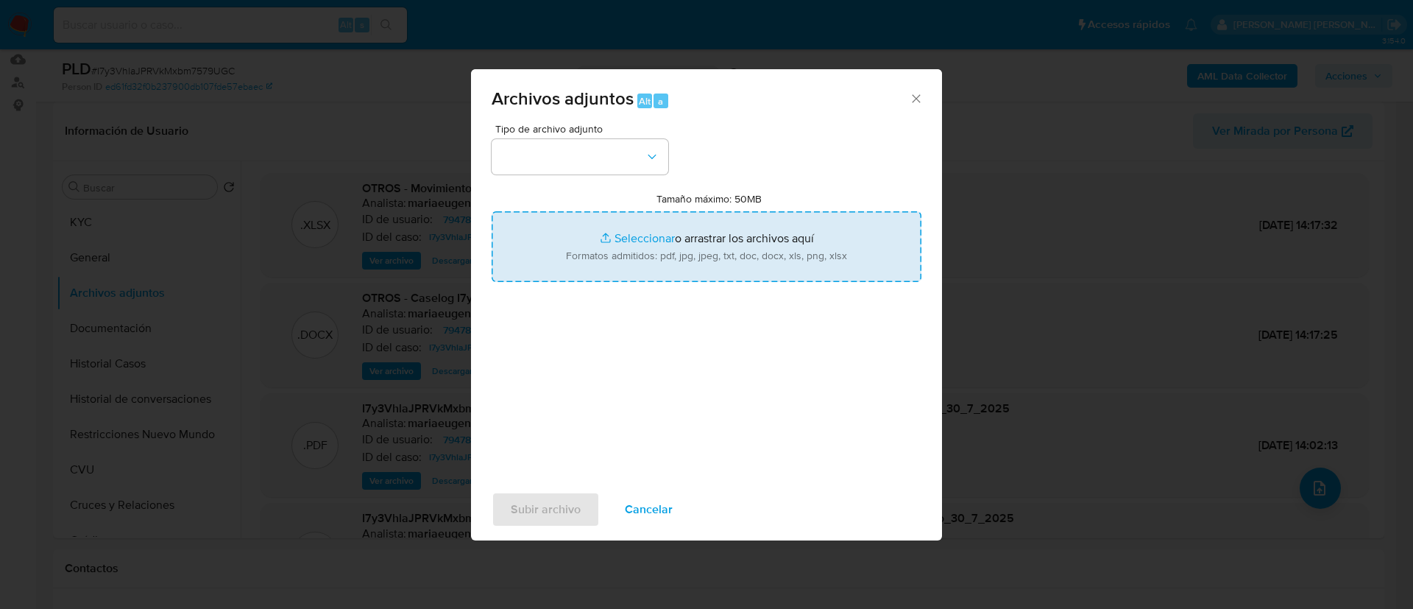
click at [639, 239] on input "Tamaño máximo: 50MB Seleccionar archivos" at bounding box center [707, 246] width 430 height 71
type input "C:\fakepath\v2Caselog I7y3VhlaJPRVkMxbm7579UGC.docx"
click at [628, 152] on button "button" at bounding box center [580, 156] width 177 height 35
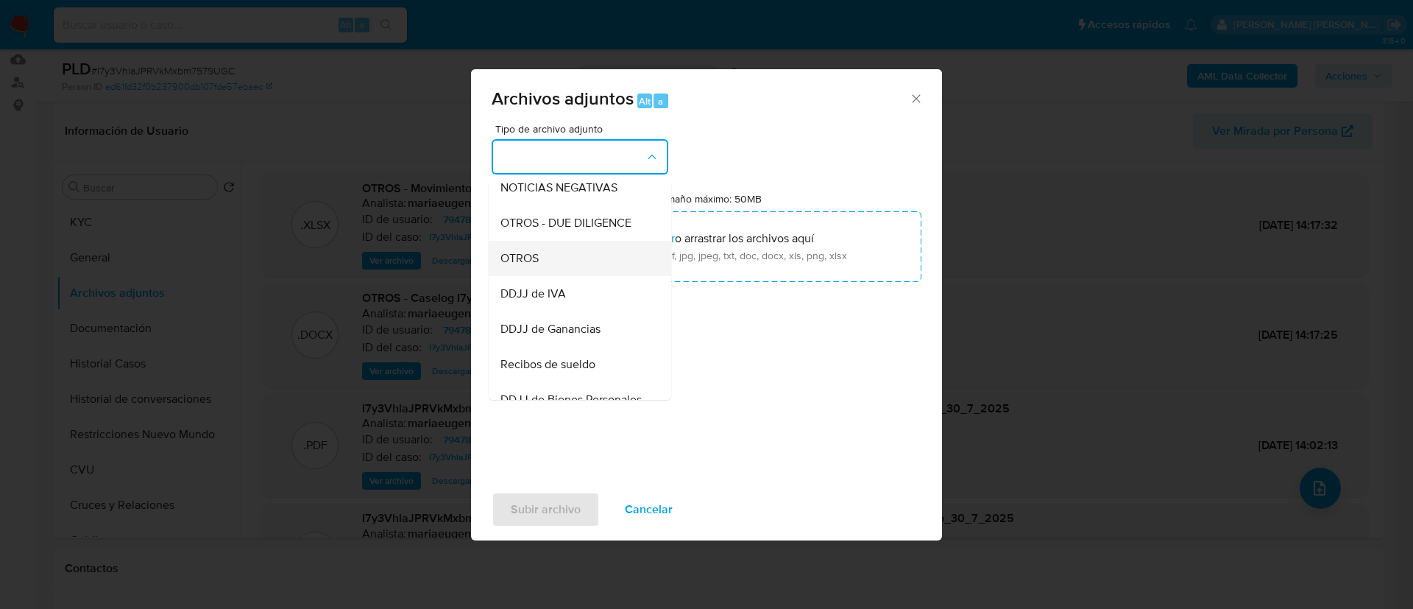
click at [556, 269] on div "OTROS" at bounding box center [576, 258] width 150 height 35
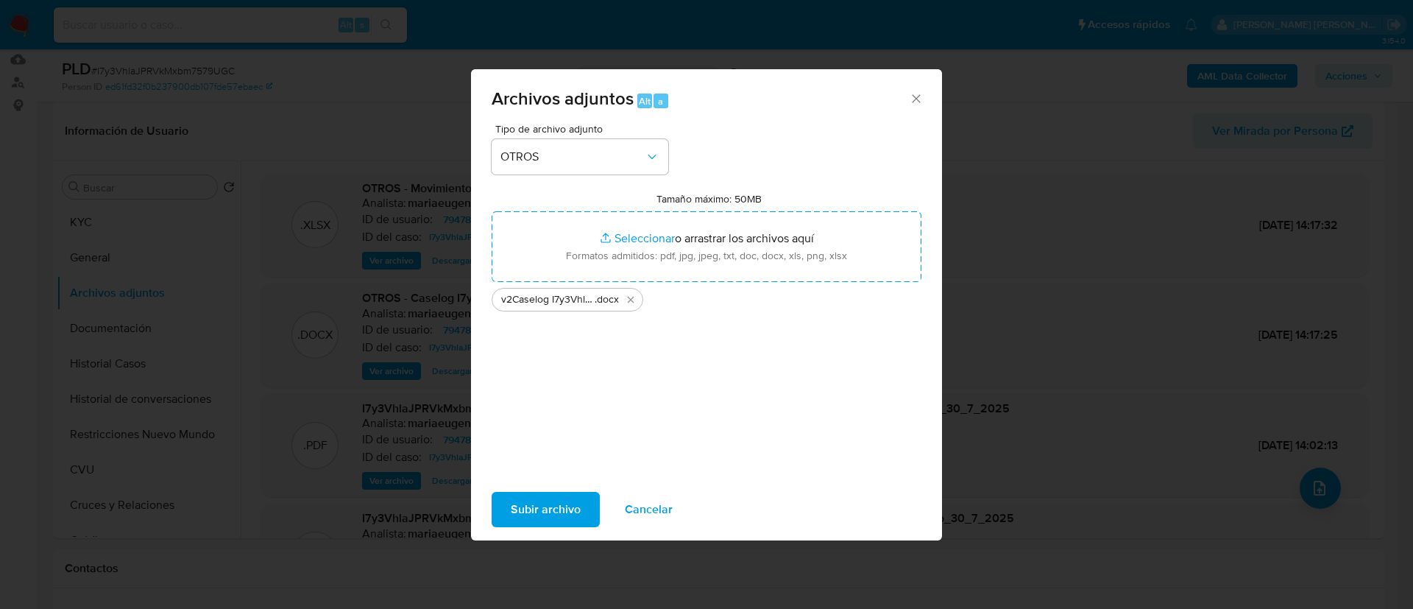
click at [548, 495] on span "Subir archivo" at bounding box center [546, 509] width 70 height 32
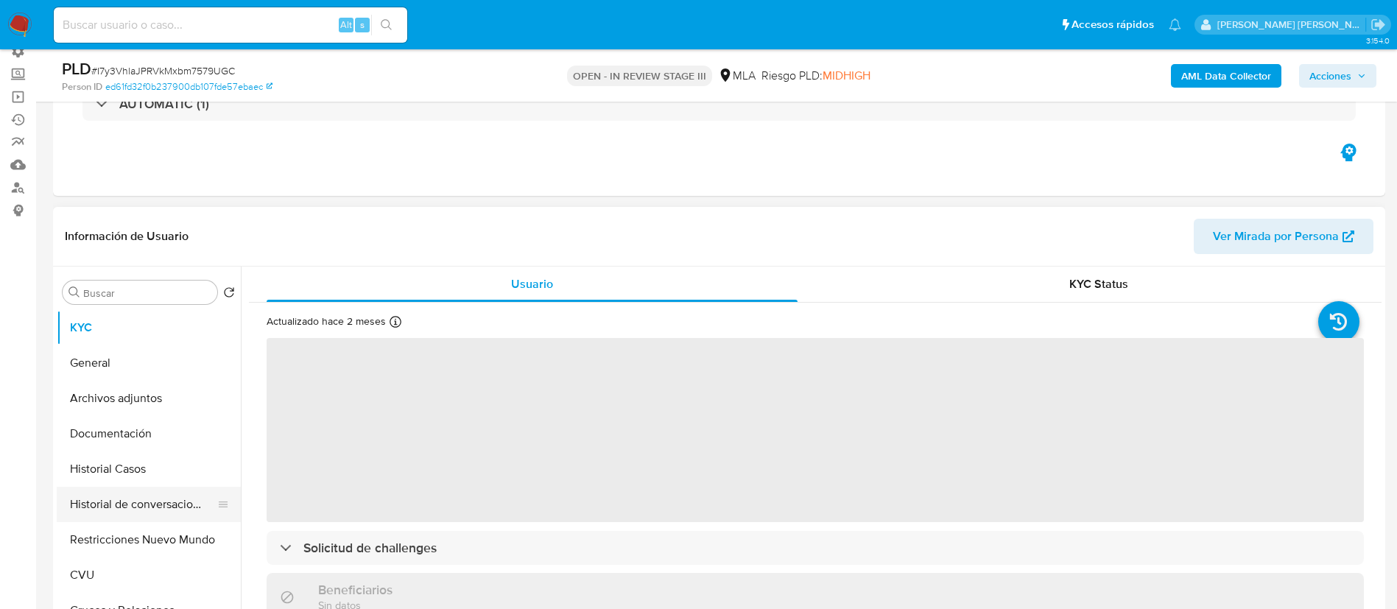
scroll to position [221, 0]
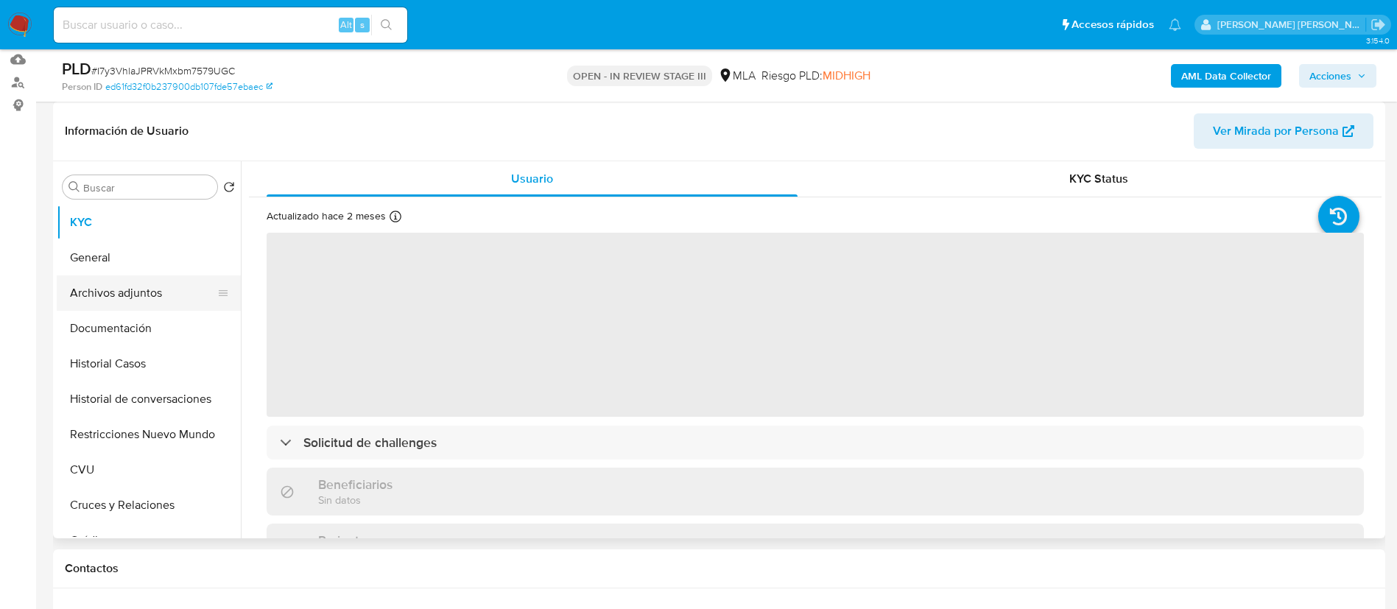
click at [147, 290] on button "Archivos adjuntos" at bounding box center [143, 292] width 172 height 35
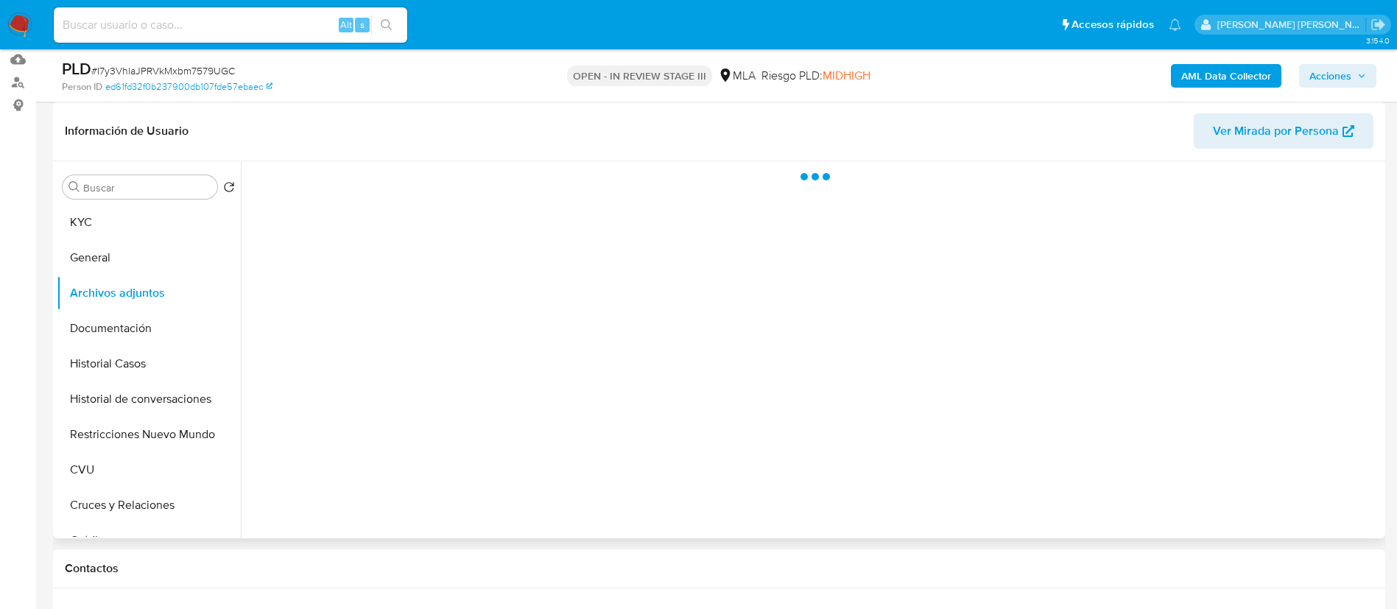
select select "10"
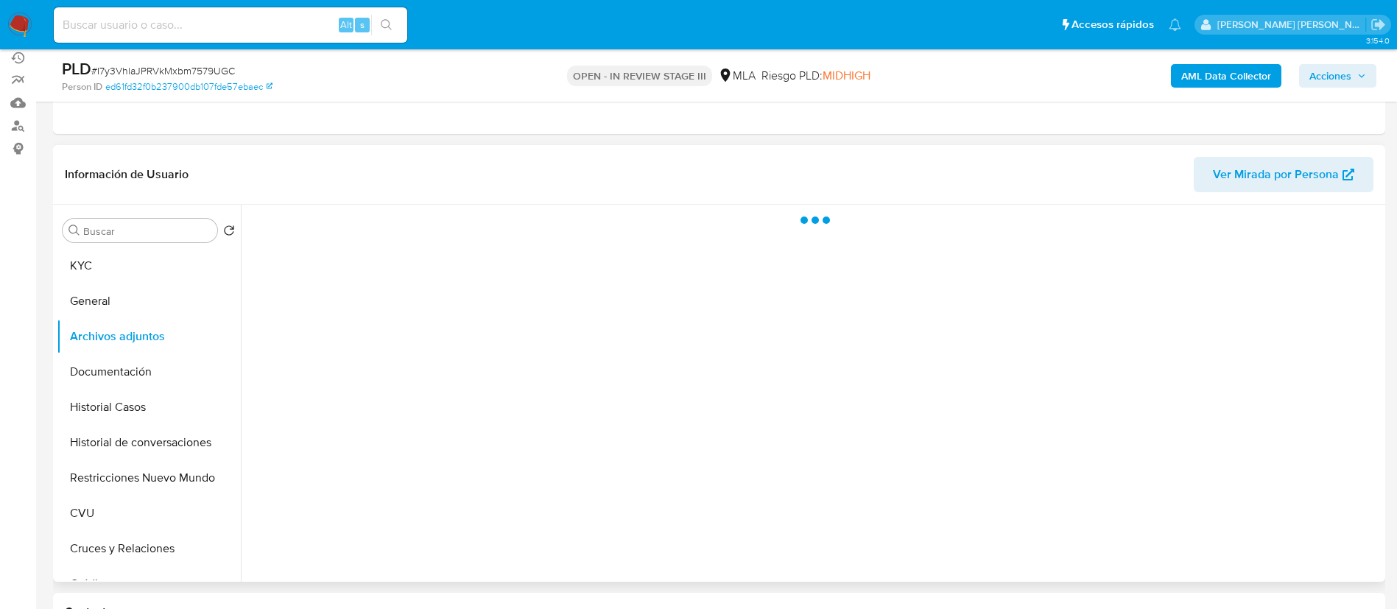
scroll to position [110, 0]
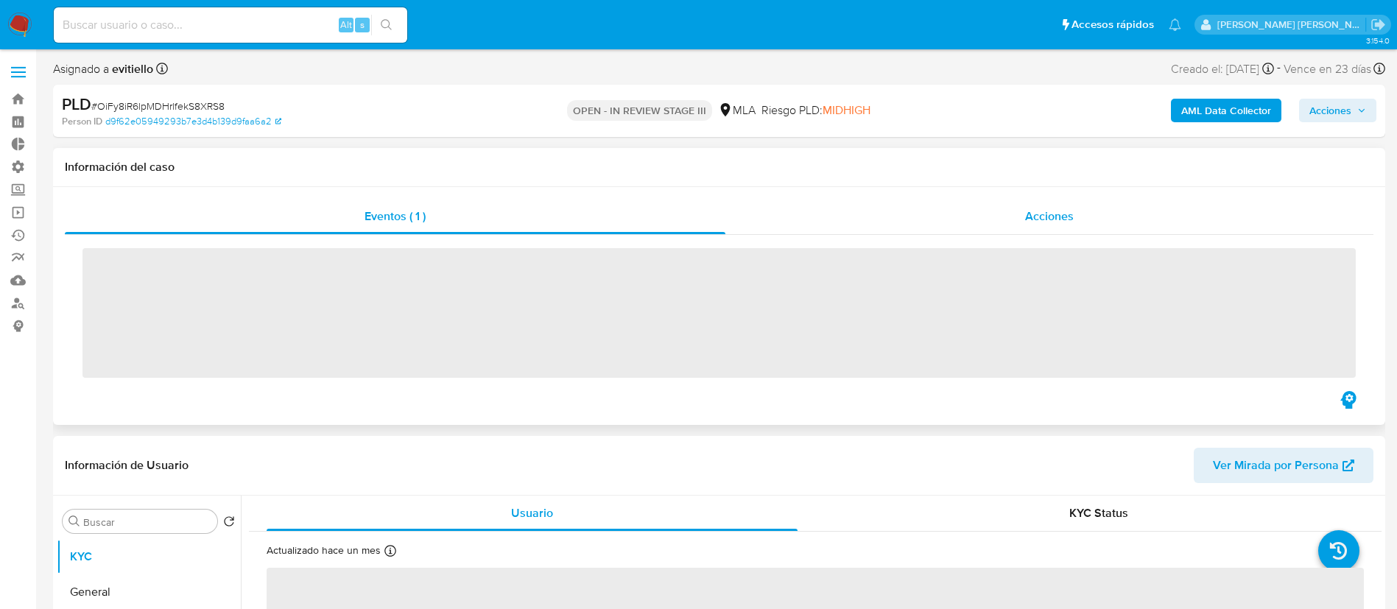
click at [1055, 216] on span "Acciones" at bounding box center [1049, 216] width 49 height 17
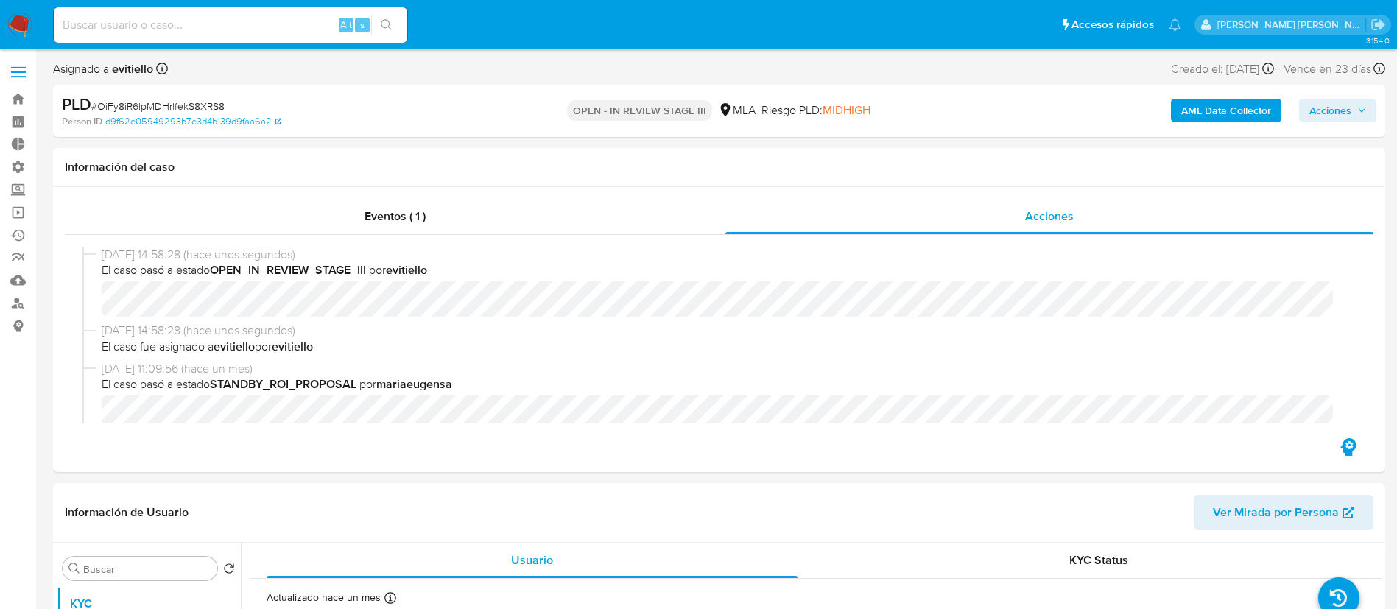
select select "10"
click at [1334, 104] on span "Acciones" at bounding box center [1330, 111] width 42 height 24
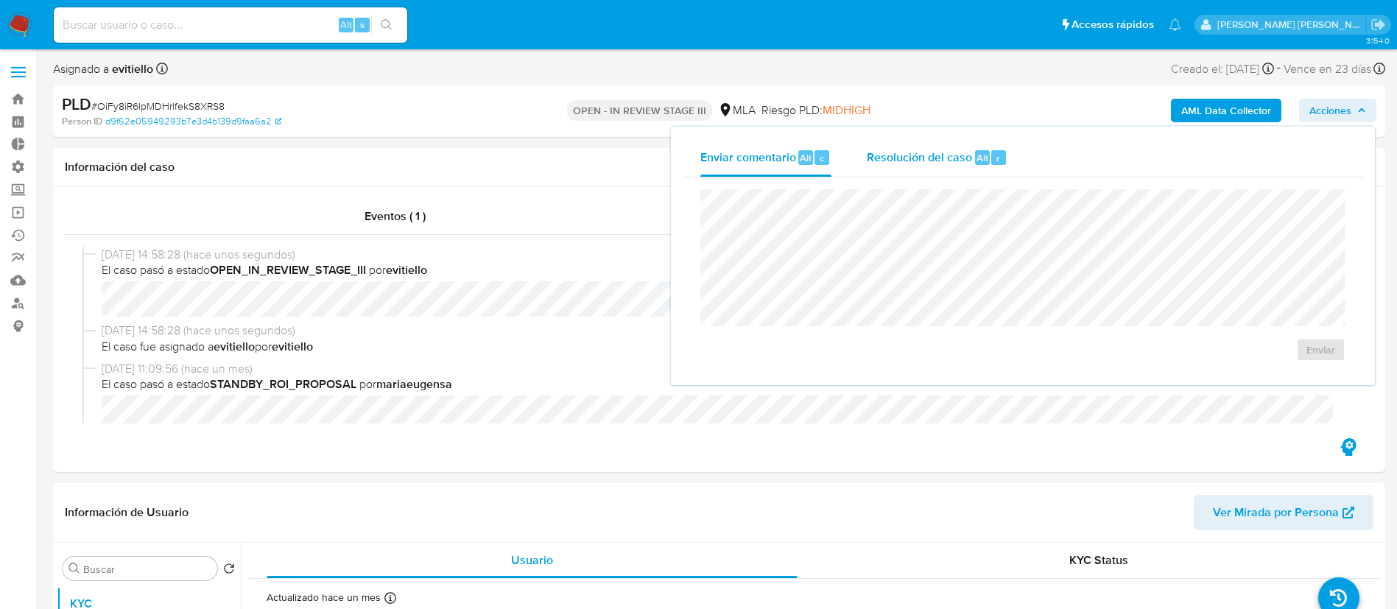
click at [917, 149] on span "Resolución del caso" at bounding box center [918, 157] width 105 height 17
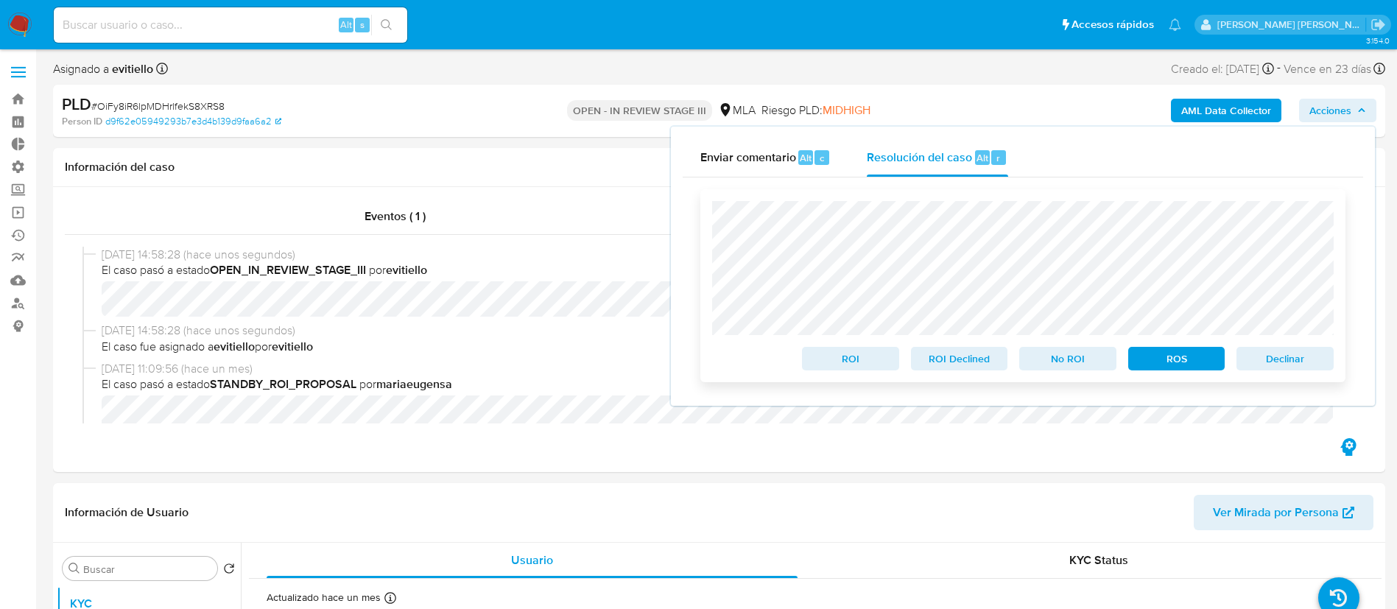
click at [1278, 353] on span "Declinar" at bounding box center [1284, 358] width 77 height 21
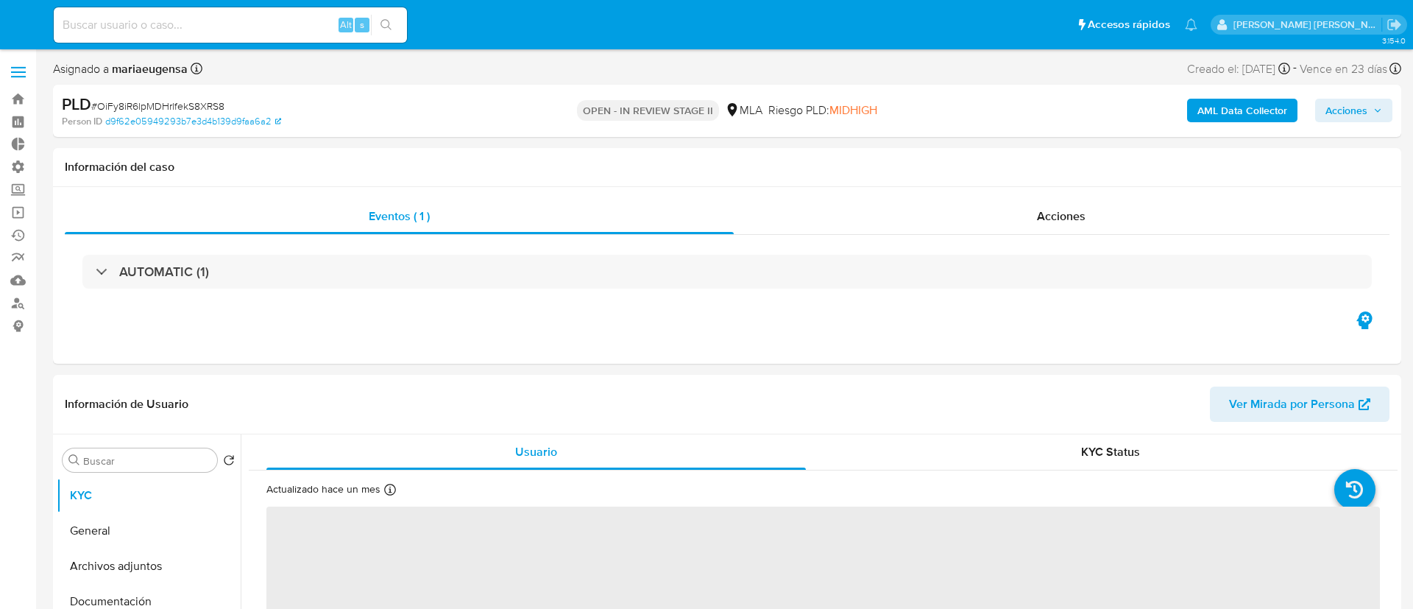
select select "10"
